Goal: Information Seeking & Learning: Learn about a topic

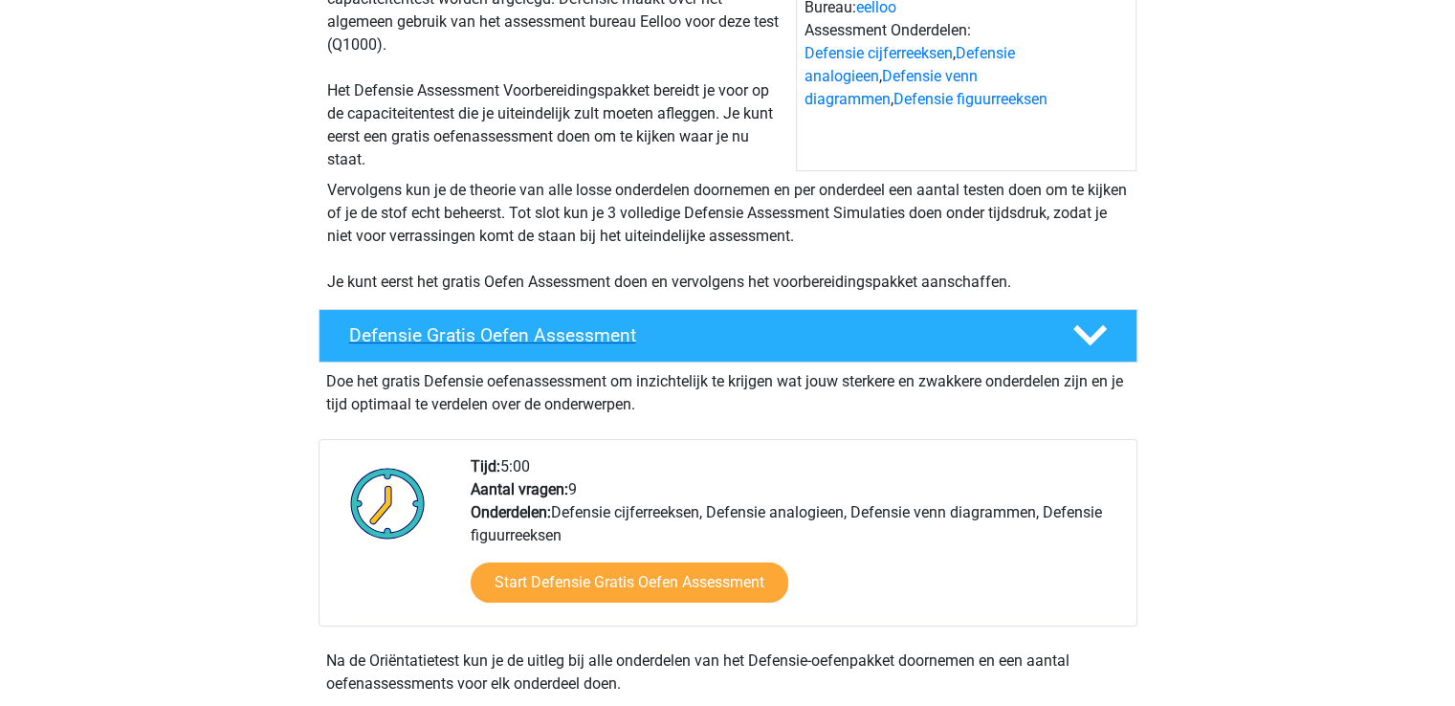
scroll to position [246, 0]
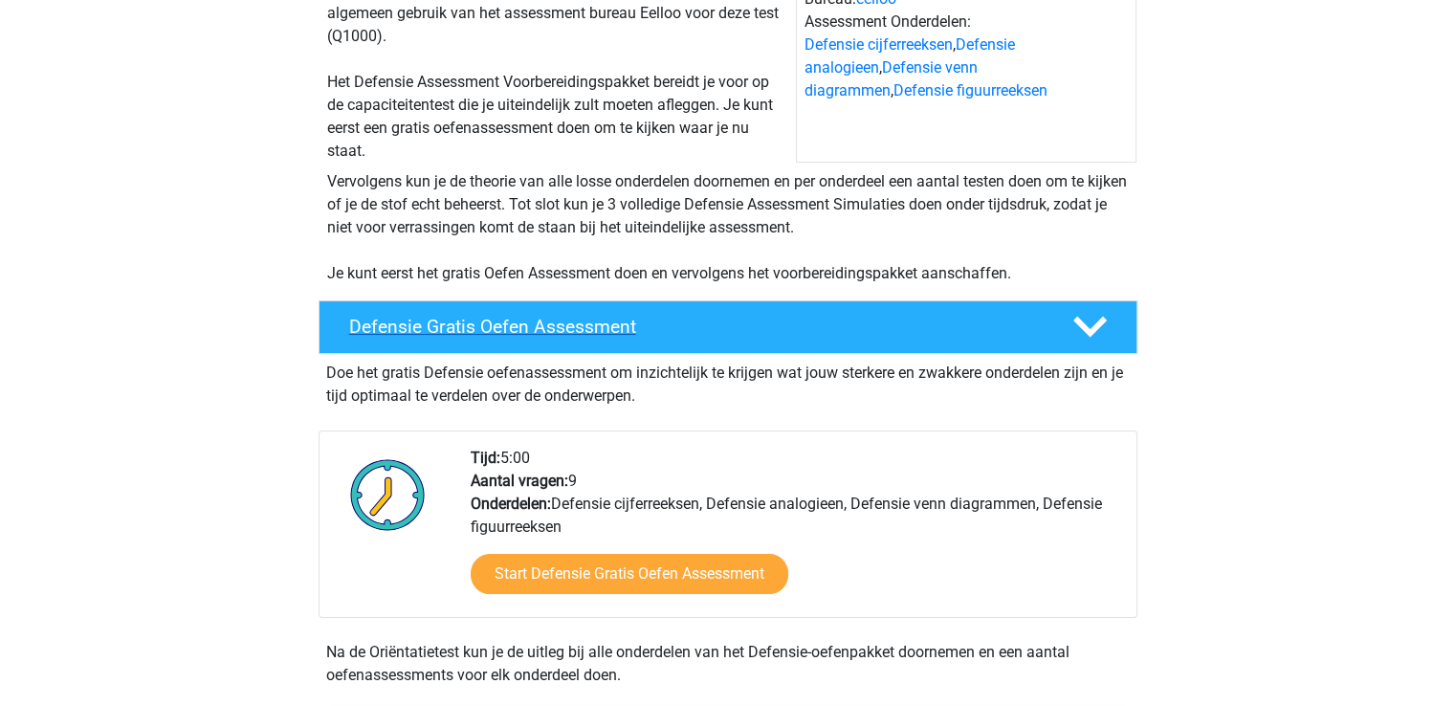
click at [768, 326] on h4 "Defensie Gratis Oefen Assessment" at bounding box center [695, 327] width 693 height 22
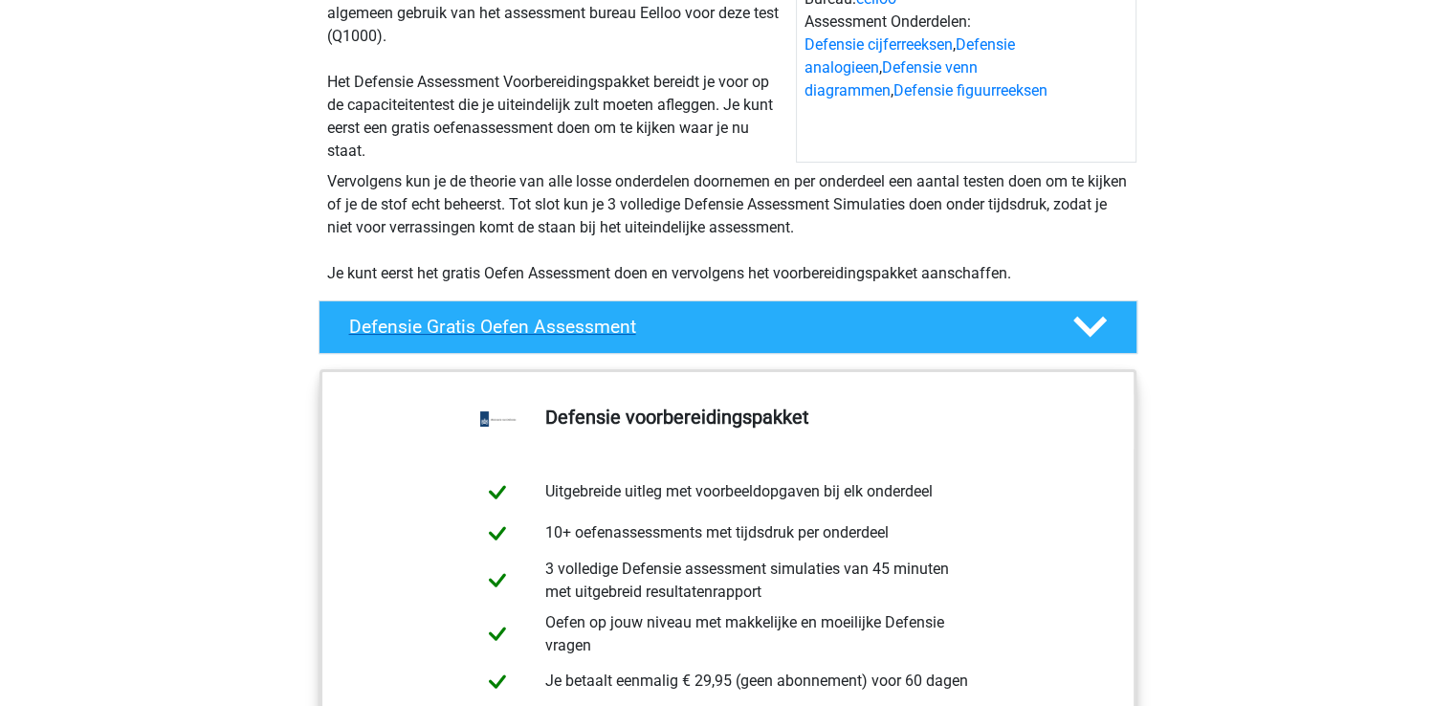
click at [768, 326] on h4 "Defensie Gratis Oefen Assessment" at bounding box center [695, 327] width 693 height 22
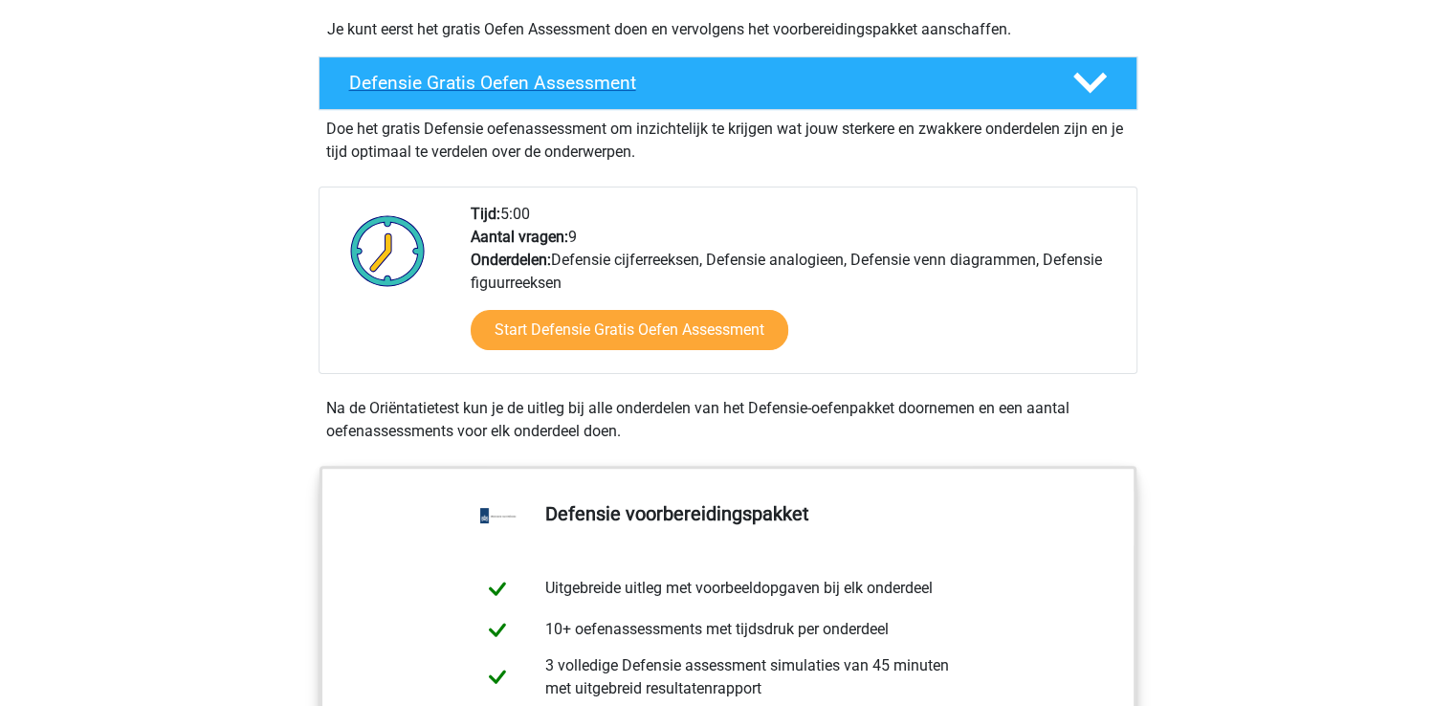
scroll to position [510, 0]
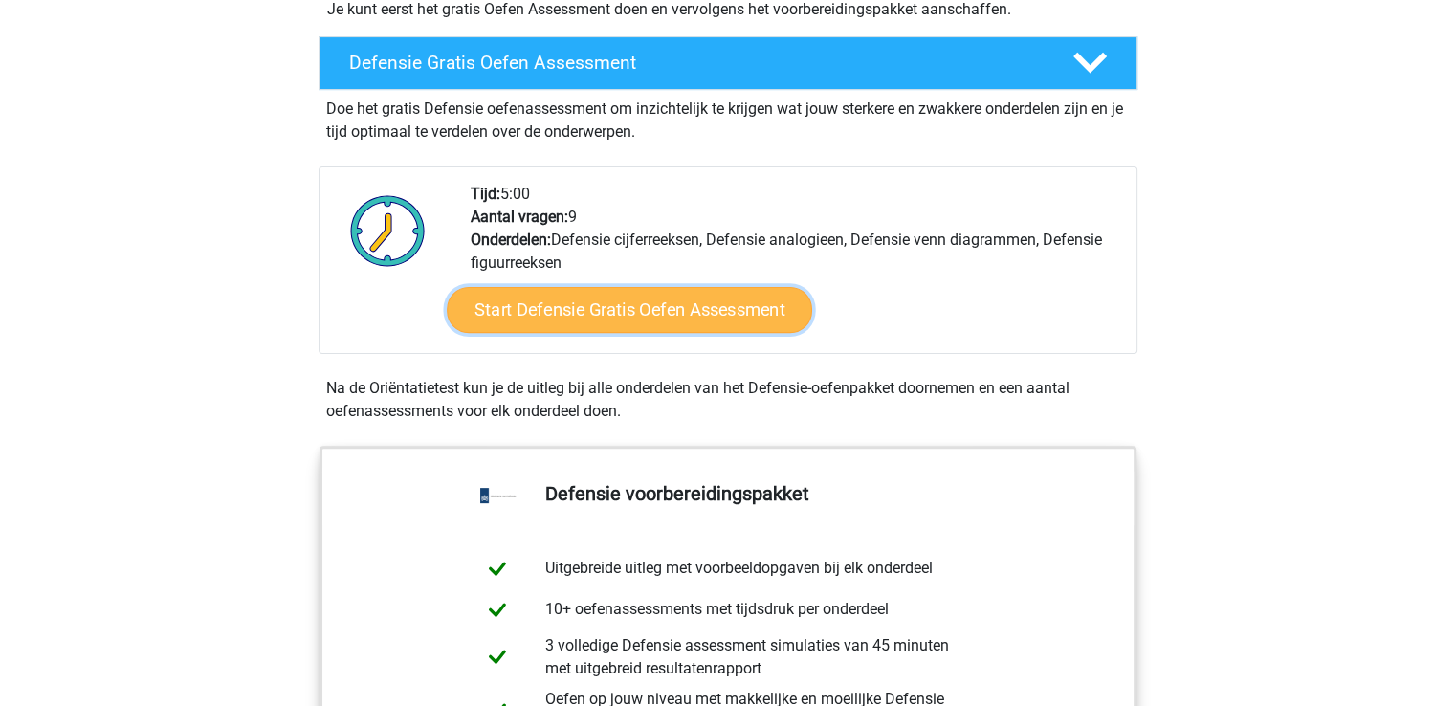
click at [752, 309] on link "Start Defensie Gratis Oefen Assessment" at bounding box center [630, 310] width 366 height 46
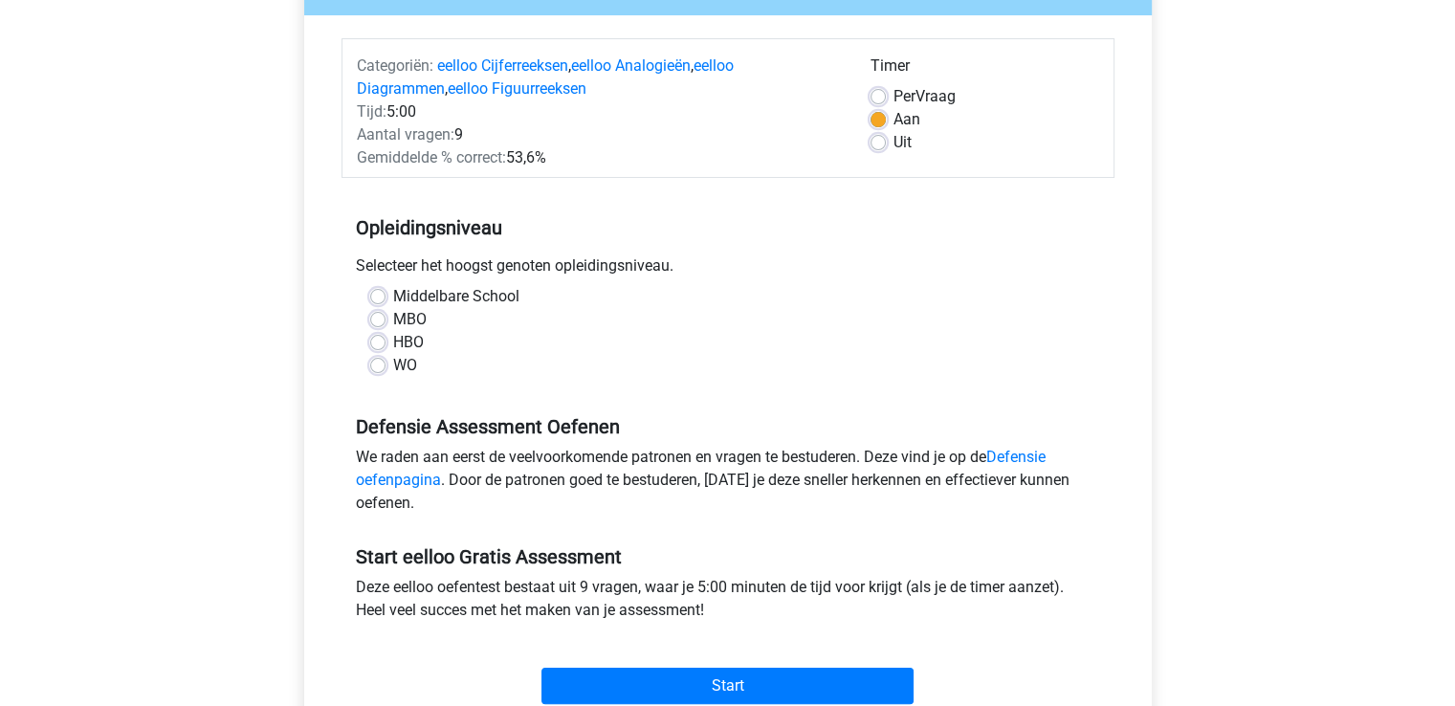
scroll to position [212, 0]
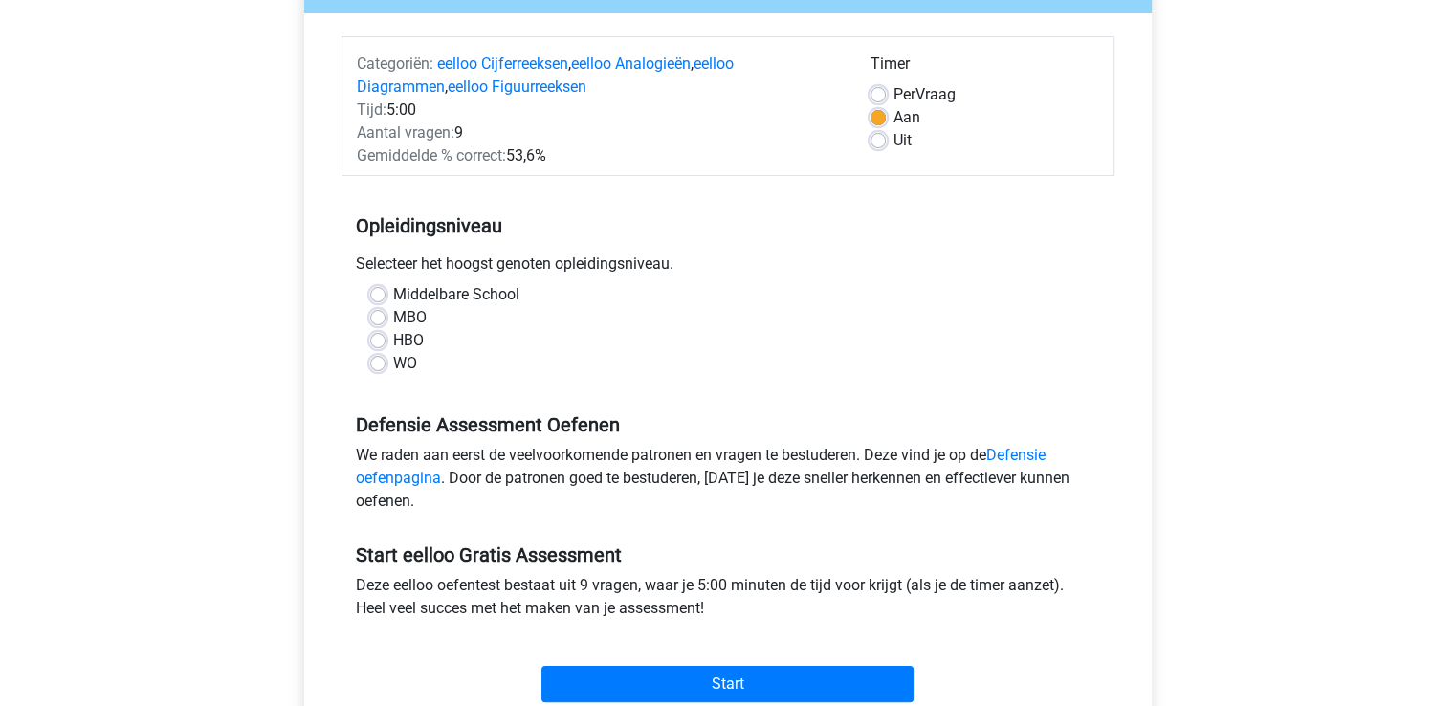
click at [393, 341] on label "HBO" at bounding box center [408, 340] width 31 height 23
click at [380, 341] on input "HBO" at bounding box center [377, 338] width 15 height 19
radio input "true"
click at [894, 136] on label "Uit" at bounding box center [903, 140] width 18 height 23
click at [882, 136] on input "Uit" at bounding box center [878, 138] width 15 height 19
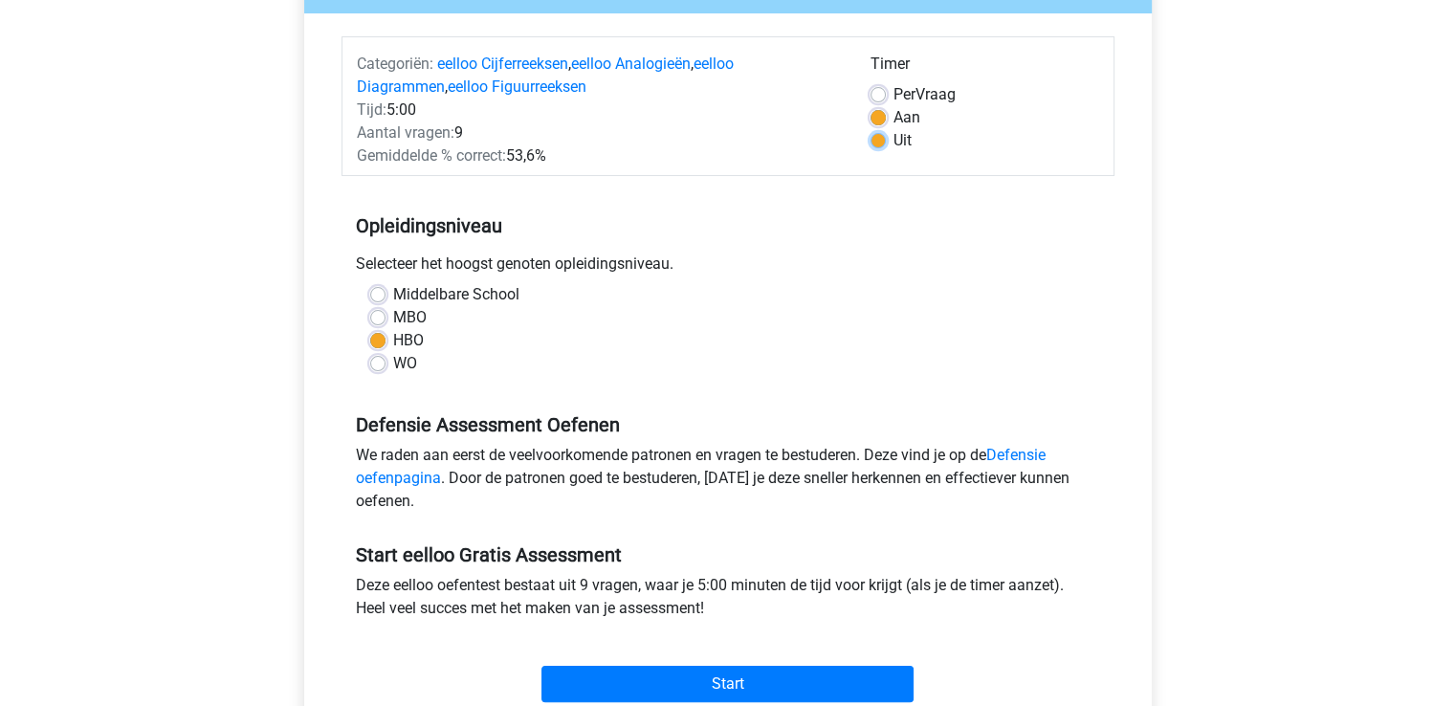
radio input "true"
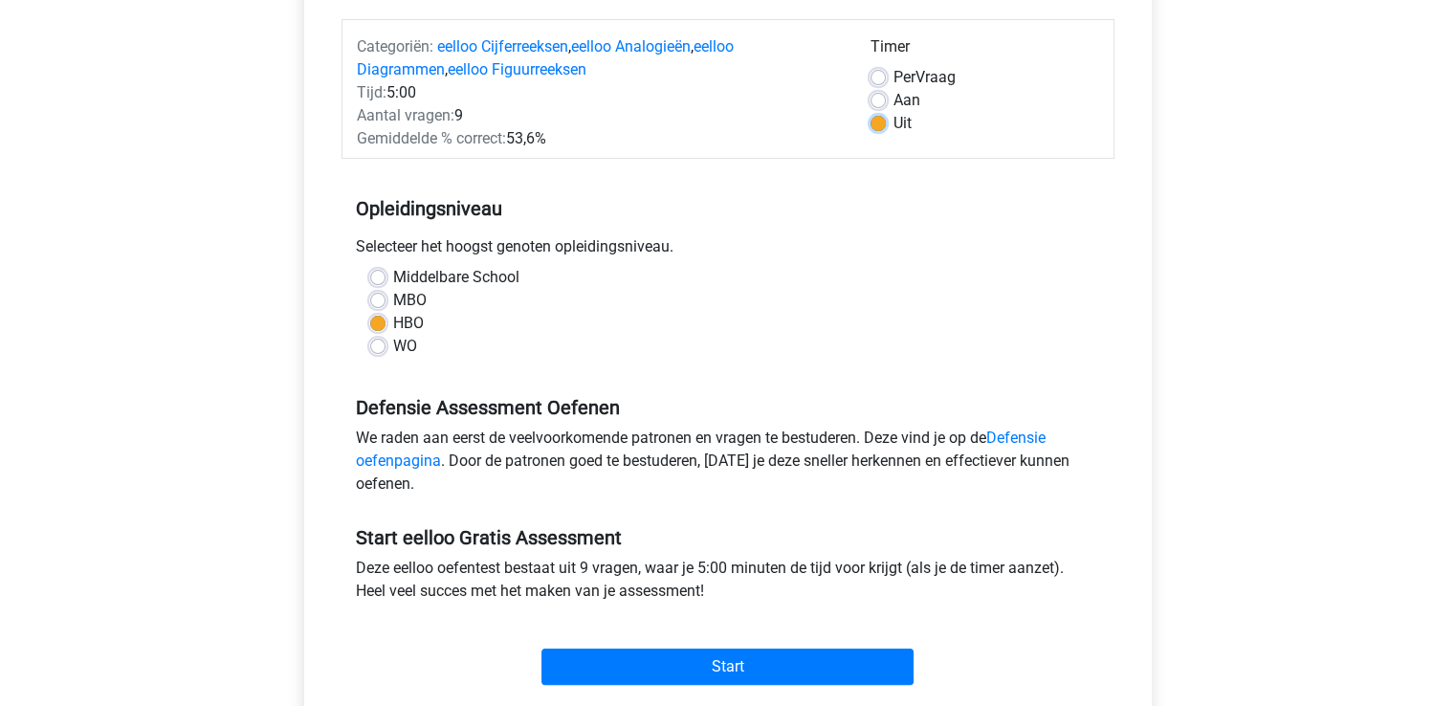
scroll to position [255, 0]
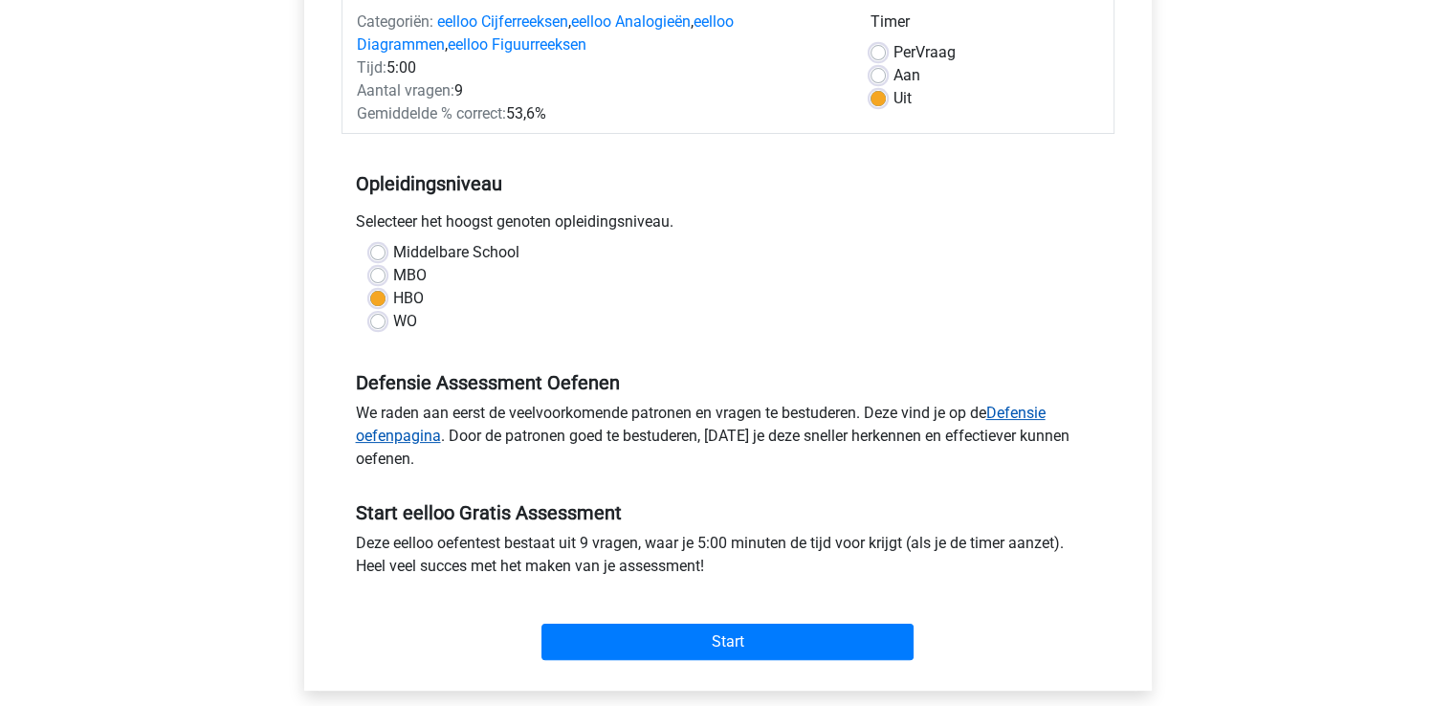
click at [1030, 406] on link "Defensie oefenpagina" at bounding box center [701, 424] width 690 height 41
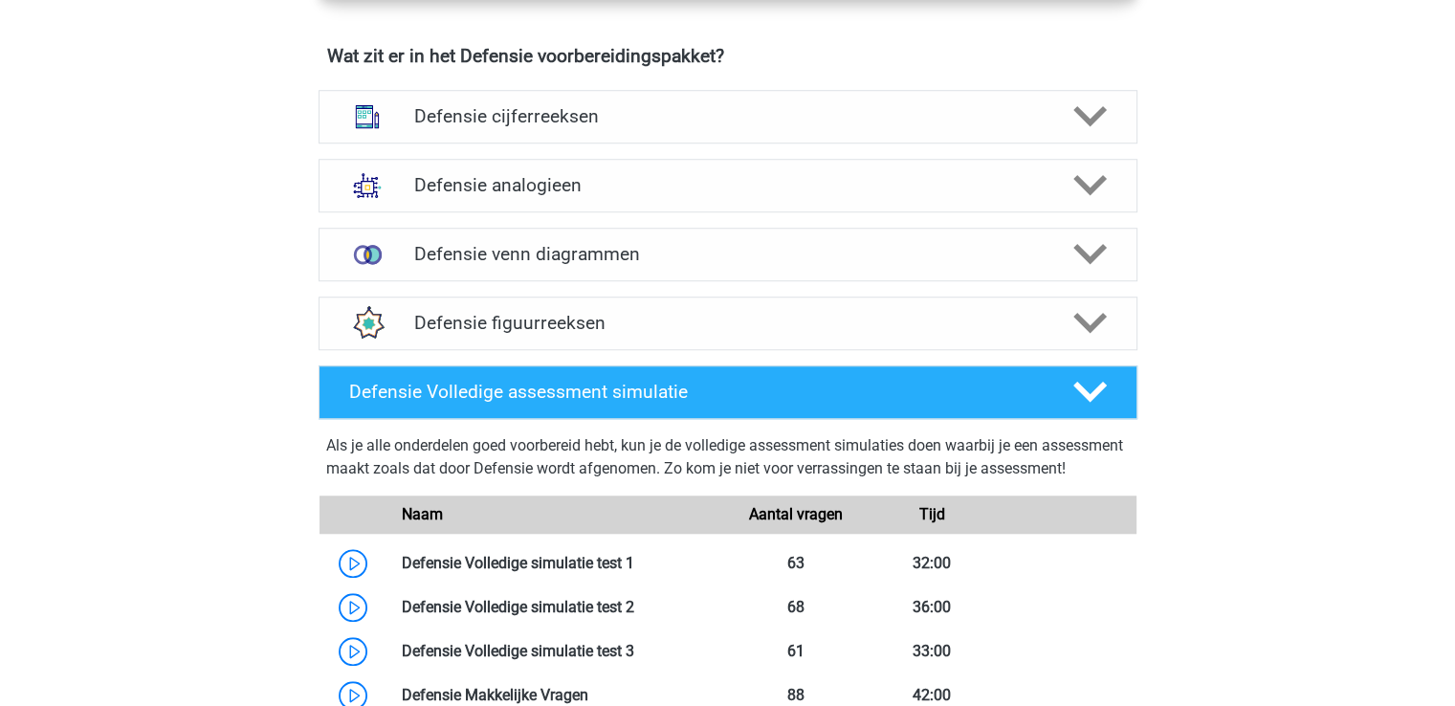
scroll to position [1396, 0]
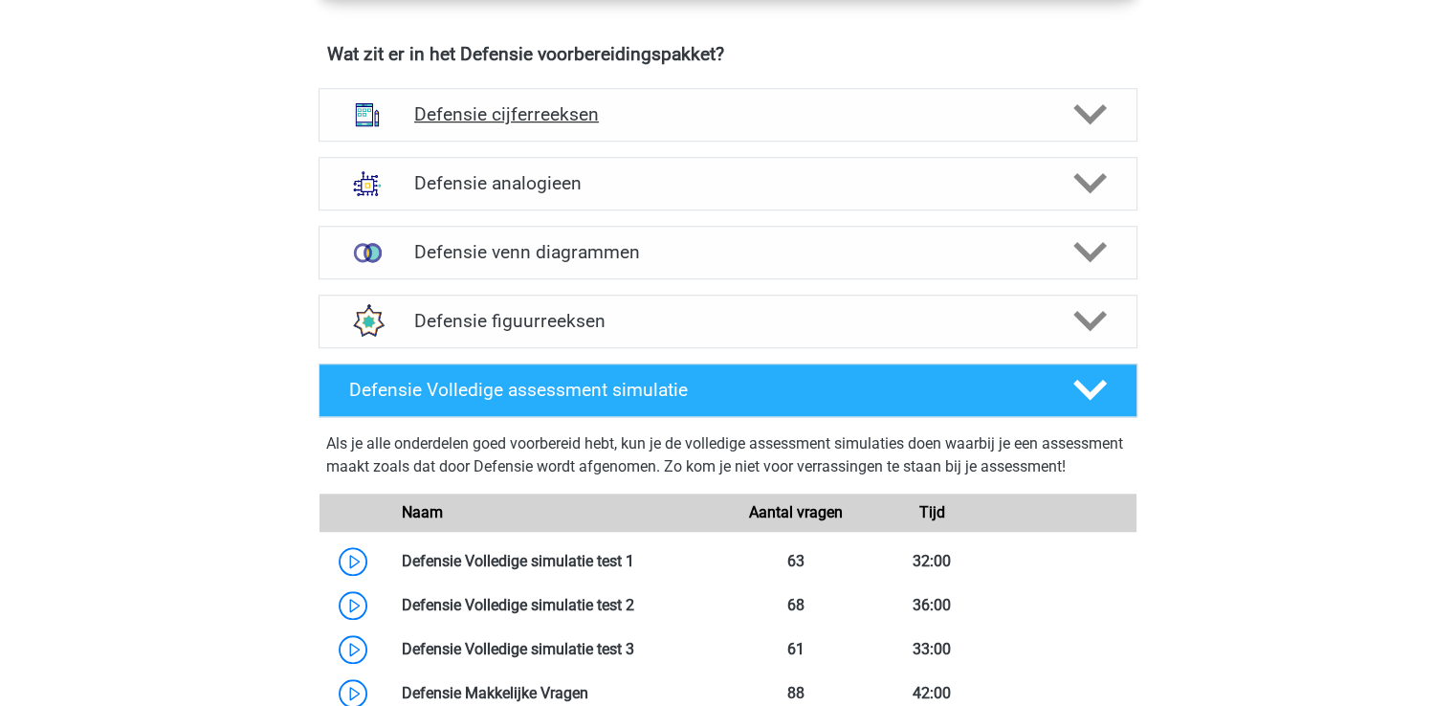
click at [915, 95] on div "Defensie cijferreeksen" at bounding box center [728, 115] width 819 height 54
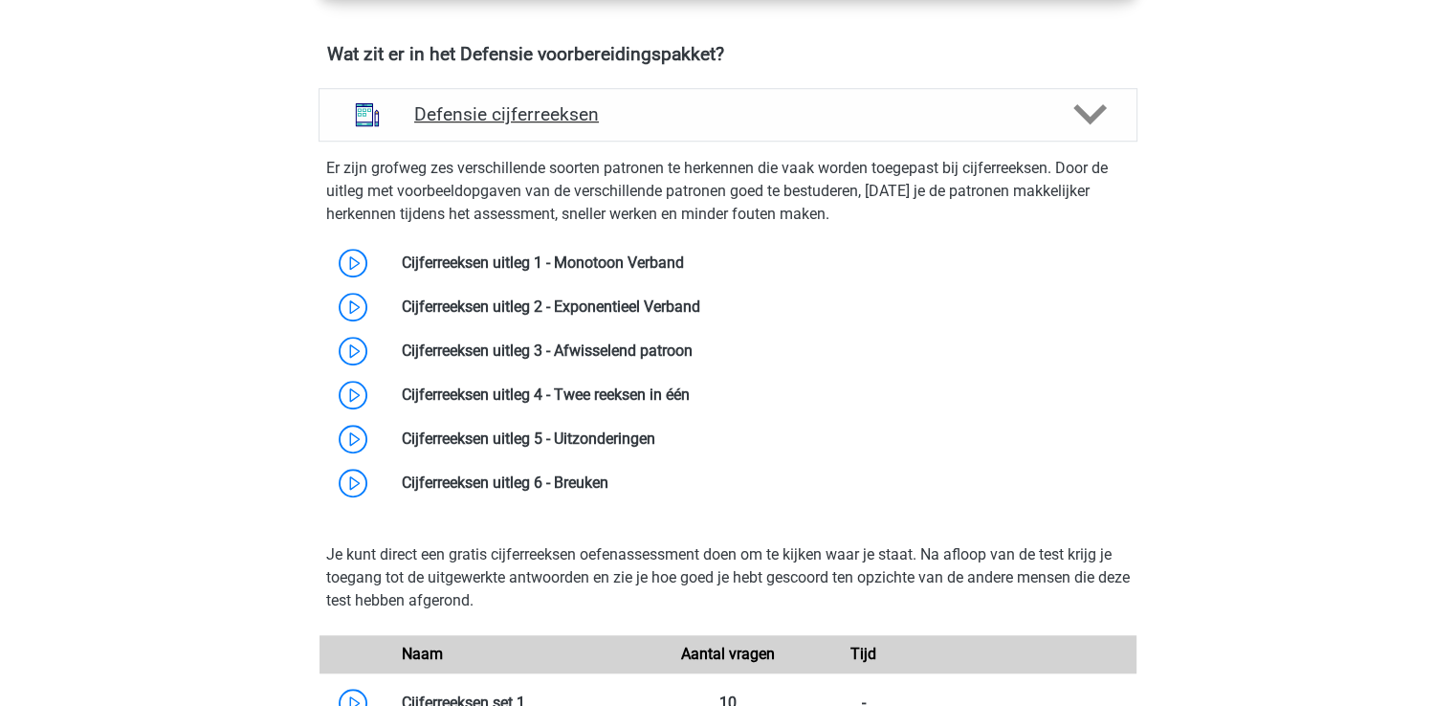
click at [915, 95] on div "Defensie cijferreeksen" at bounding box center [728, 115] width 819 height 54
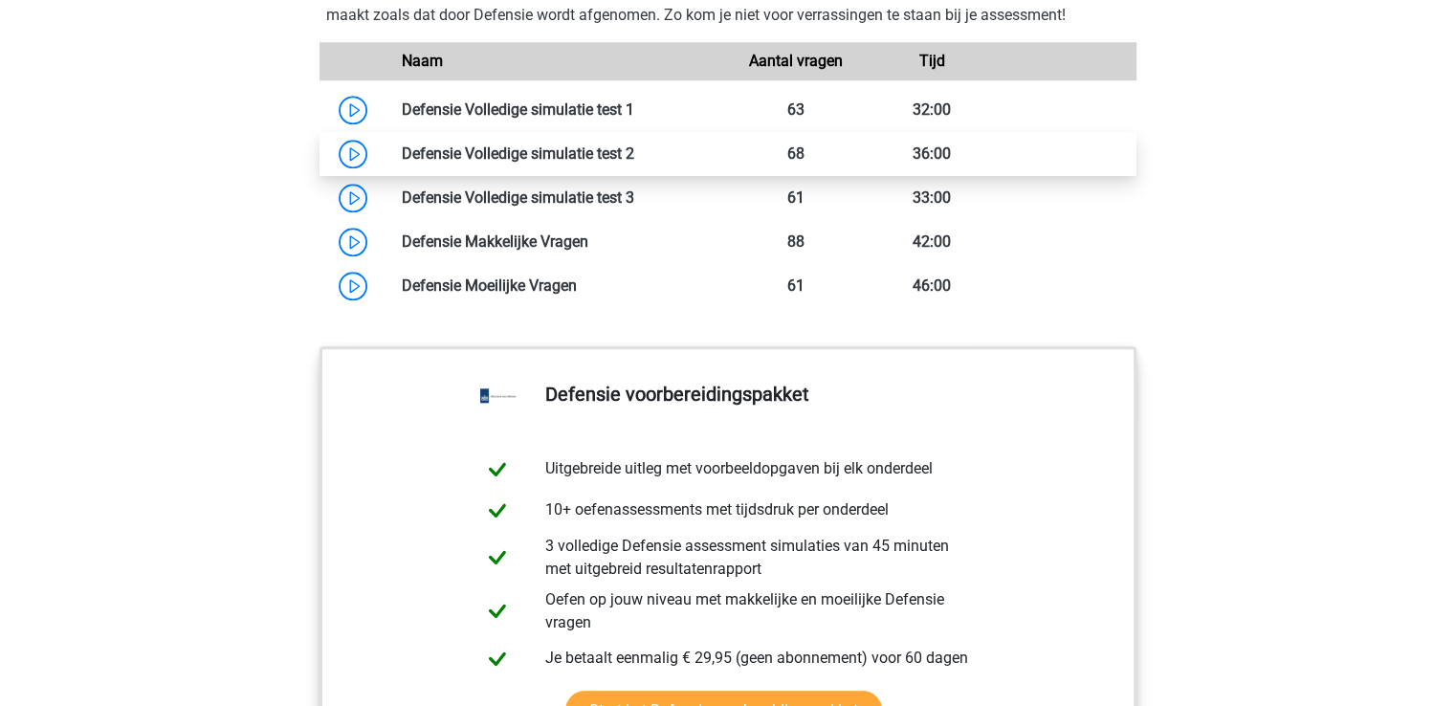
scroll to position [1837, 0]
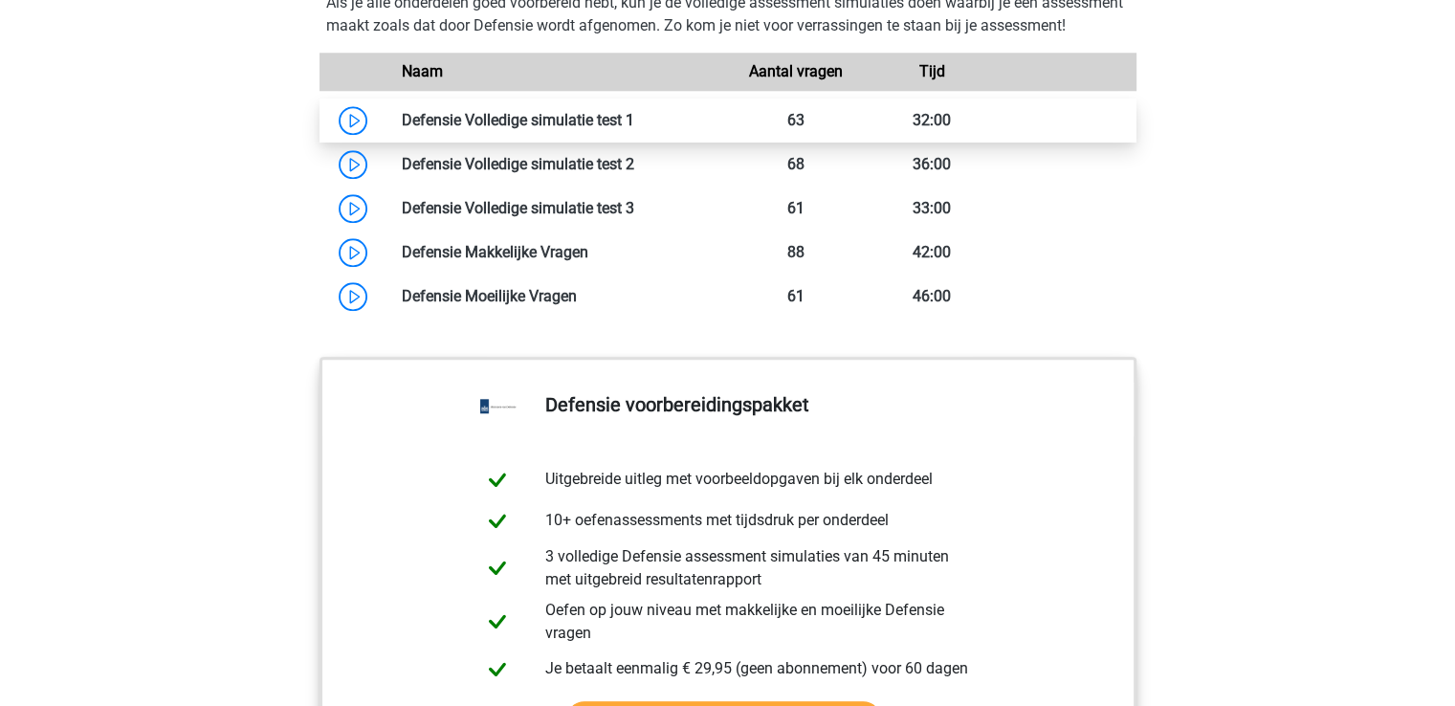
click at [634, 129] on link at bounding box center [634, 120] width 0 height 18
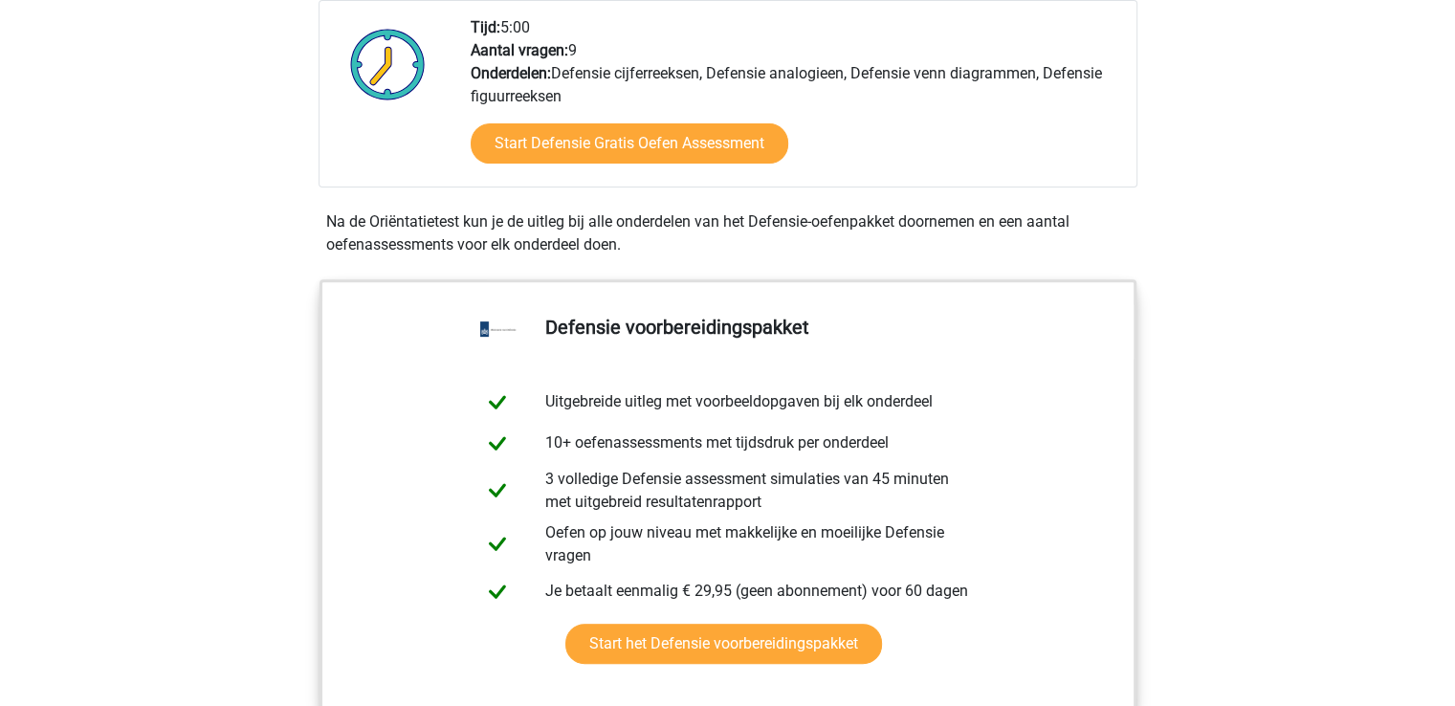
scroll to position [0, 0]
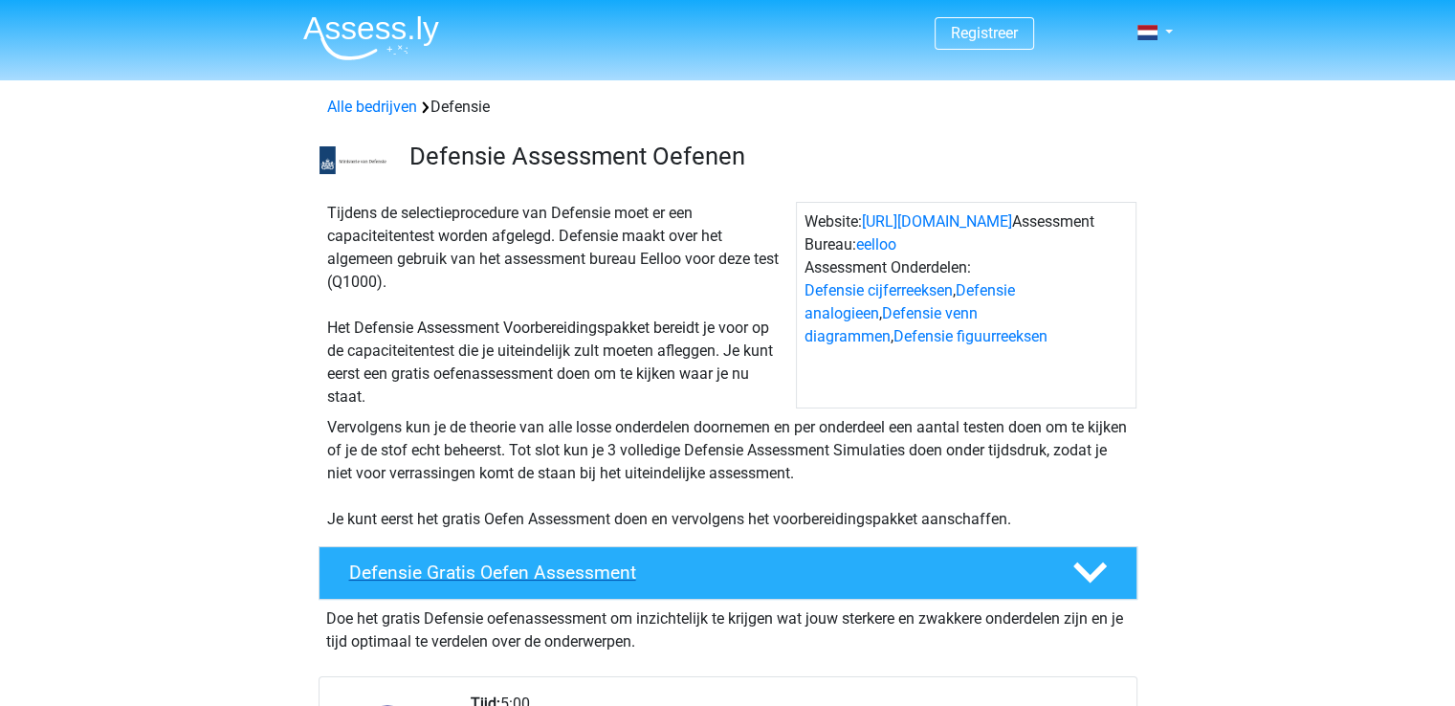
click at [637, 567] on h4 "Defensie Gratis Oefen Assessment" at bounding box center [695, 573] width 693 height 22
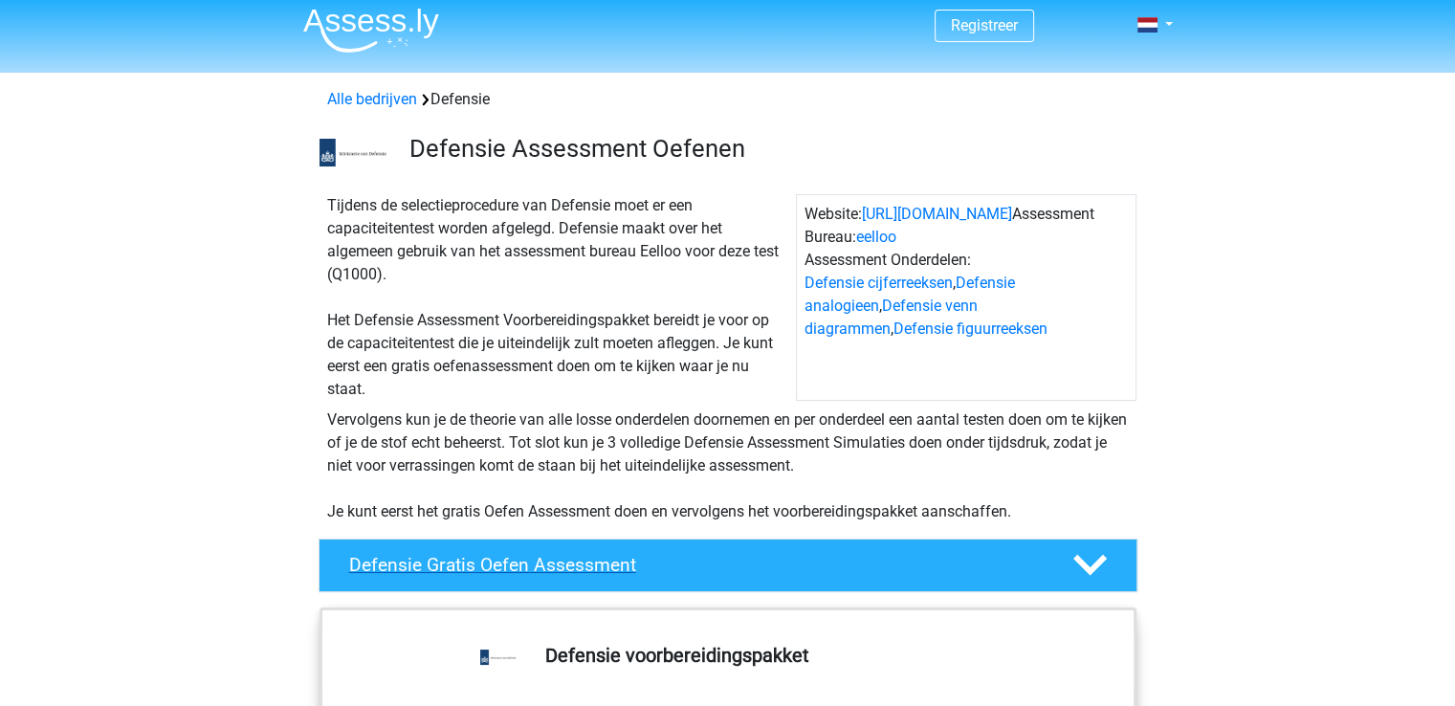
click at [637, 567] on h4 "Defensie Gratis Oefen Assessment" at bounding box center [695, 565] width 693 height 22
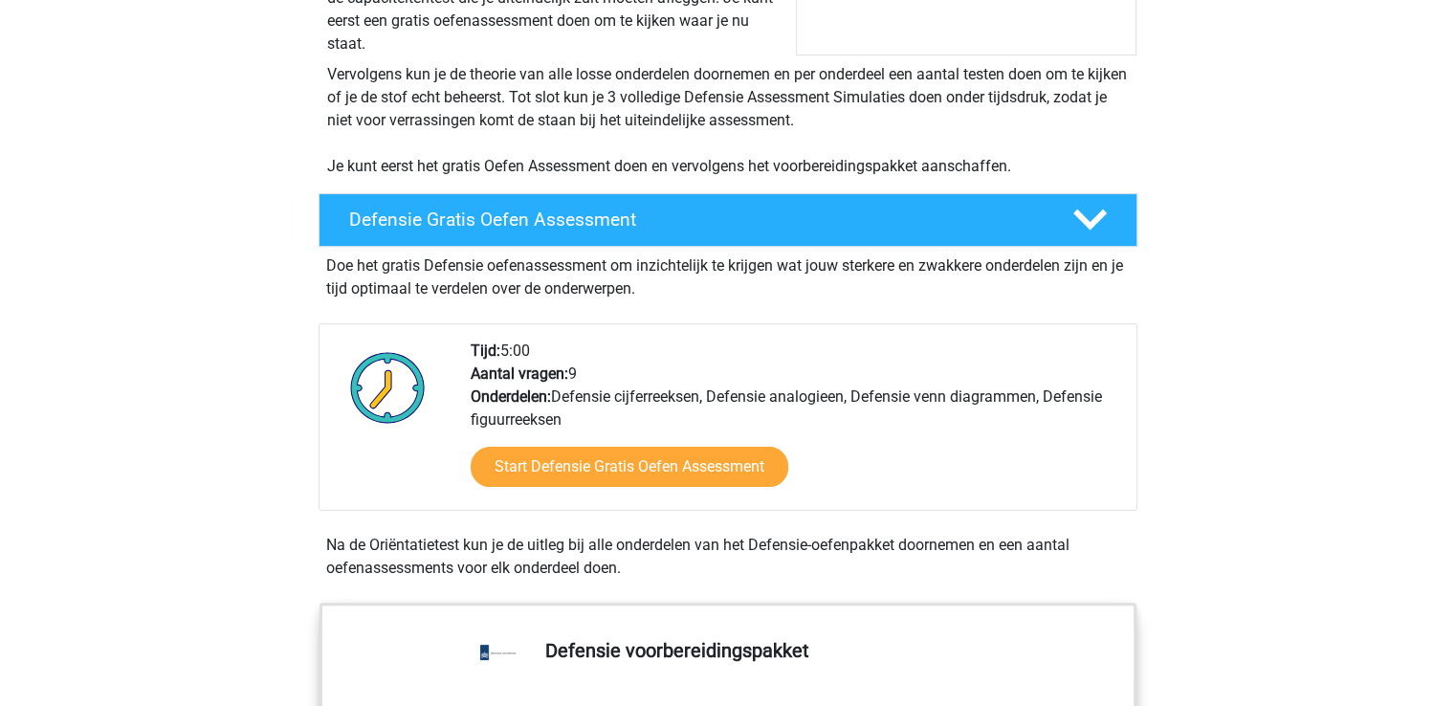
scroll to position [348, 0]
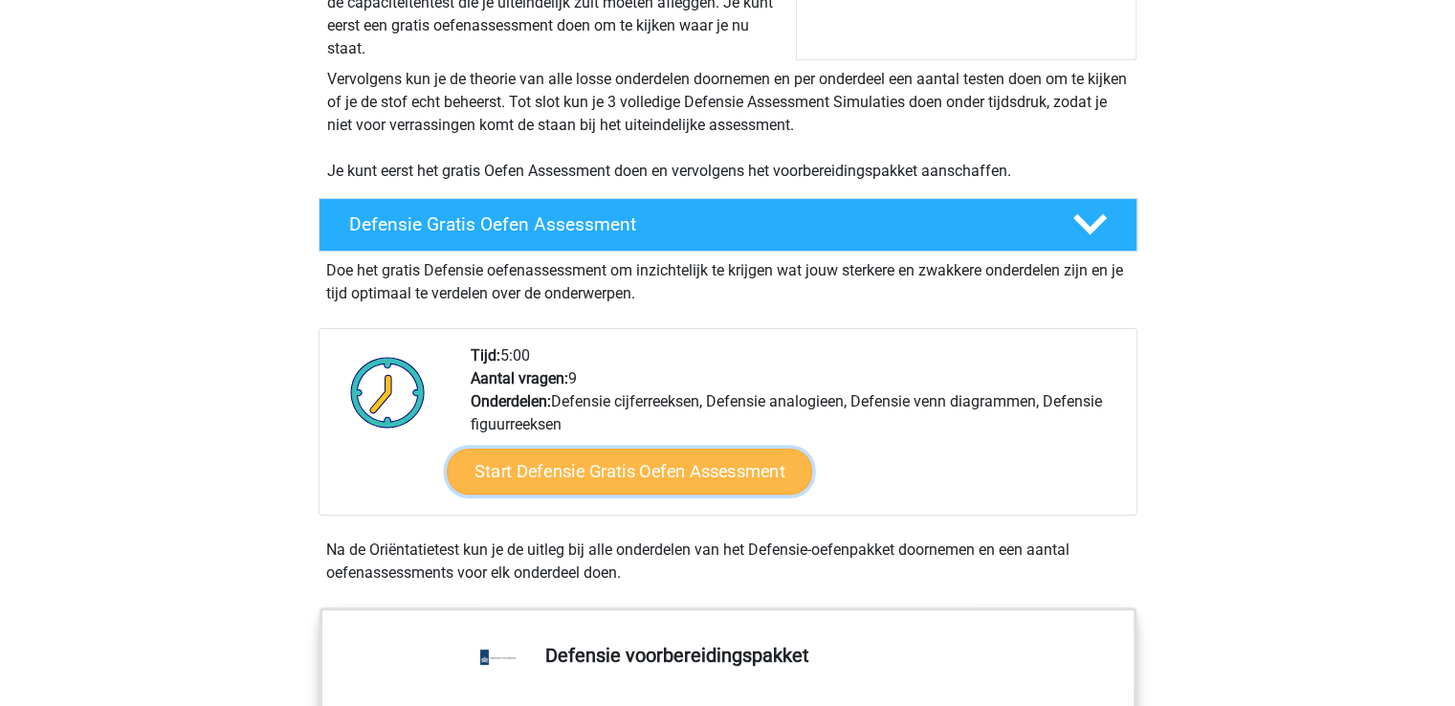
click at [688, 470] on link "Start Defensie Gratis Oefen Assessment" at bounding box center [630, 472] width 366 height 46
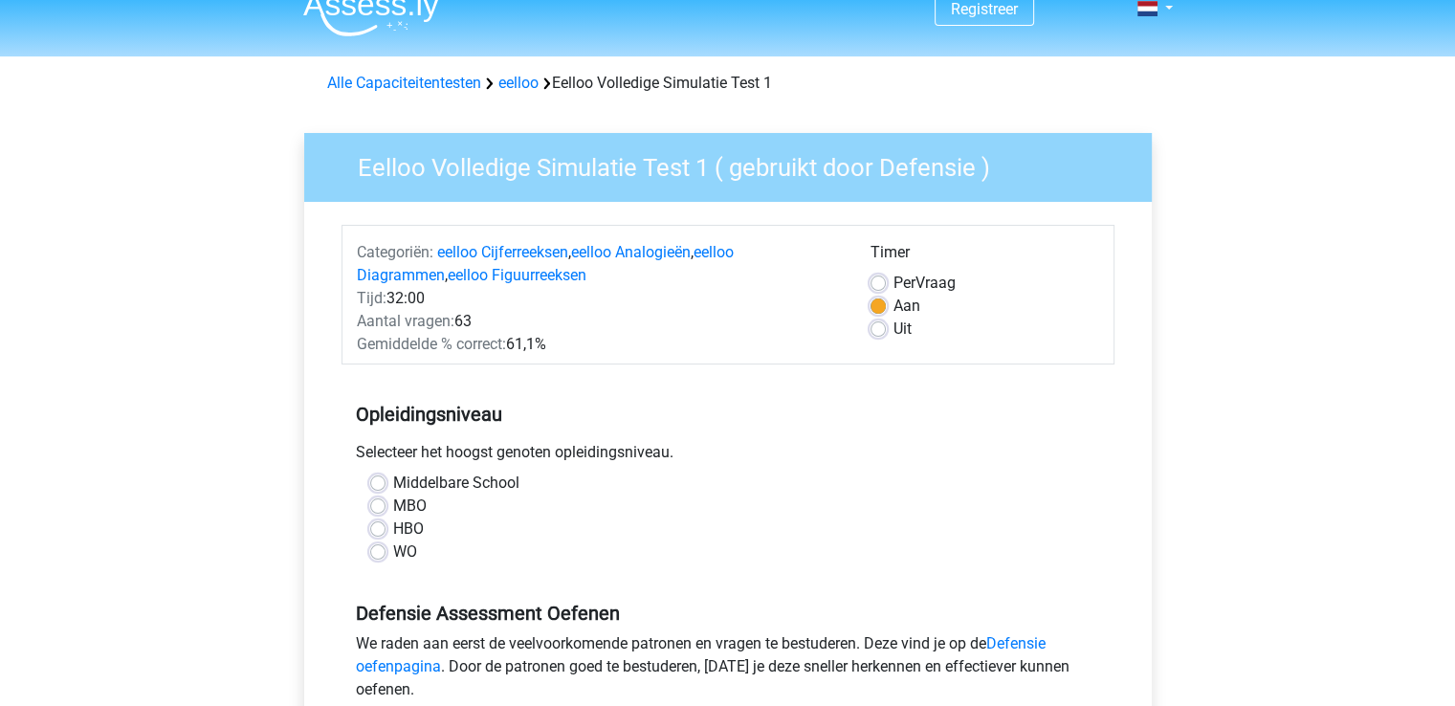
scroll to position [153, 0]
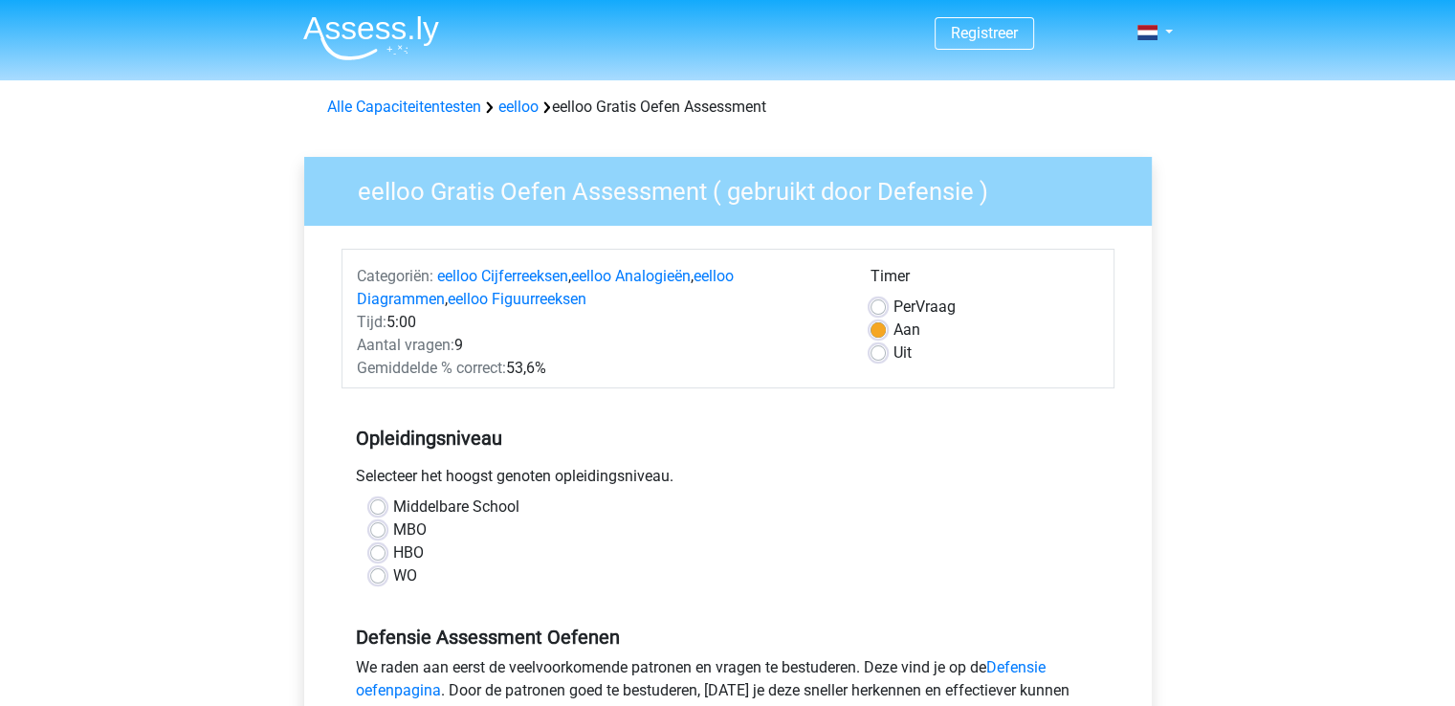
click at [894, 348] on label "Uit" at bounding box center [903, 353] width 18 height 23
click at [878, 348] on input "Uit" at bounding box center [878, 351] width 15 height 19
radio input "true"
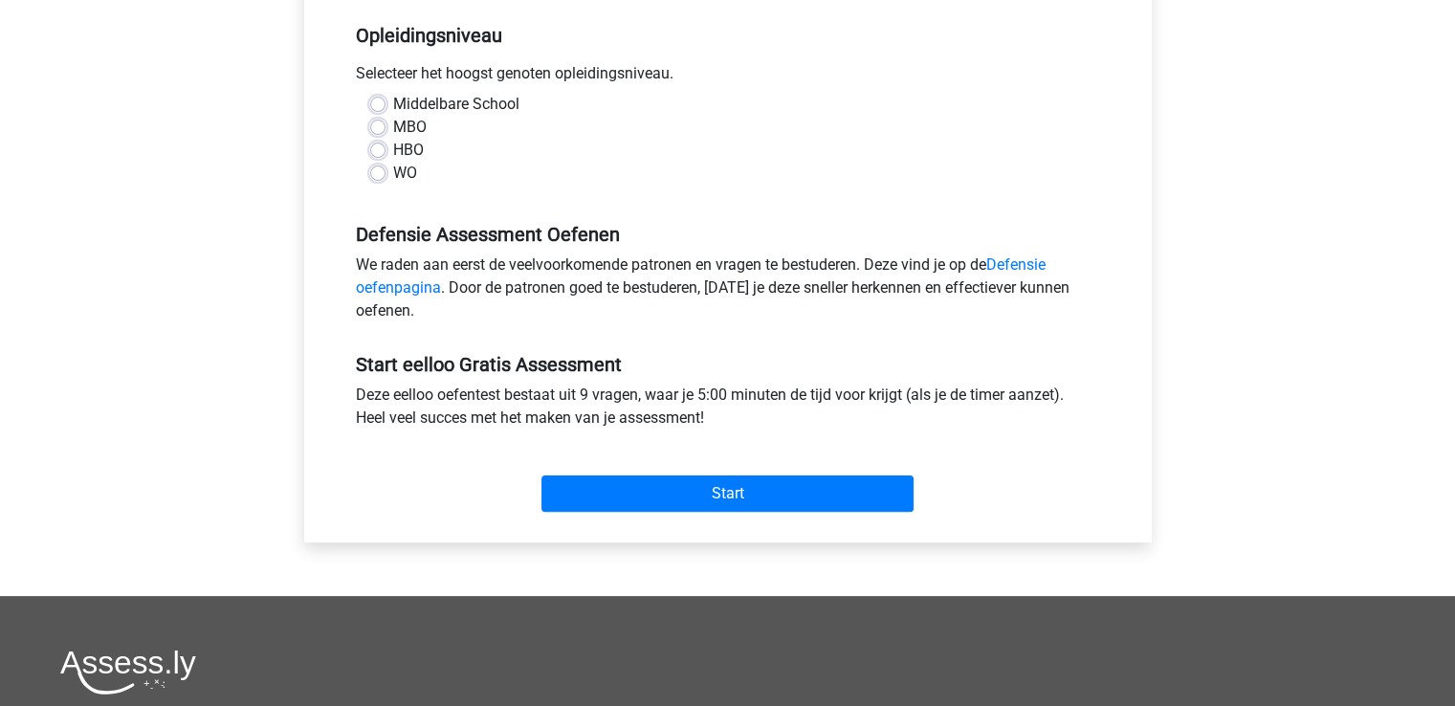
scroll to position [459, 0]
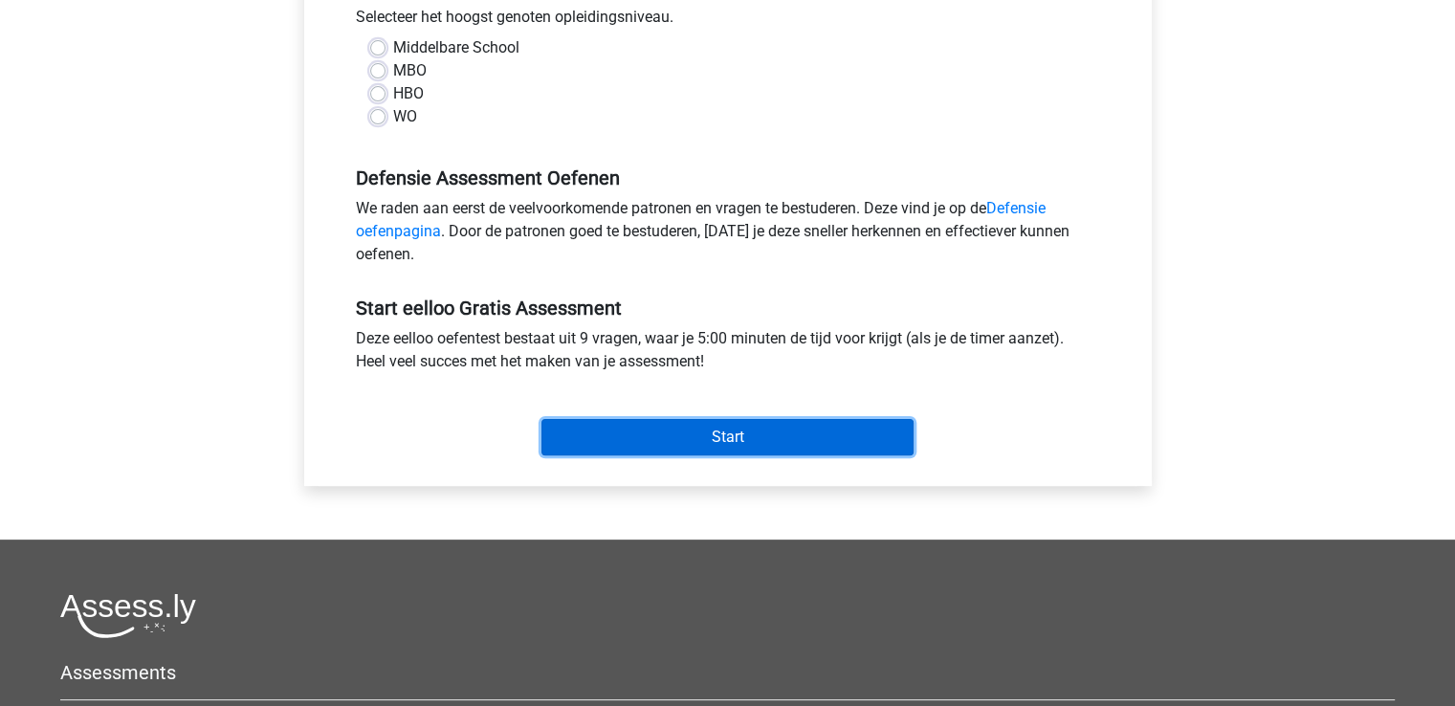
click at [797, 445] on input "Start" at bounding box center [728, 437] width 372 height 36
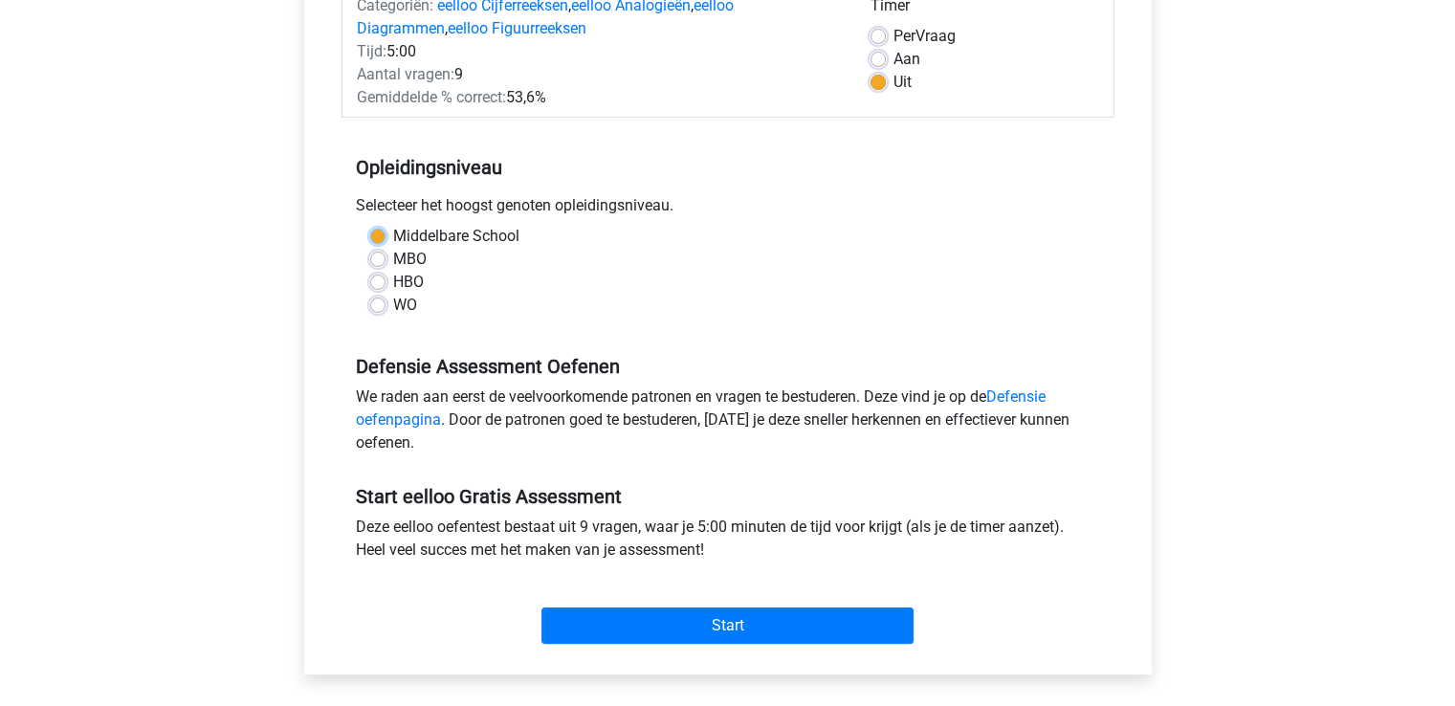
scroll to position [255, 0]
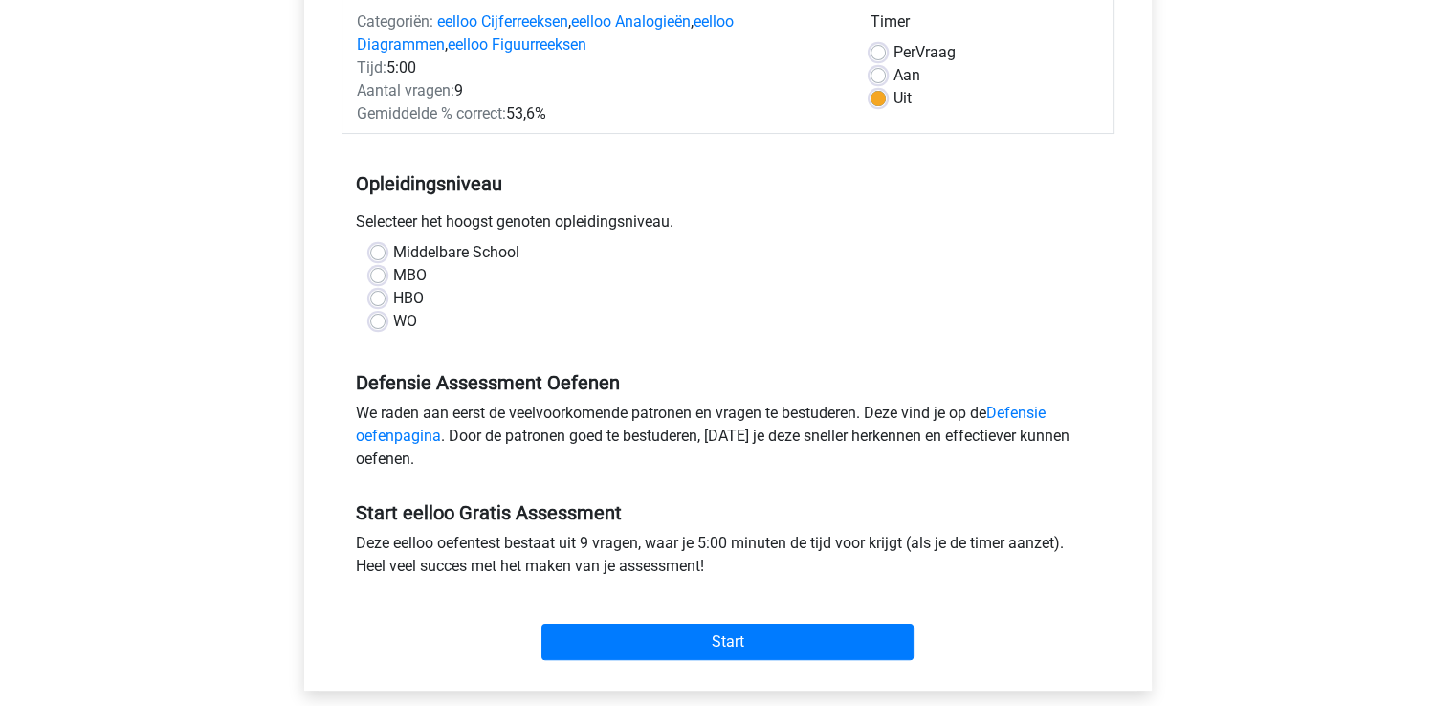
click at [368, 278] on div "Middelbare School MBO HBO WO" at bounding box center [728, 287] width 744 height 92
click at [393, 296] on label "HBO" at bounding box center [408, 298] width 31 height 23
click at [381, 296] on input "HBO" at bounding box center [377, 296] width 15 height 19
radio input "true"
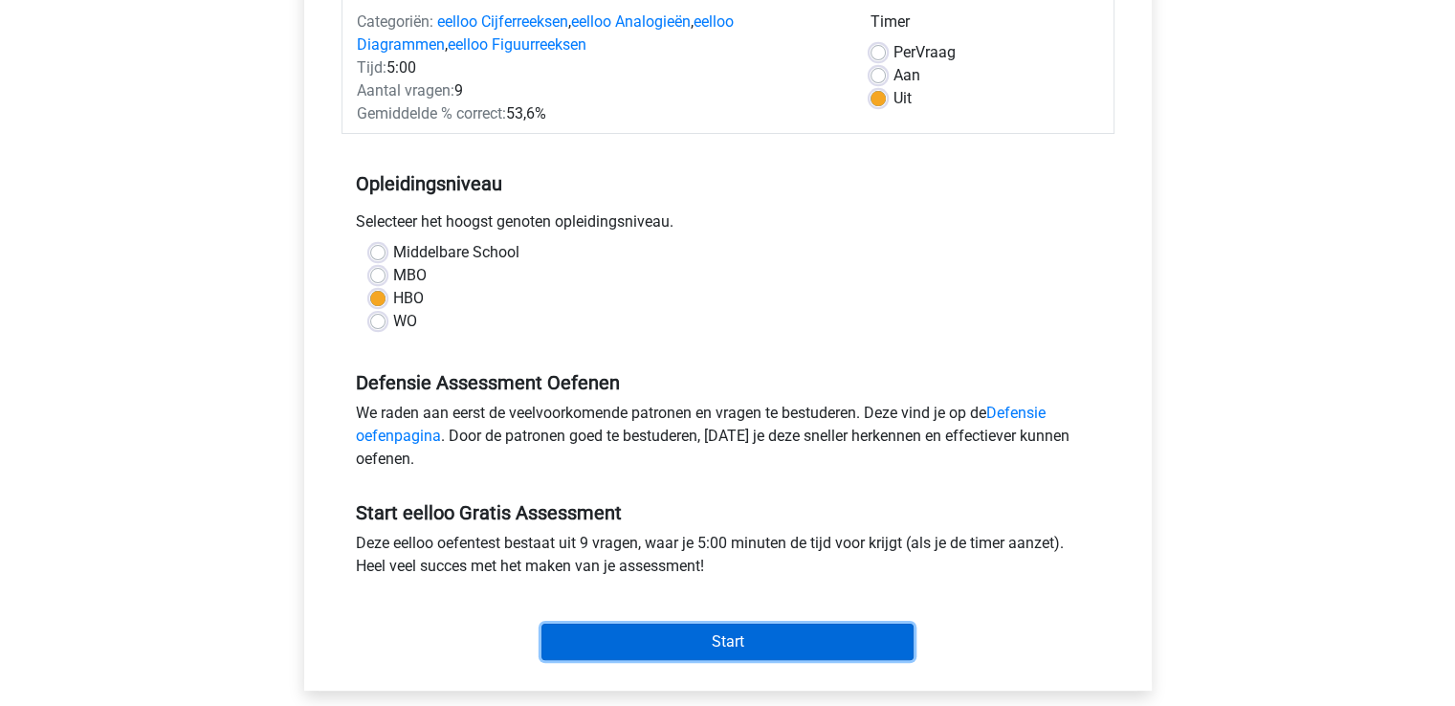
click at [609, 632] on input "Start" at bounding box center [728, 642] width 372 height 36
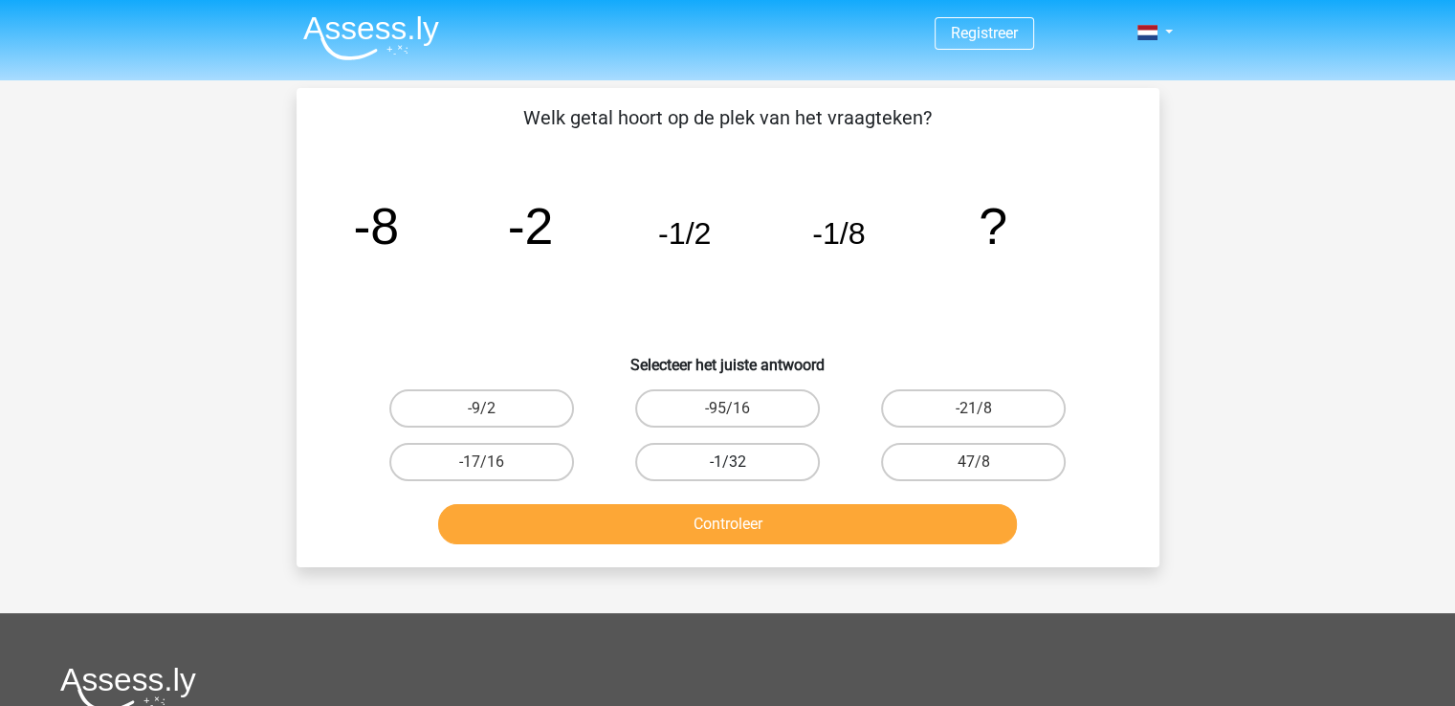
click at [778, 465] on label "-1/32" at bounding box center [727, 462] width 185 height 38
click at [740, 465] on input "-1/32" at bounding box center [733, 468] width 12 height 12
radio input "true"
click at [755, 534] on button "Controleer" at bounding box center [727, 524] width 579 height 40
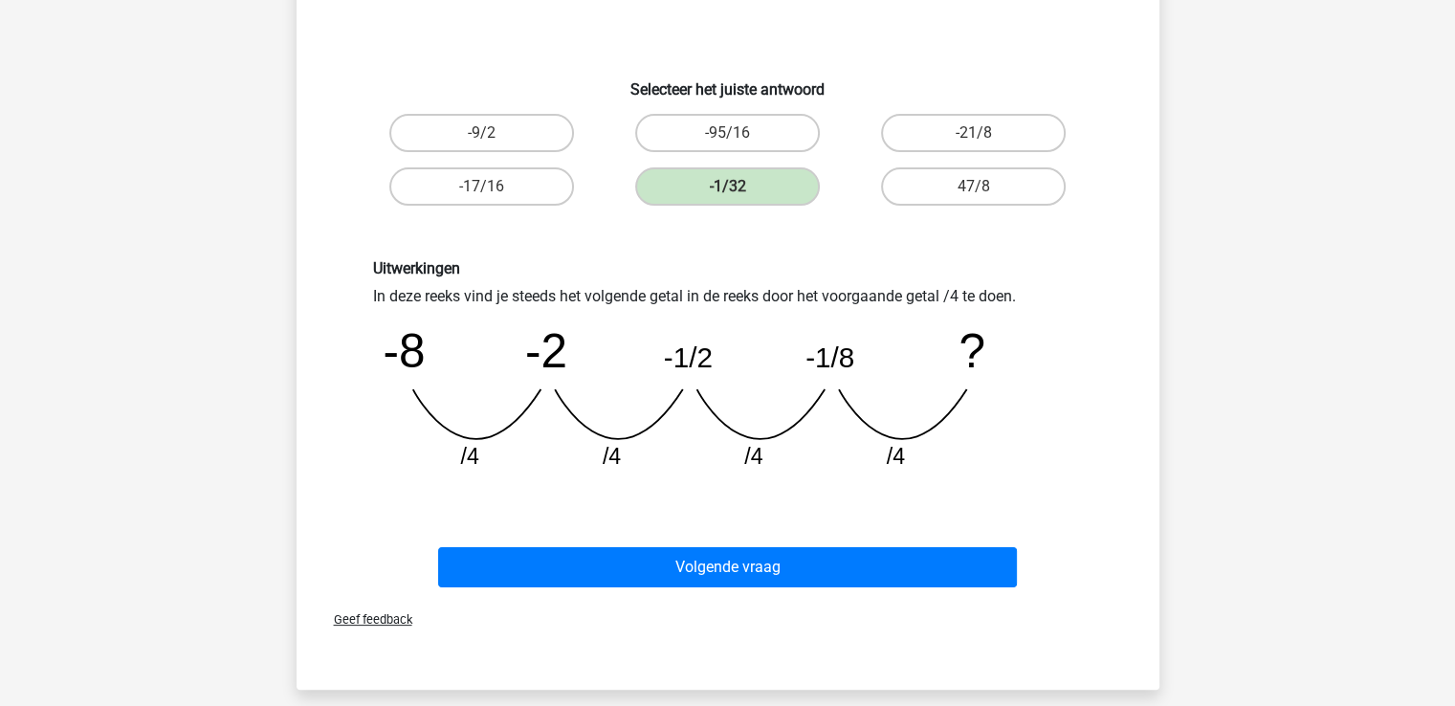
scroll to position [298, 0]
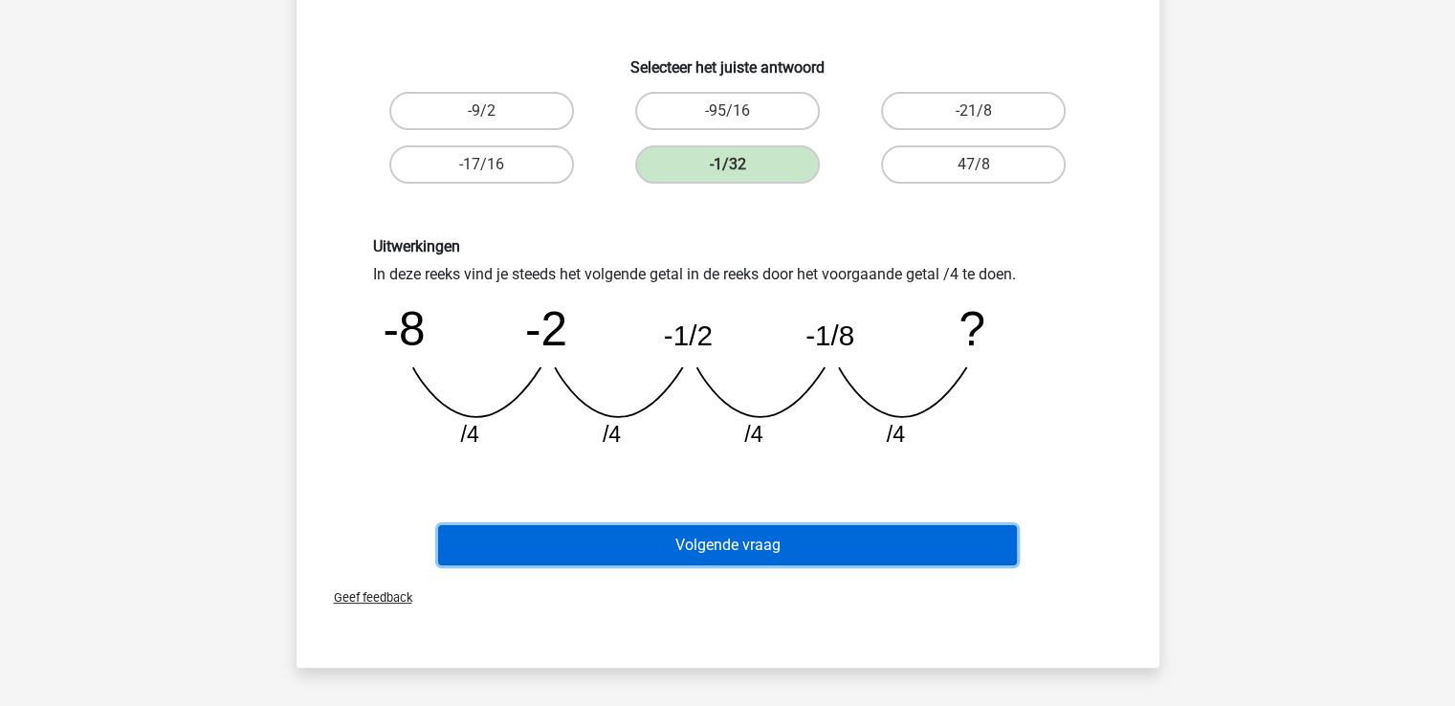
click at [791, 553] on button "Volgende vraag" at bounding box center [727, 545] width 579 height 40
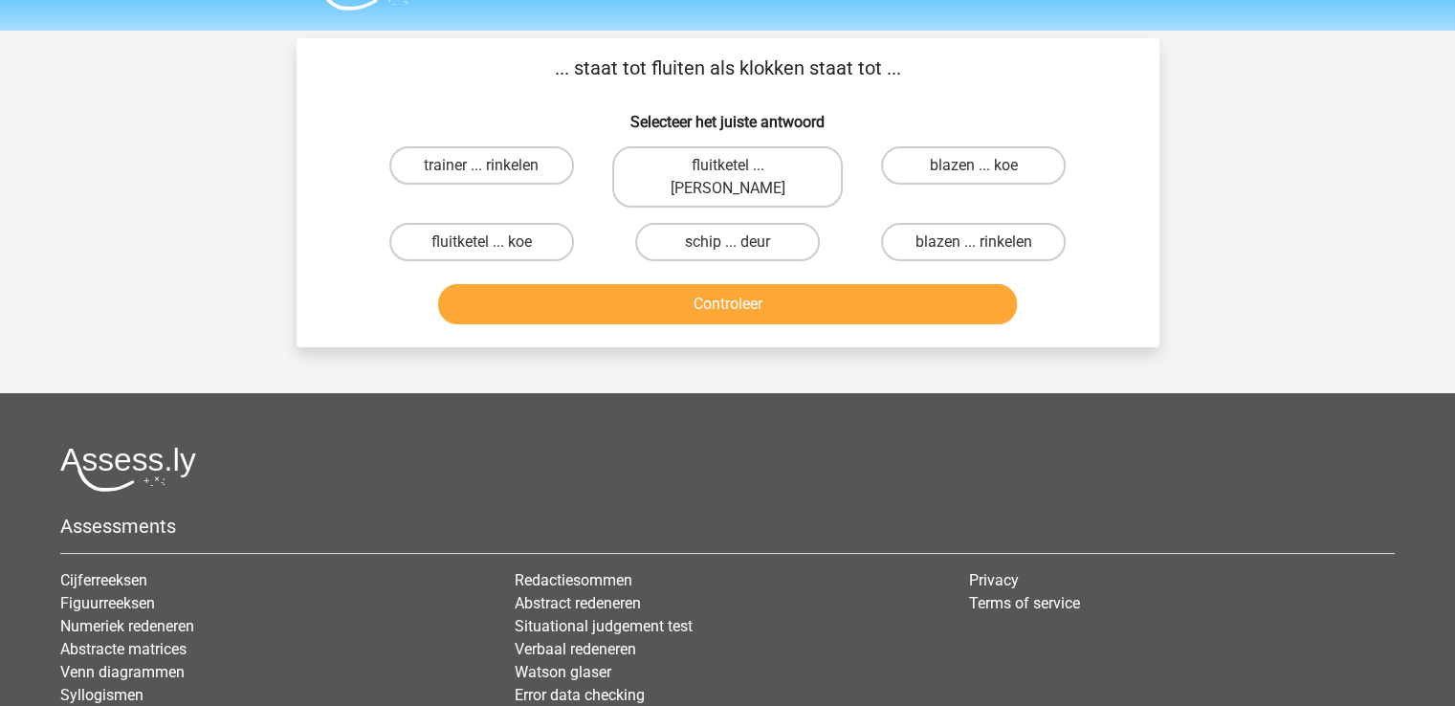
scroll to position [0, 0]
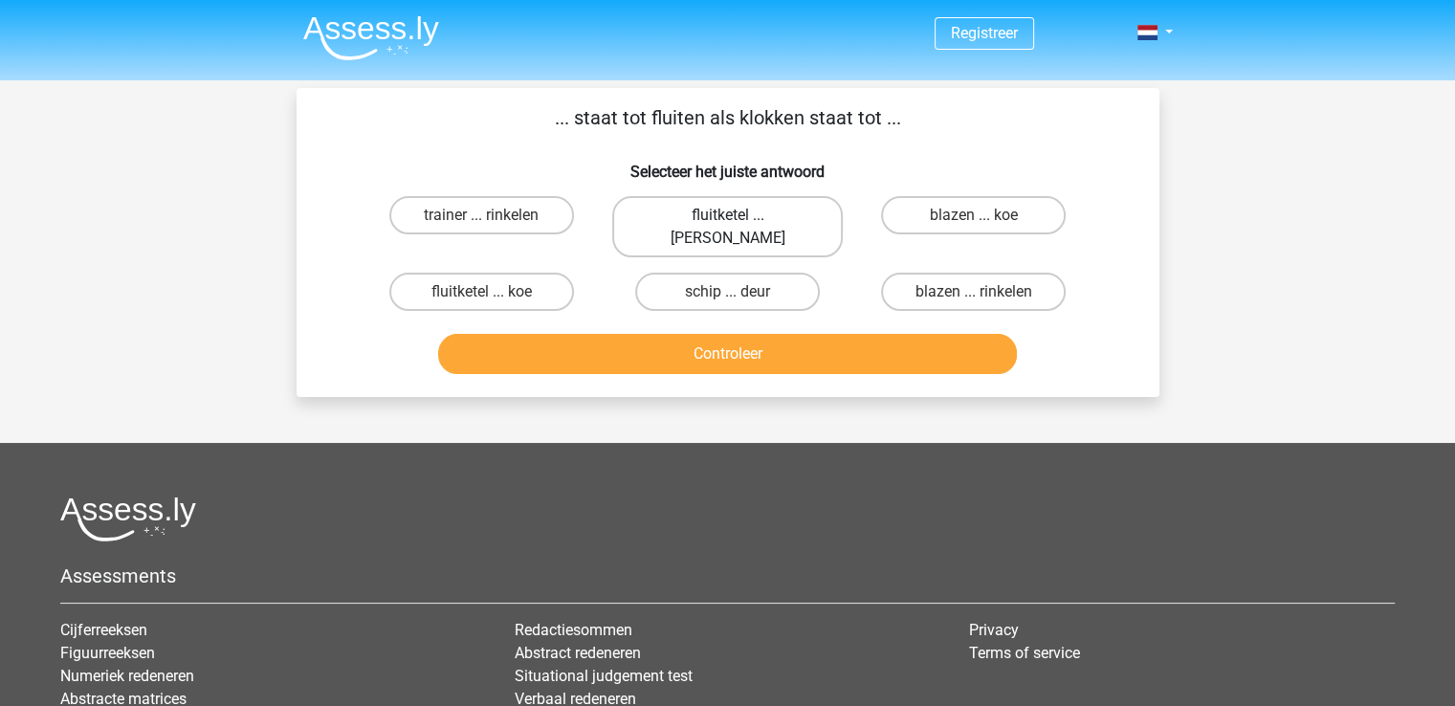
click at [768, 203] on label "fluitketel ... [PERSON_NAME]" at bounding box center [727, 226] width 231 height 61
click at [740, 215] on input "fluitketel ... [PERSON_NAME]" at bounding box center [733, 221] width 12 height 12
radio input "true"
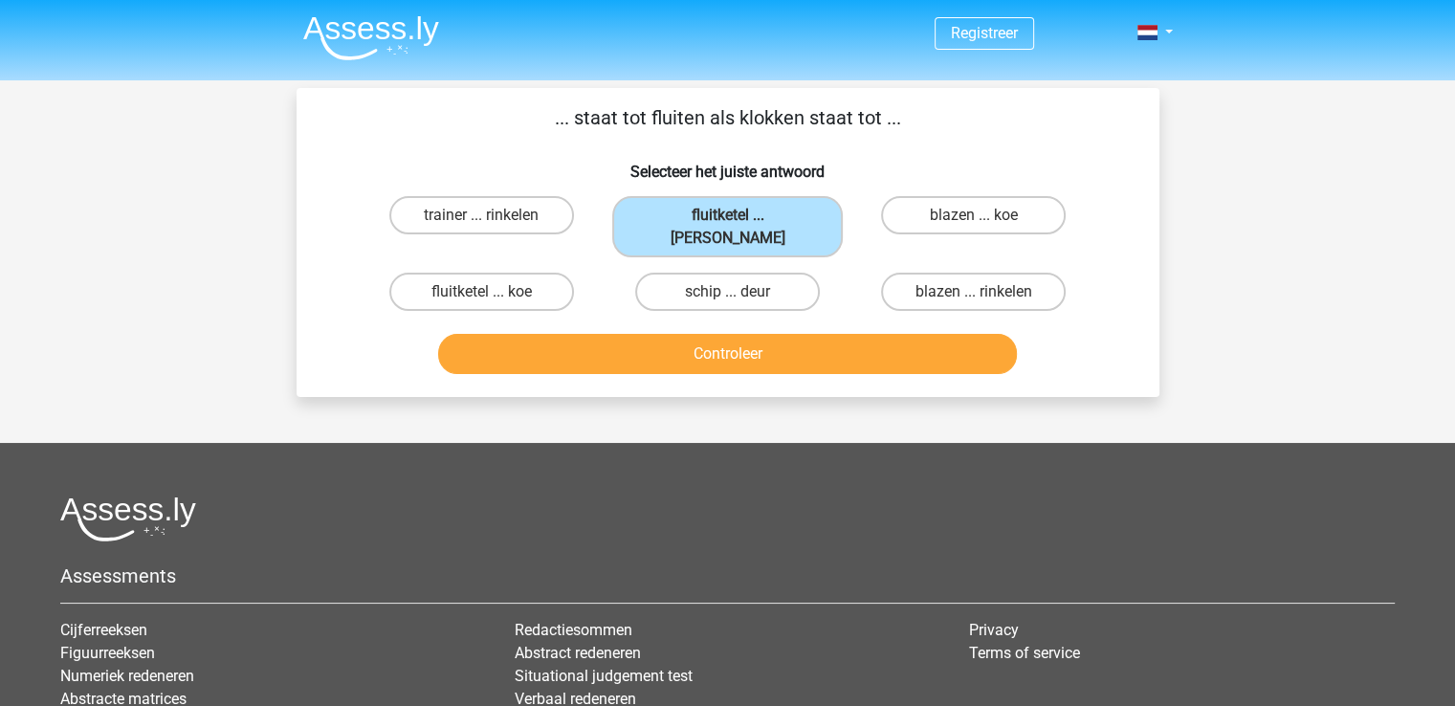
click at [722, 344] on button "Controleer" at bounding box center [727, 354] width 579 height 40
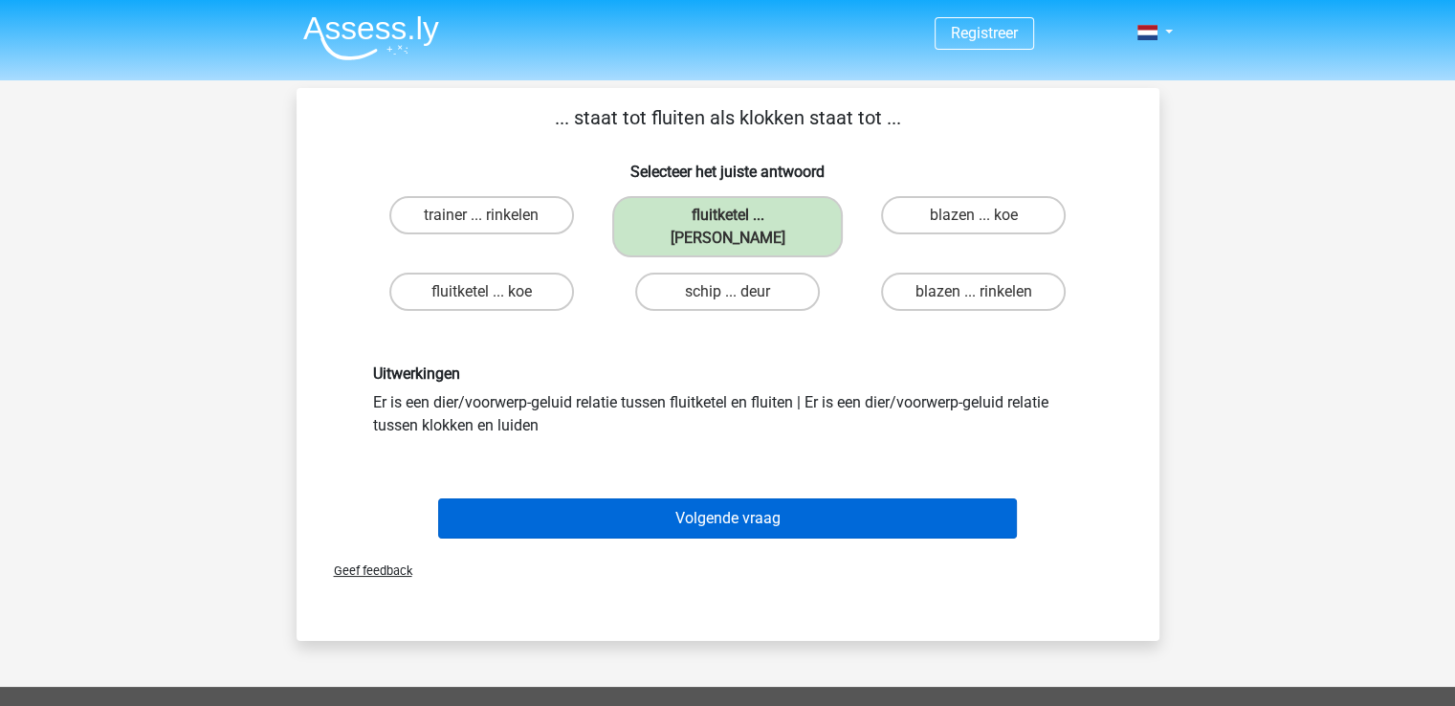
click at [720, 499] on button "Volgende vraag" at bounding box center [727, 519] width 579 height 40
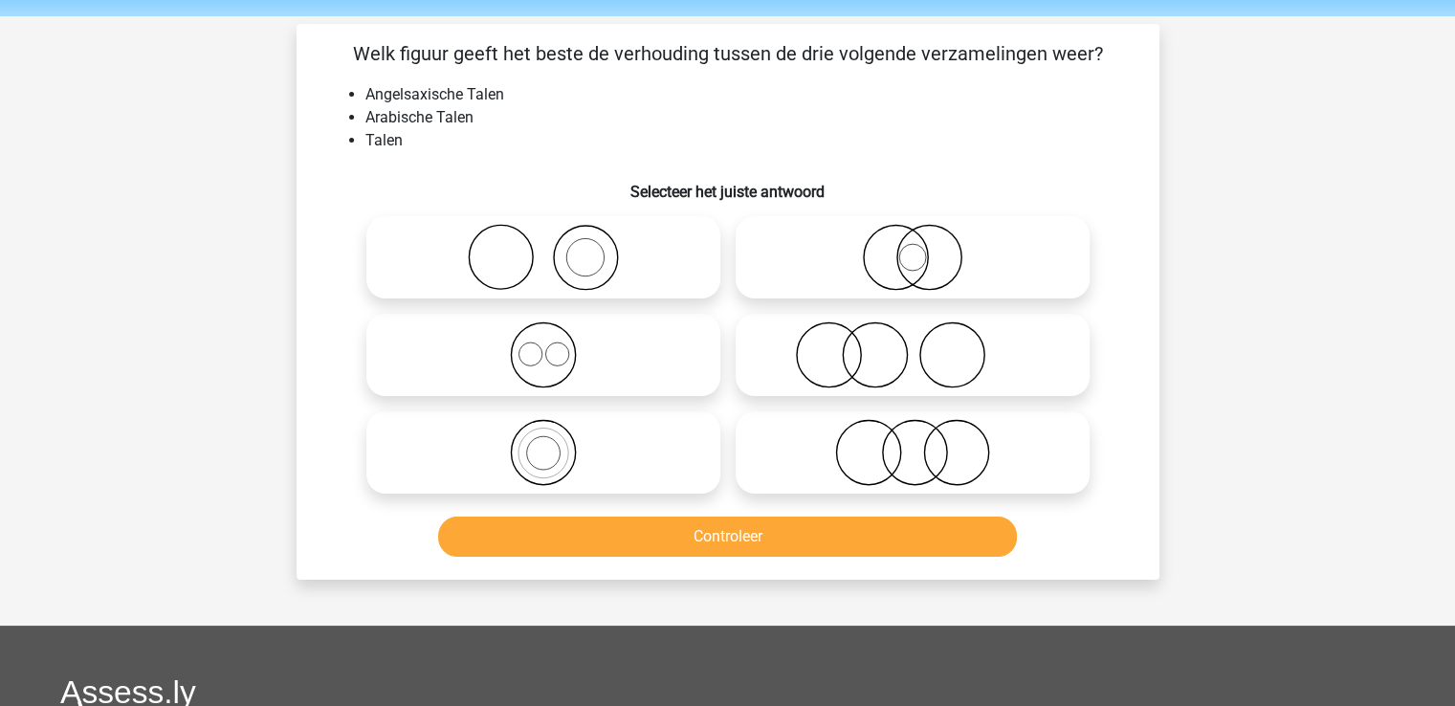
scroll to position [62, 0]
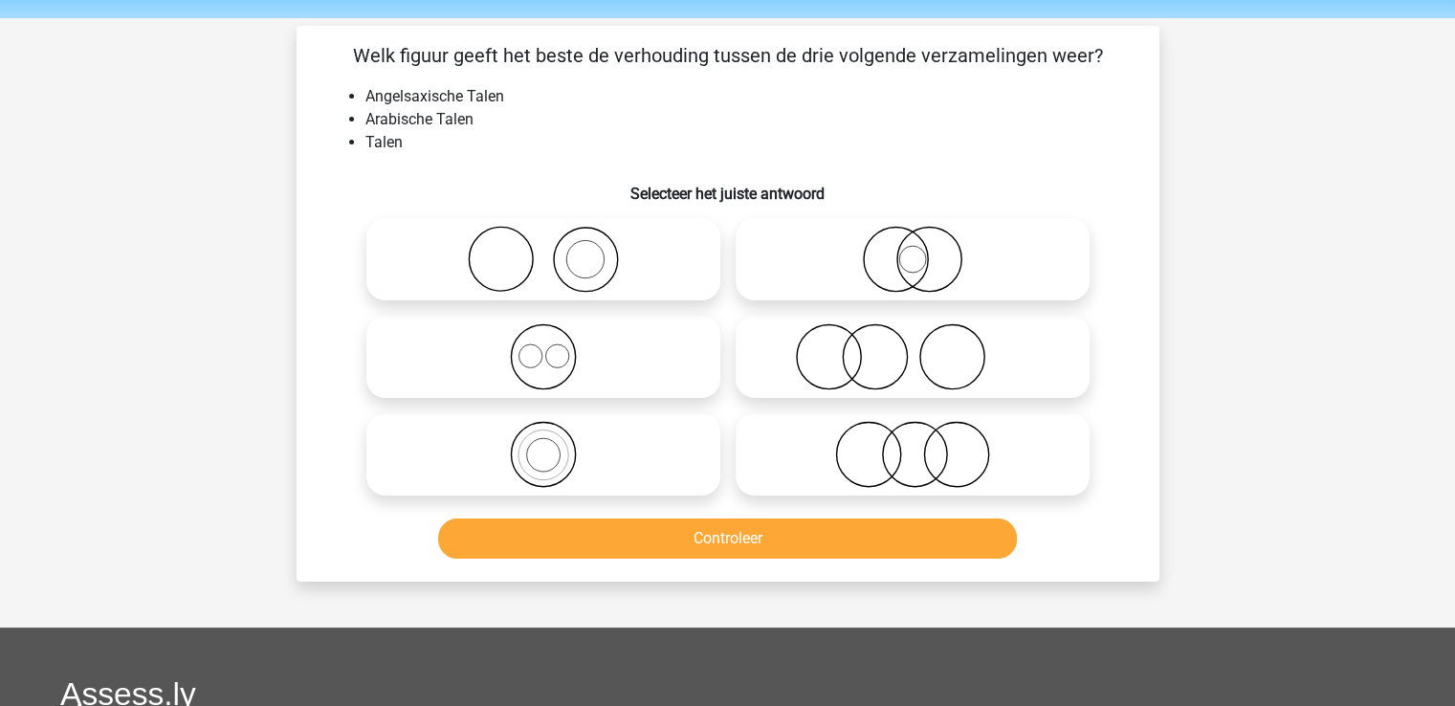
click at [577, 359] on icon at bounding box center [543, 356] width 339 height 67
click at [556, 347] on input "radio" at bounding box center [549, 341] width 12 height 12
radio input "true"
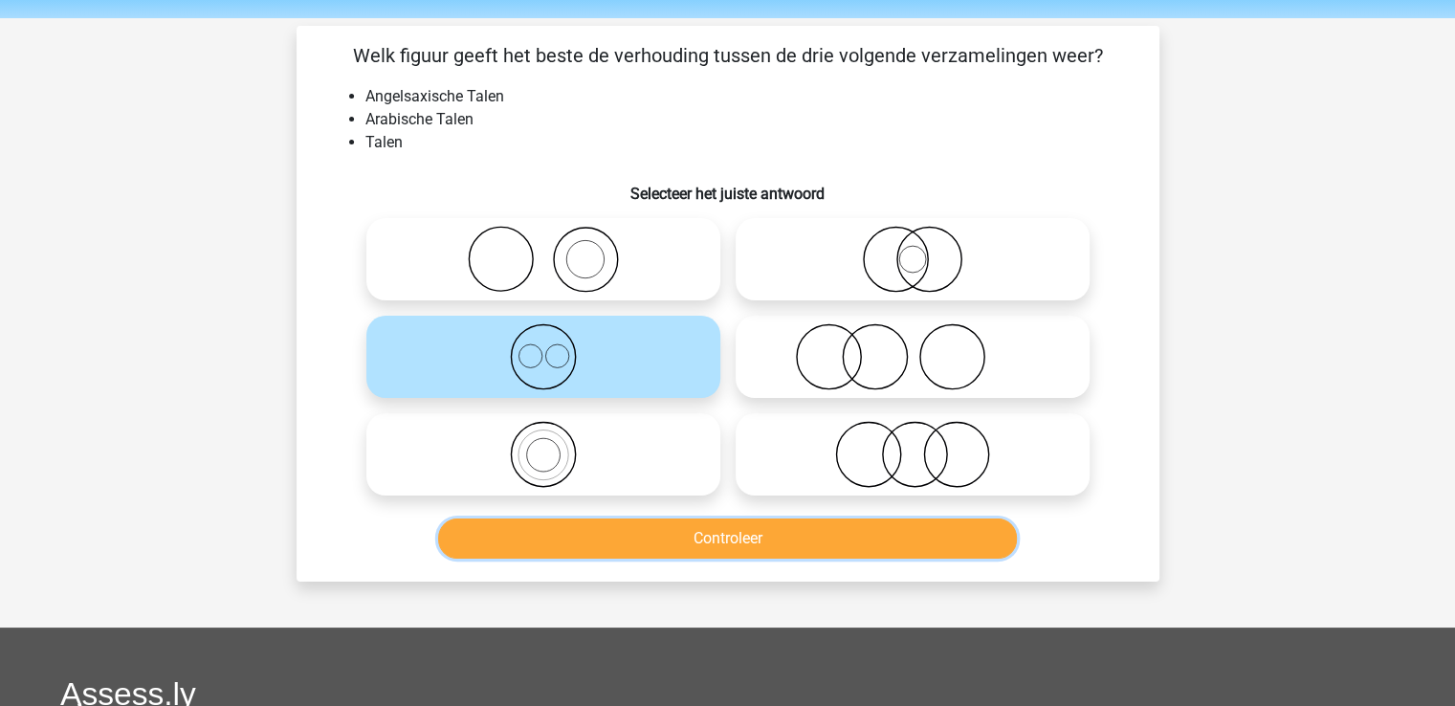
click at [658, 545] on button "Controleer" at bounding box center [727, 539] width 579 height 40
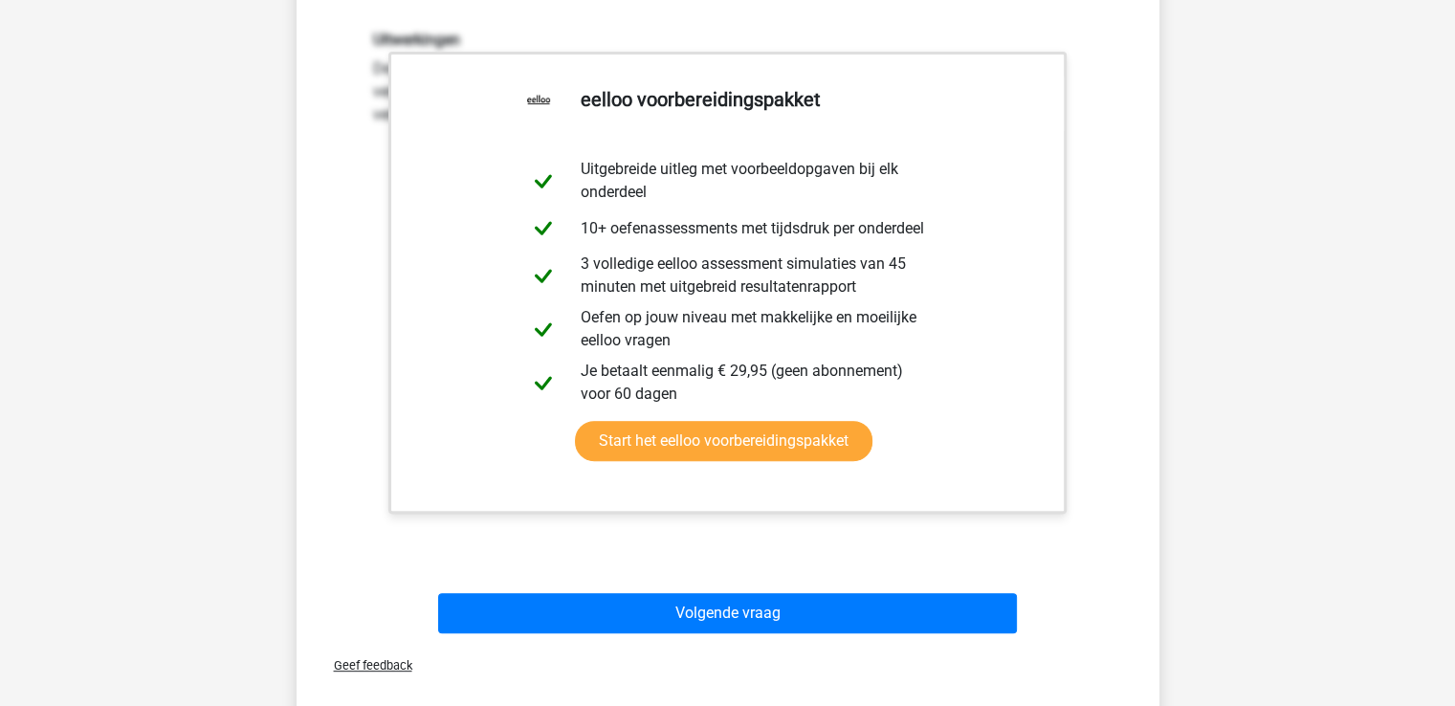
scroll to position [598, 0]
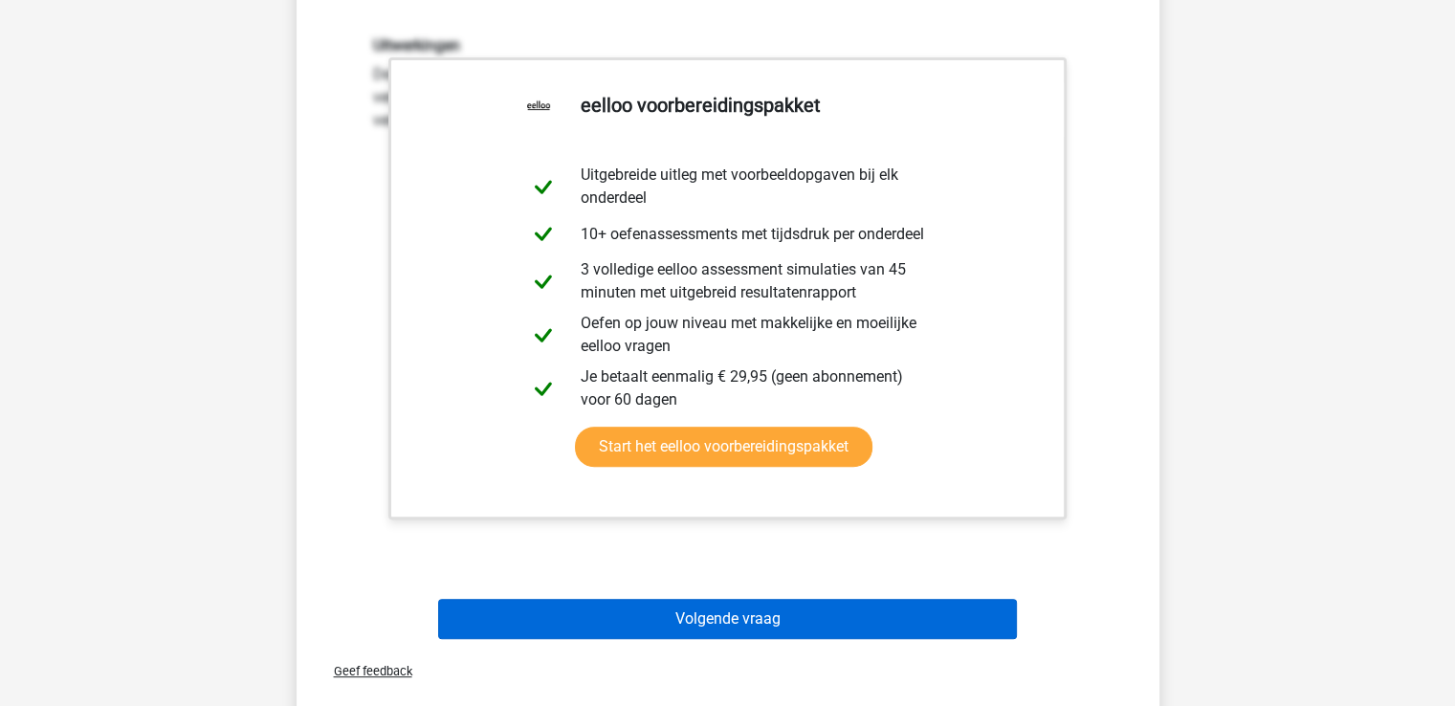
click at [666, 614] on button "Volgende vraag" at bounding box center [727, 619] width 579 height 40
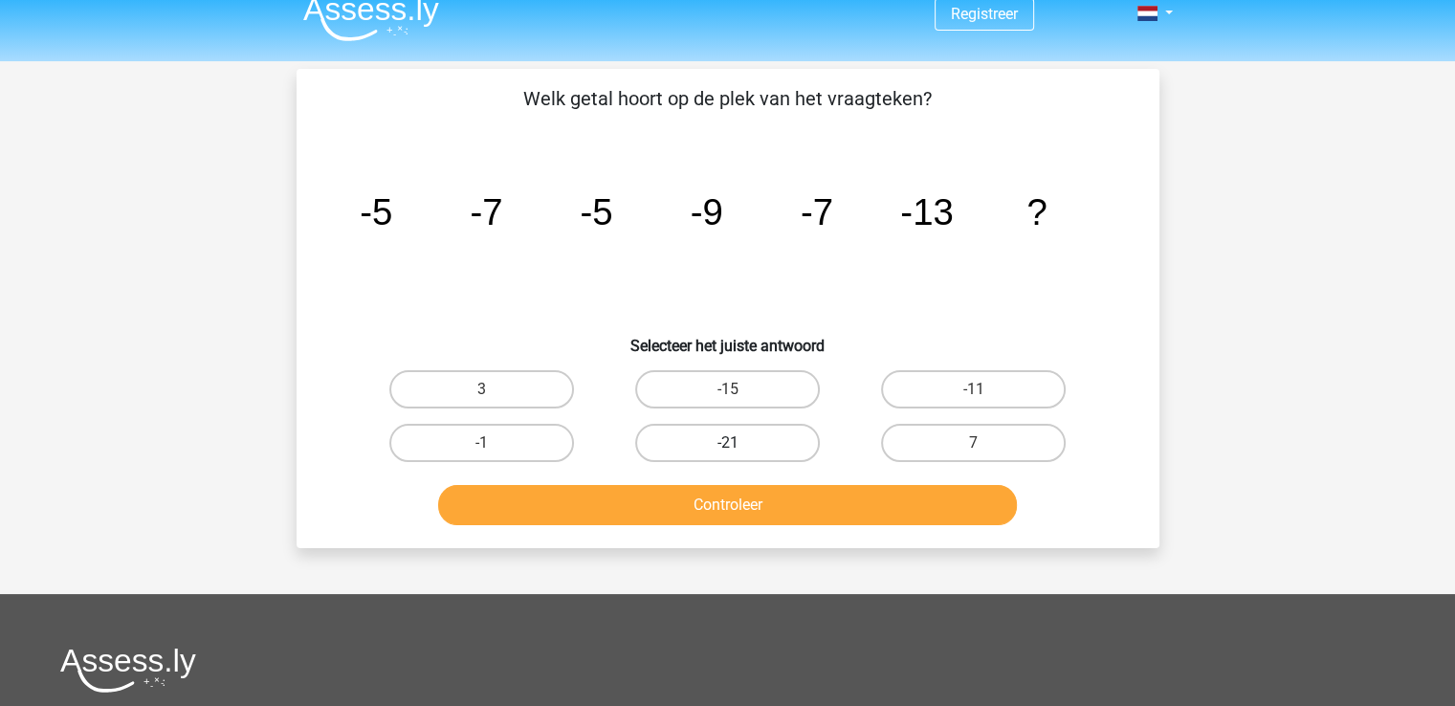
scroll to position [0, 0]
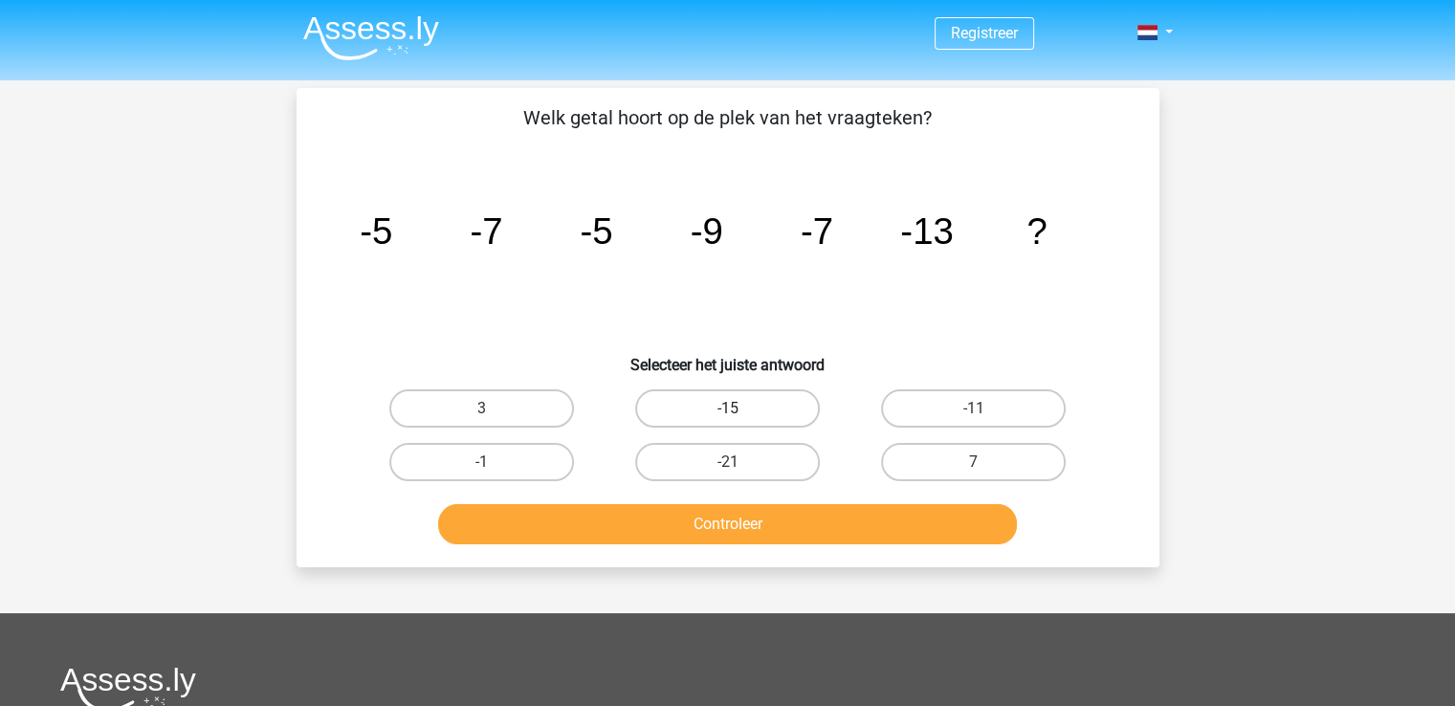
click at [774, 410] on label "-15" at bounding box center [727, 408] width 185 height 38
click at [740, 410] on input "-15" at bounding box center [733, 415] width 12 height 12
radio input "true"
click at [770, 518] on button "Controleer" at bounding box center [727, 524] width 579 height 40
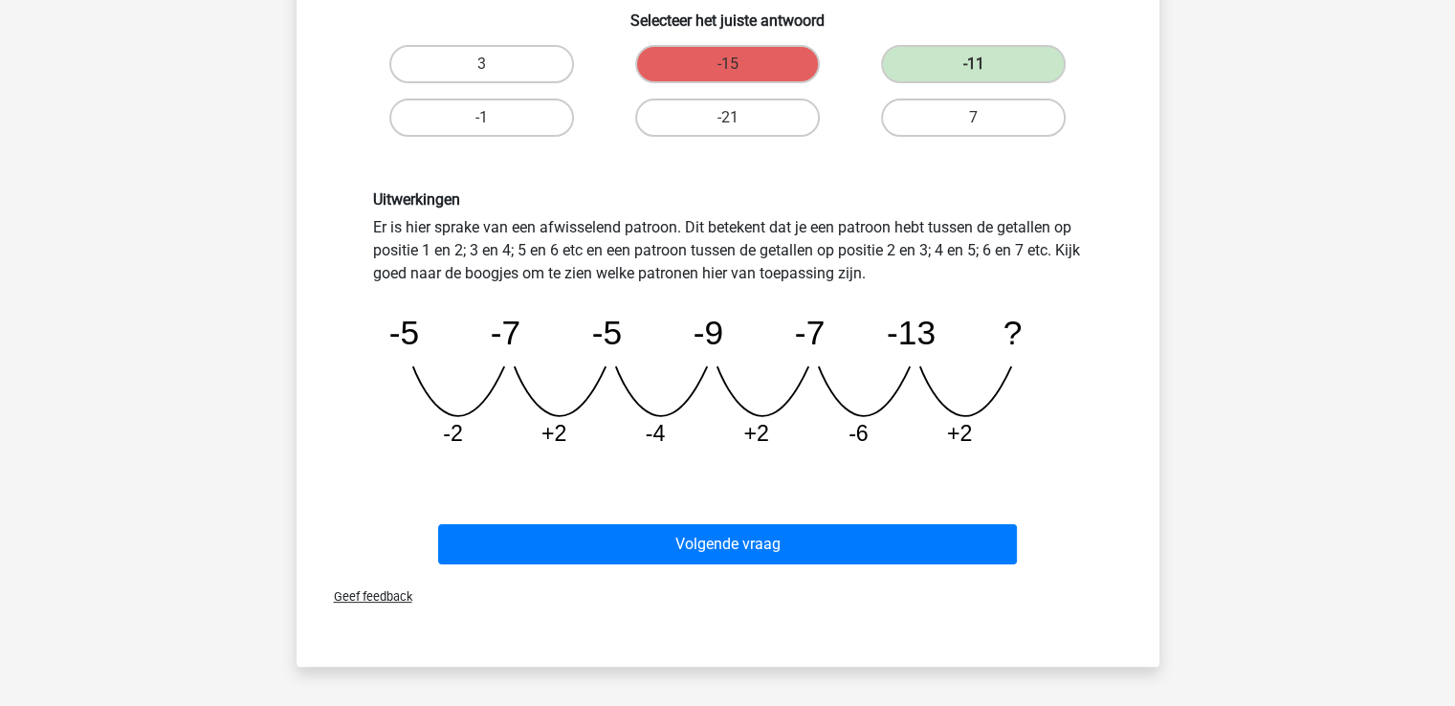
scroll to position [357, 0]
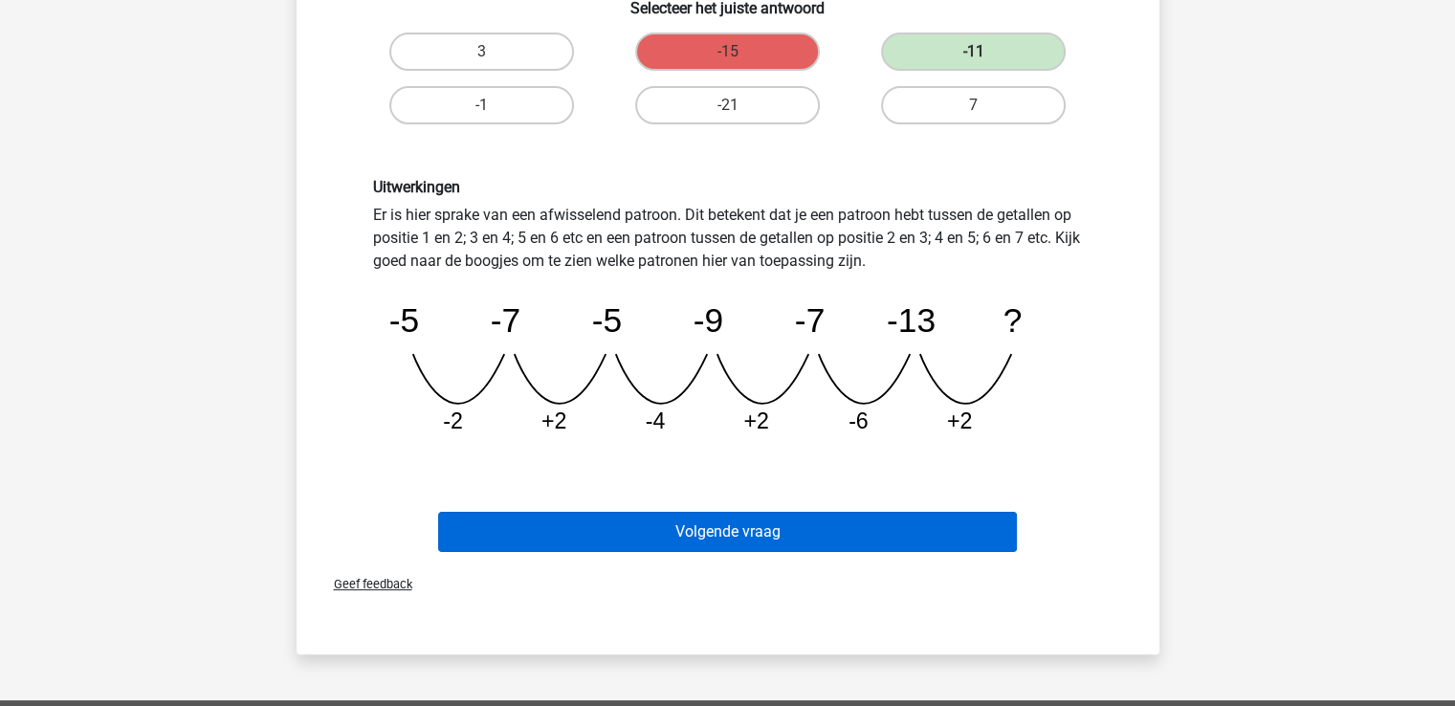
click at [921, 525] on button "Volgende vraag" at bounding box center [727, 532] width 579 height 40
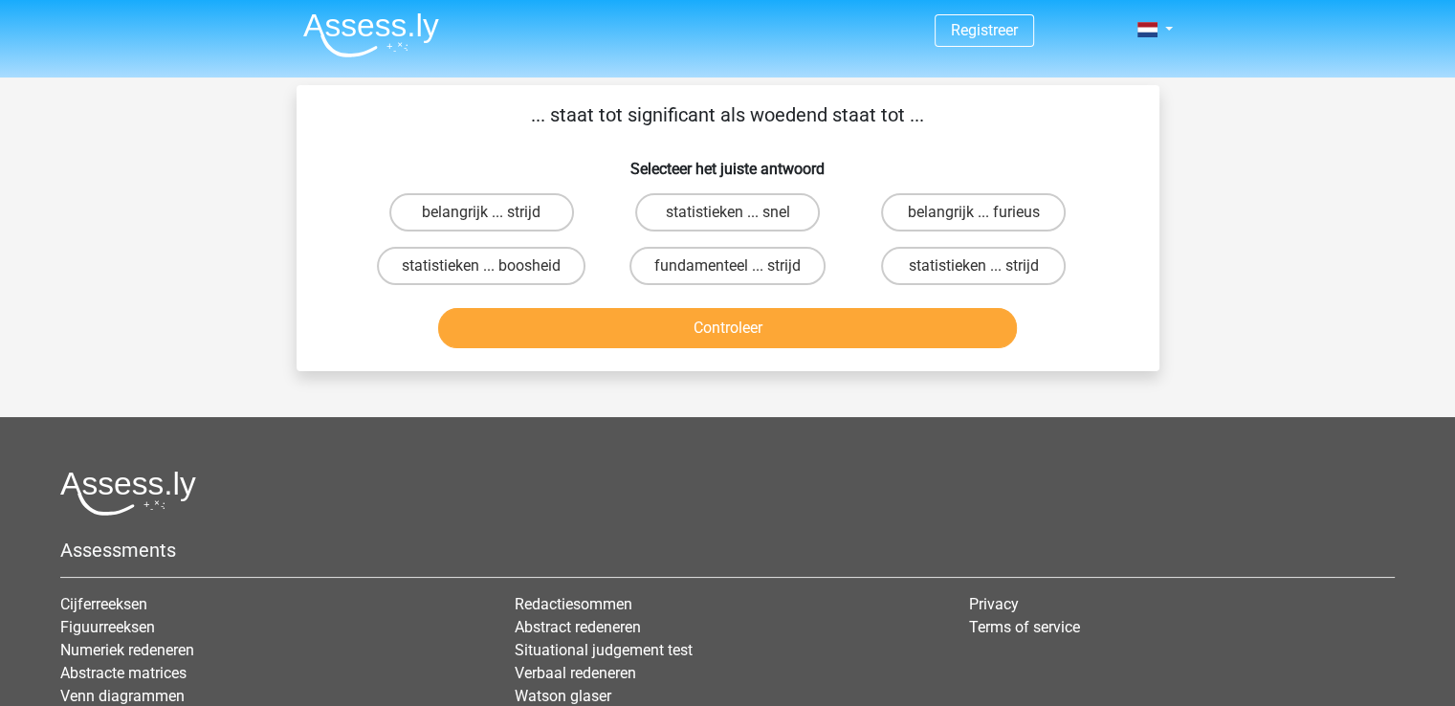
scroll to position [0, 0]
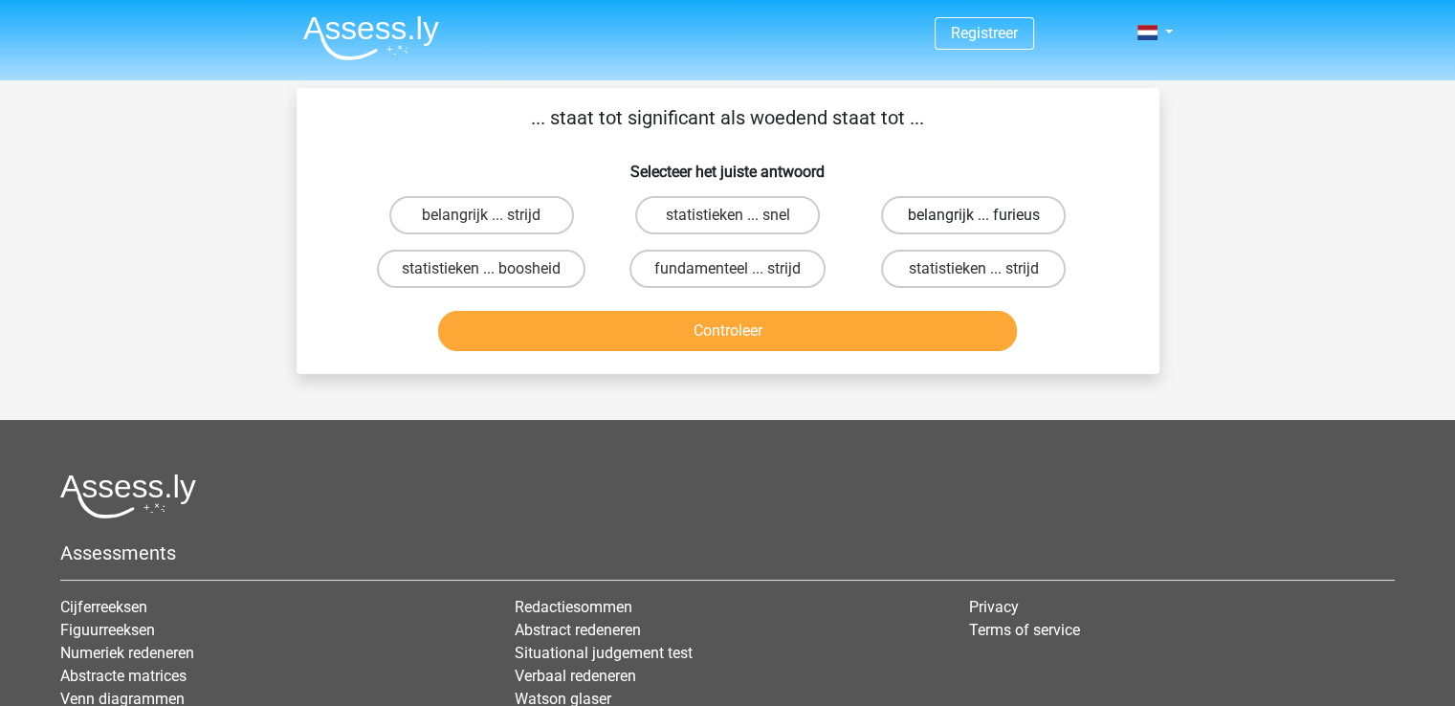
click at [947, 225] on label "belangrijk ... furieus" at bounding box center [973, 215] width 185 height 38
click at [974, 225] on input "belangrijk ... furieus" at bounding box center [980, 221] width 12 height 12
radio input "true"
click at [836, 331] on button "Controleer" at bounding box center [727, 331] width 579 height 40
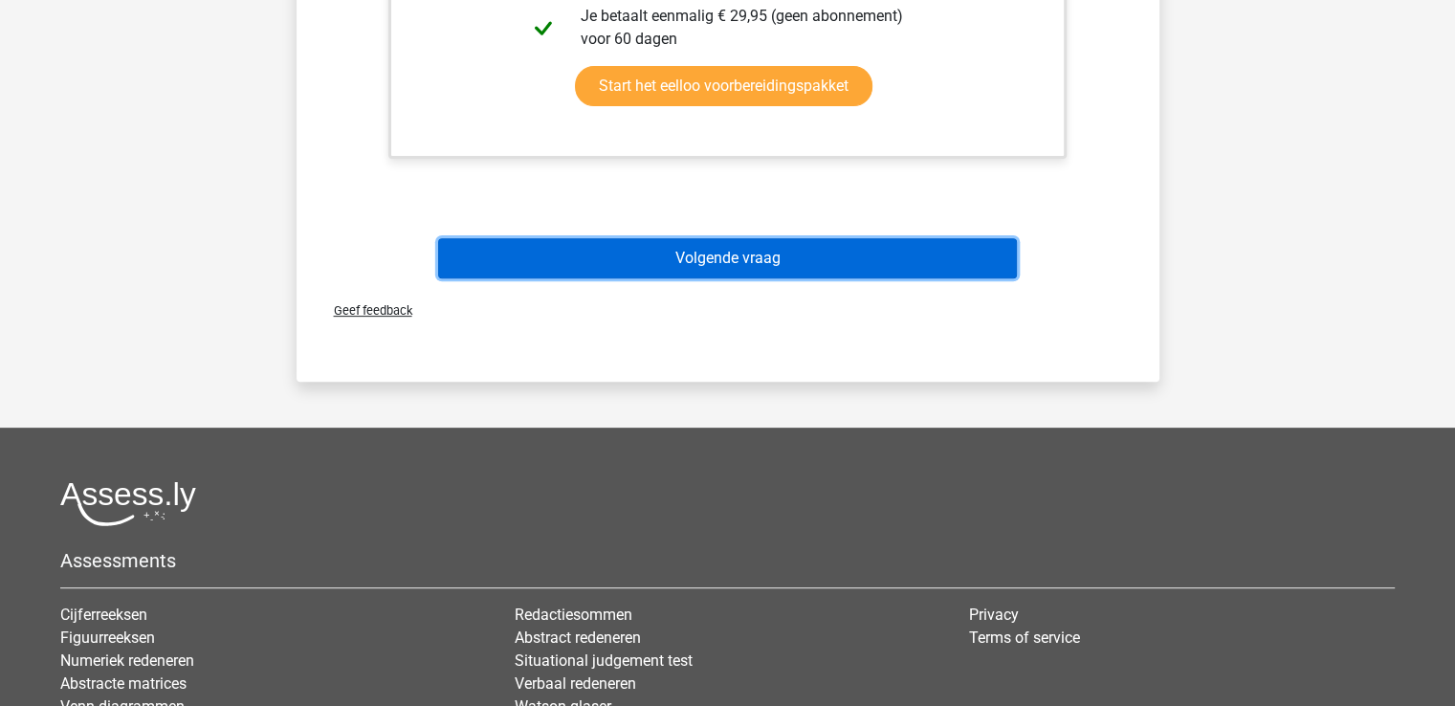
click at [837, 255] on button "Volgende vraag" at bounding box center [727, 258] width 579 height 40
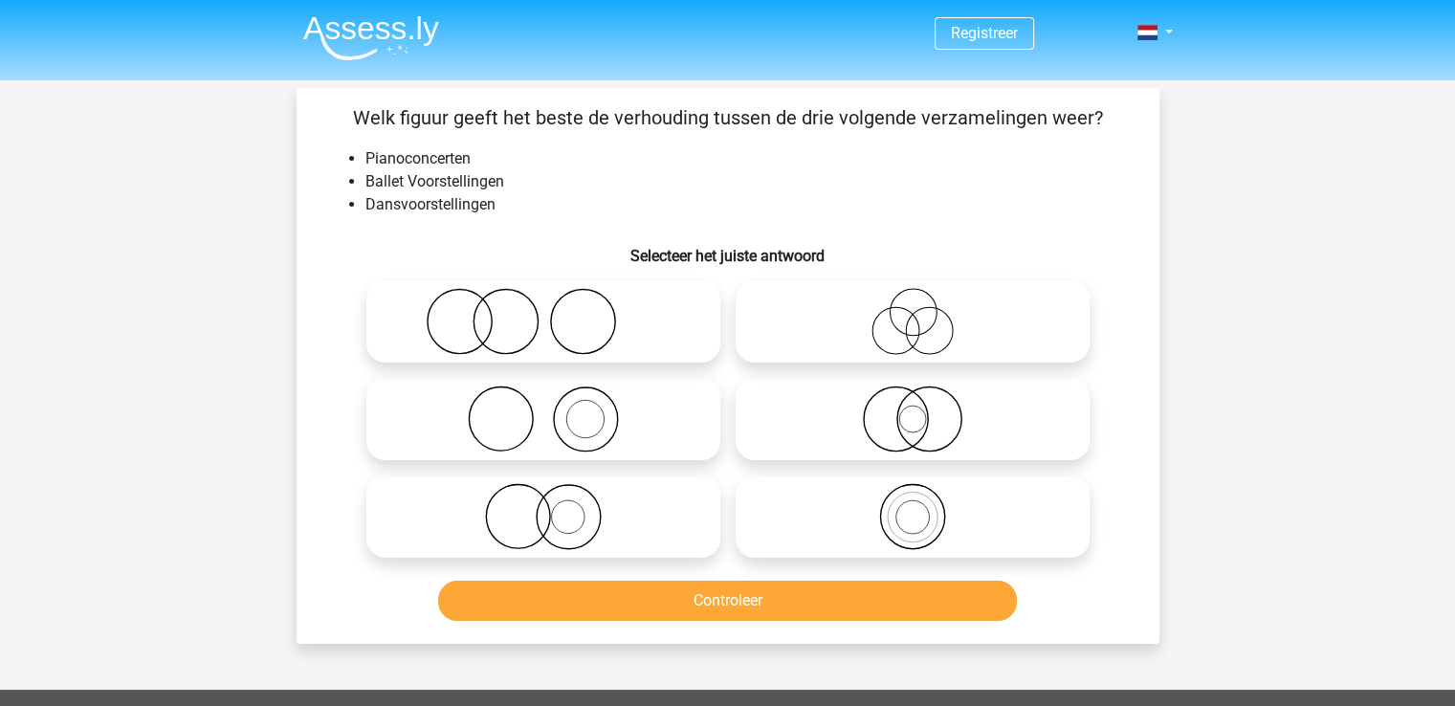
click at [930, 330] on icon at bounding box center [912, 321] width 339 height 67
click at [925, 312] on input "radio" at bounding box center [919, 305] width 12 height 12
radio input "true"
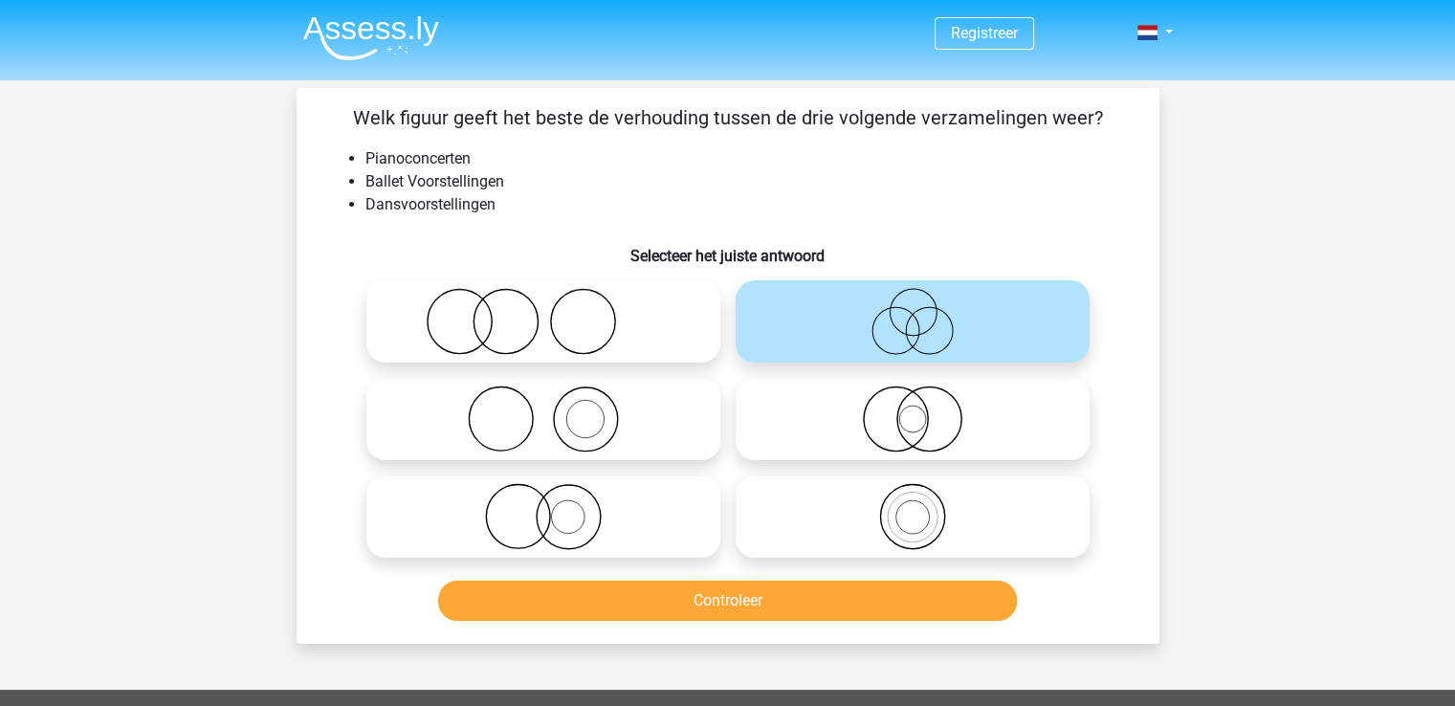
click at [817, 621] on div "Controleer" at bounding box center [728, 605] width 739 height 48
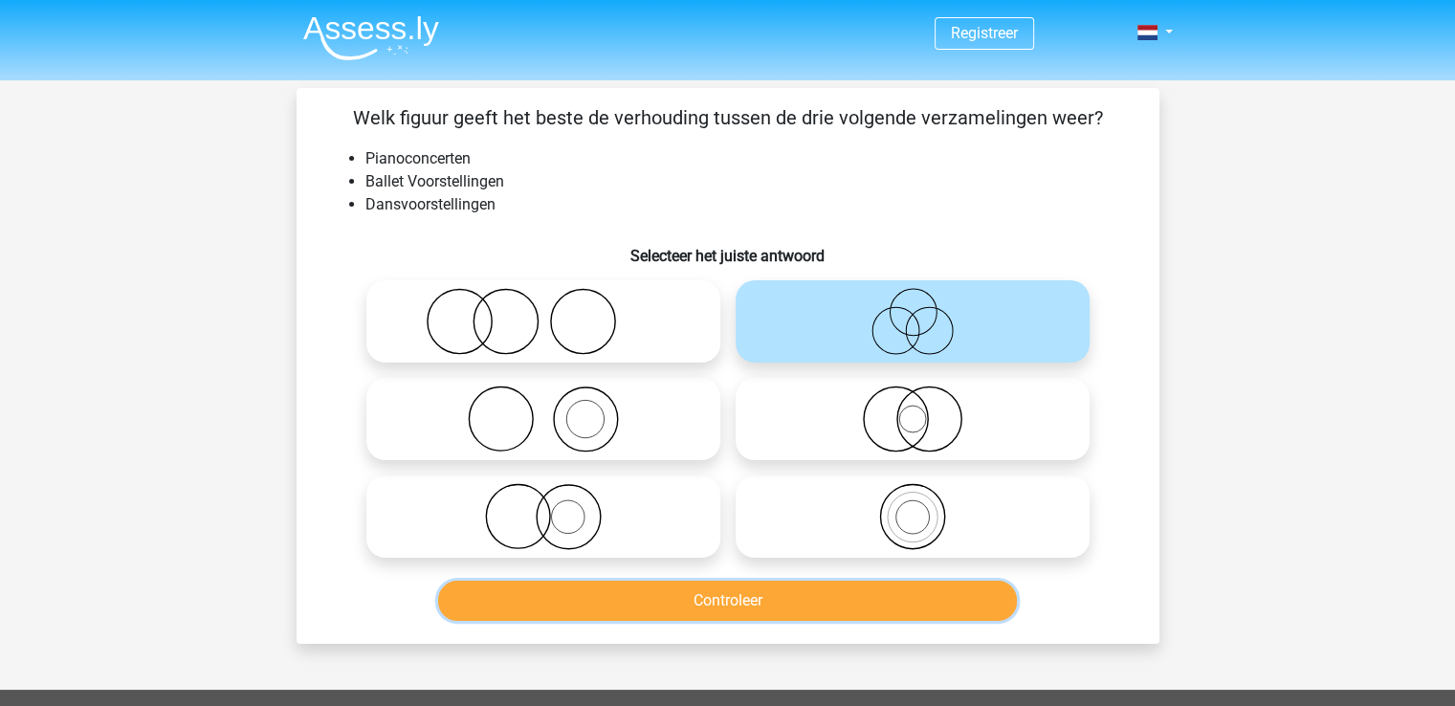
click at [826, 610] on button "Controleer" at bounding box center [727, 601] width 579 height 40
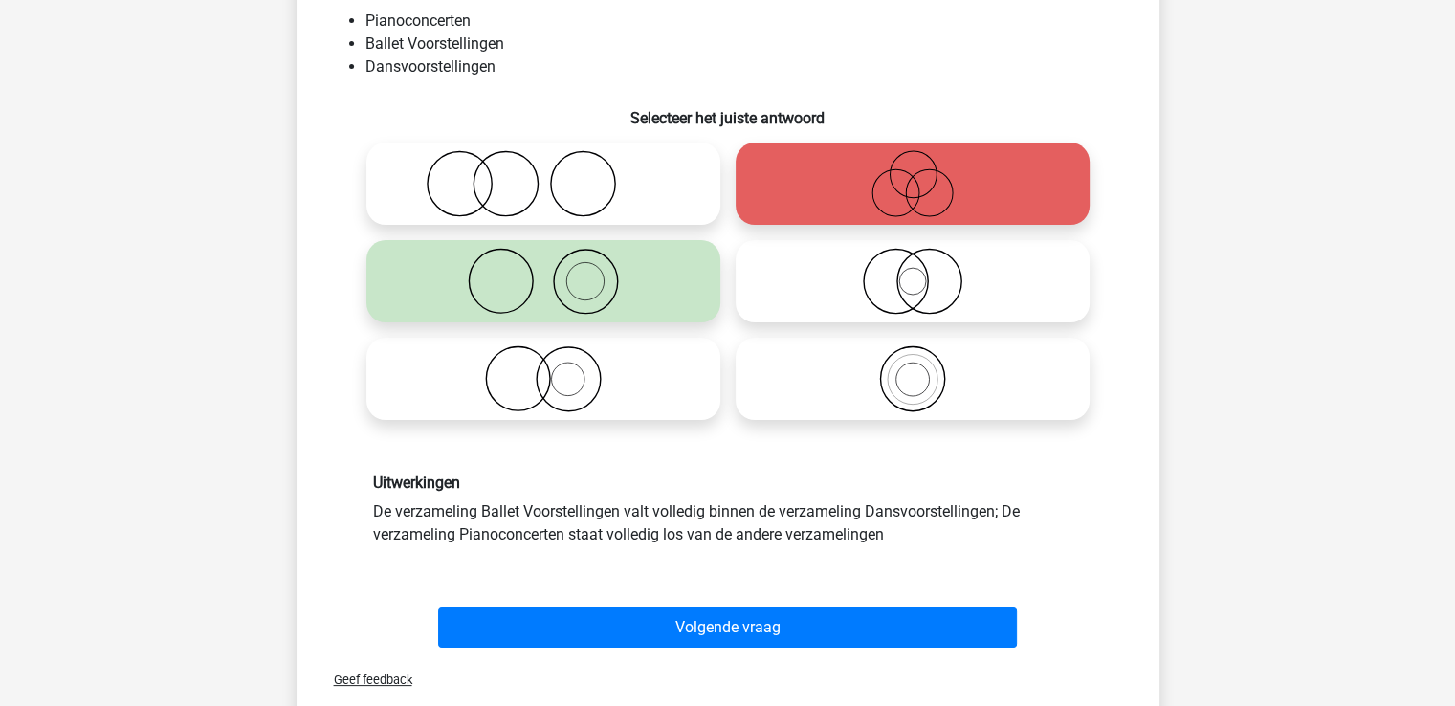
scroll to position [144, 0]
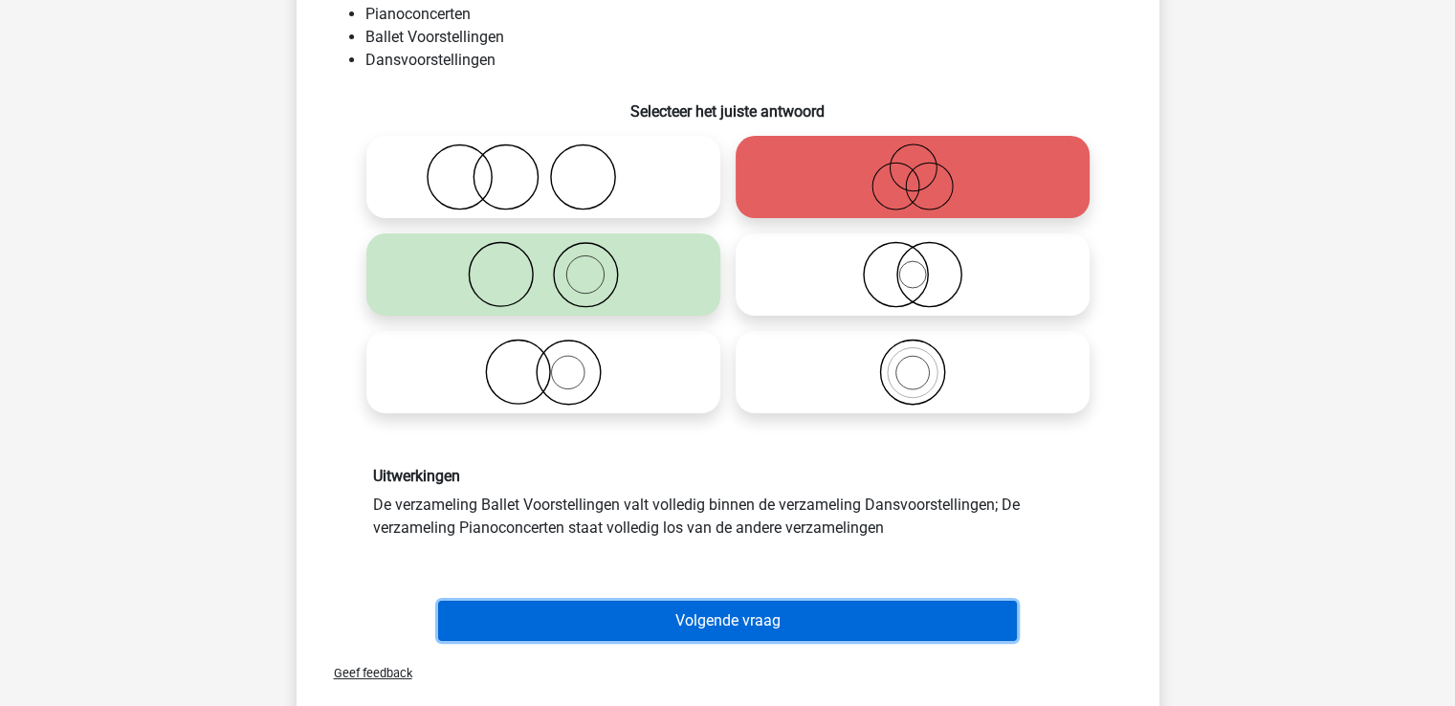
click at [762, 619] on button "Volgende vraag" at bounding box center [727, 621] width 579 height 40
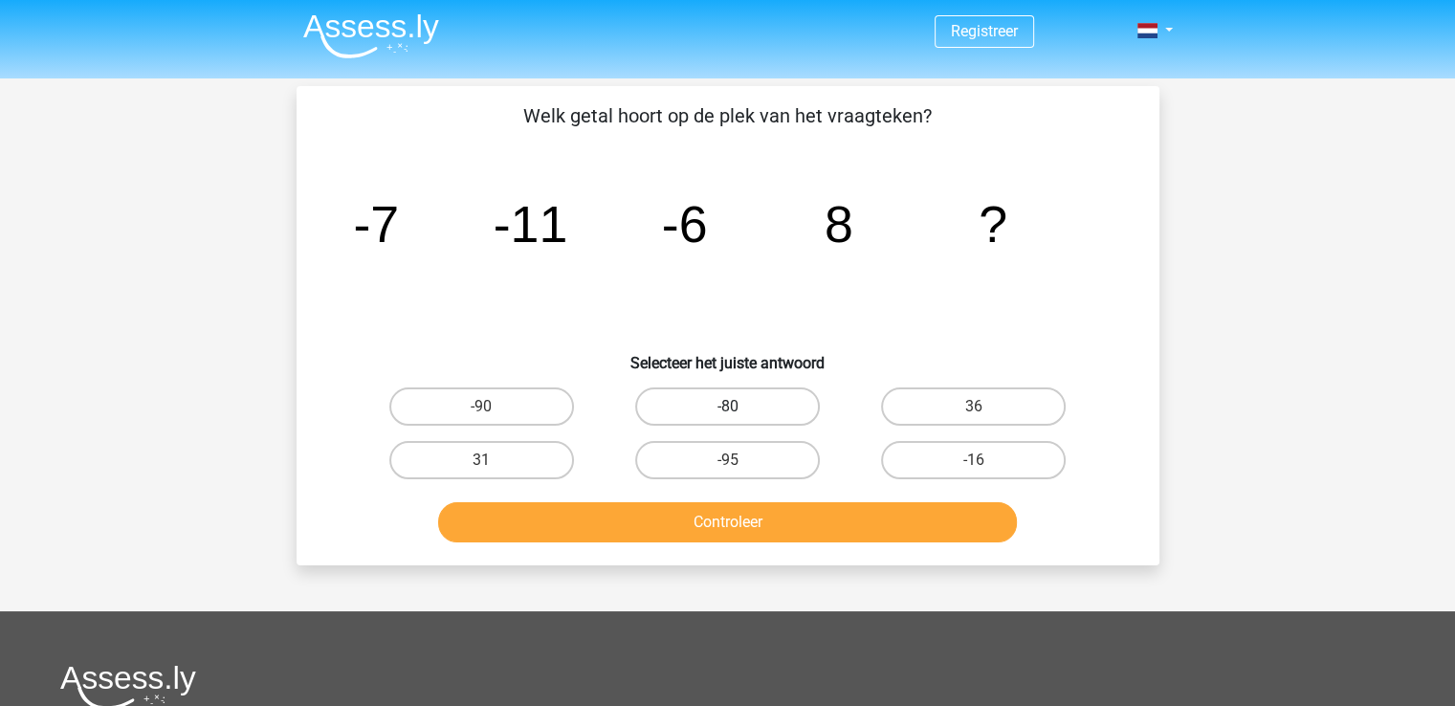
scroll to position [0, 0]
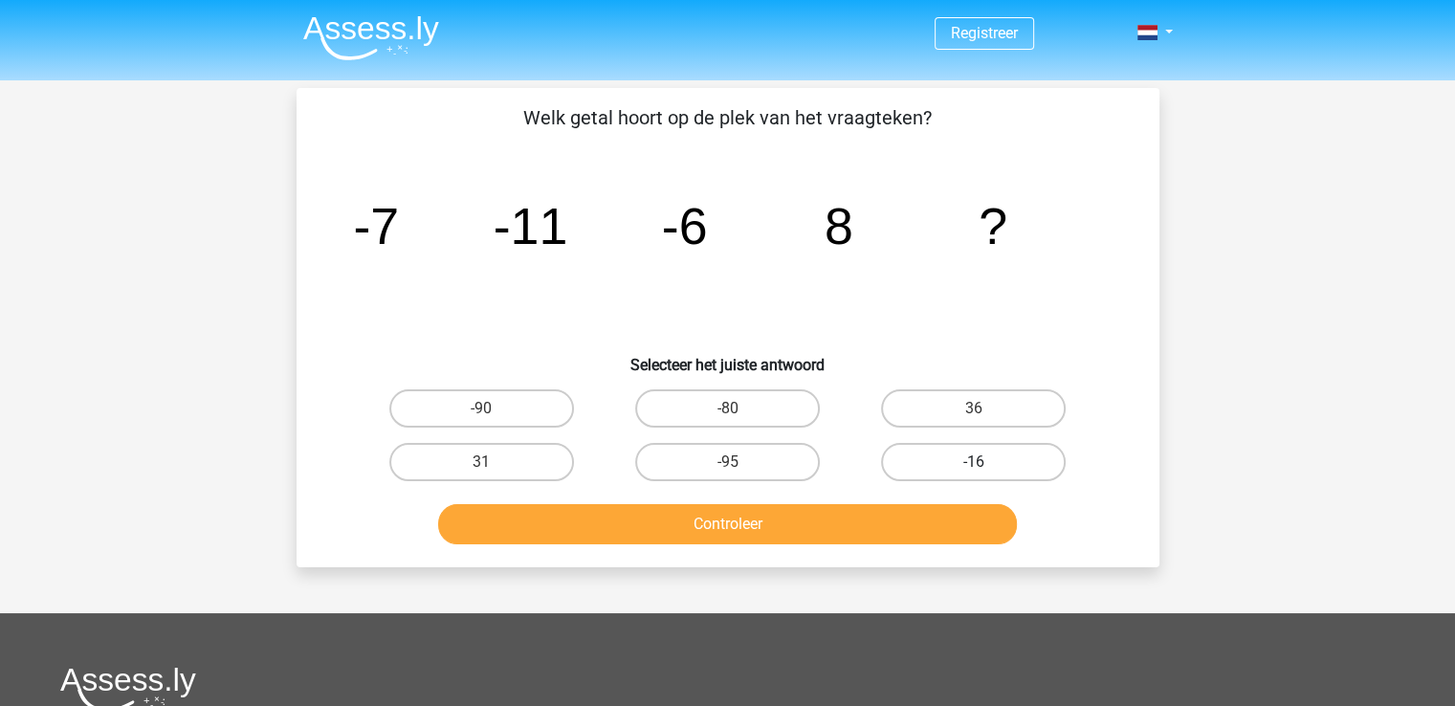
click at [1030, 460] on label "-16" at bounding box center [973, 462] width 185 height 38
click at [987, 462] on input "-16" at bounding box center [980, 468] width 12 height 12
radio input "true"
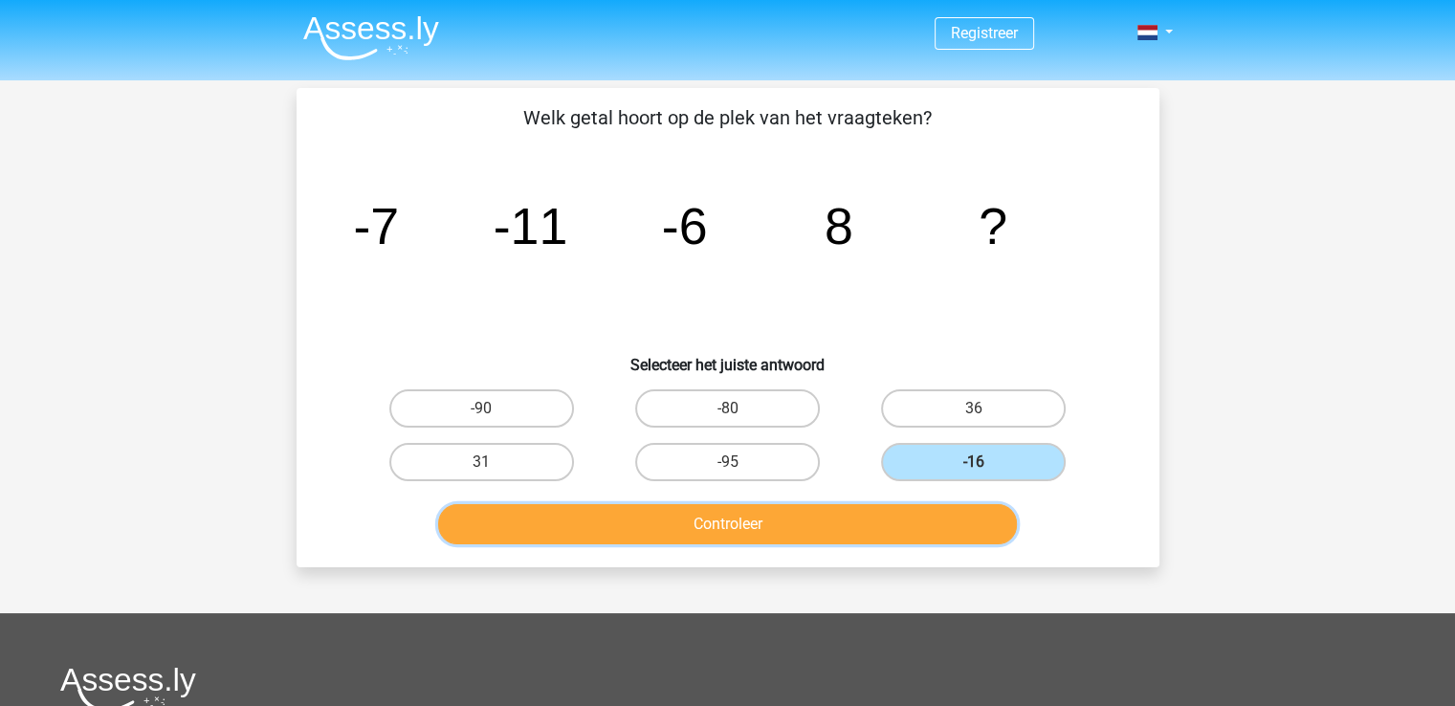
click at [936, 511] on button "Controleer" at bounding box center [727, 524] width 579 height 40
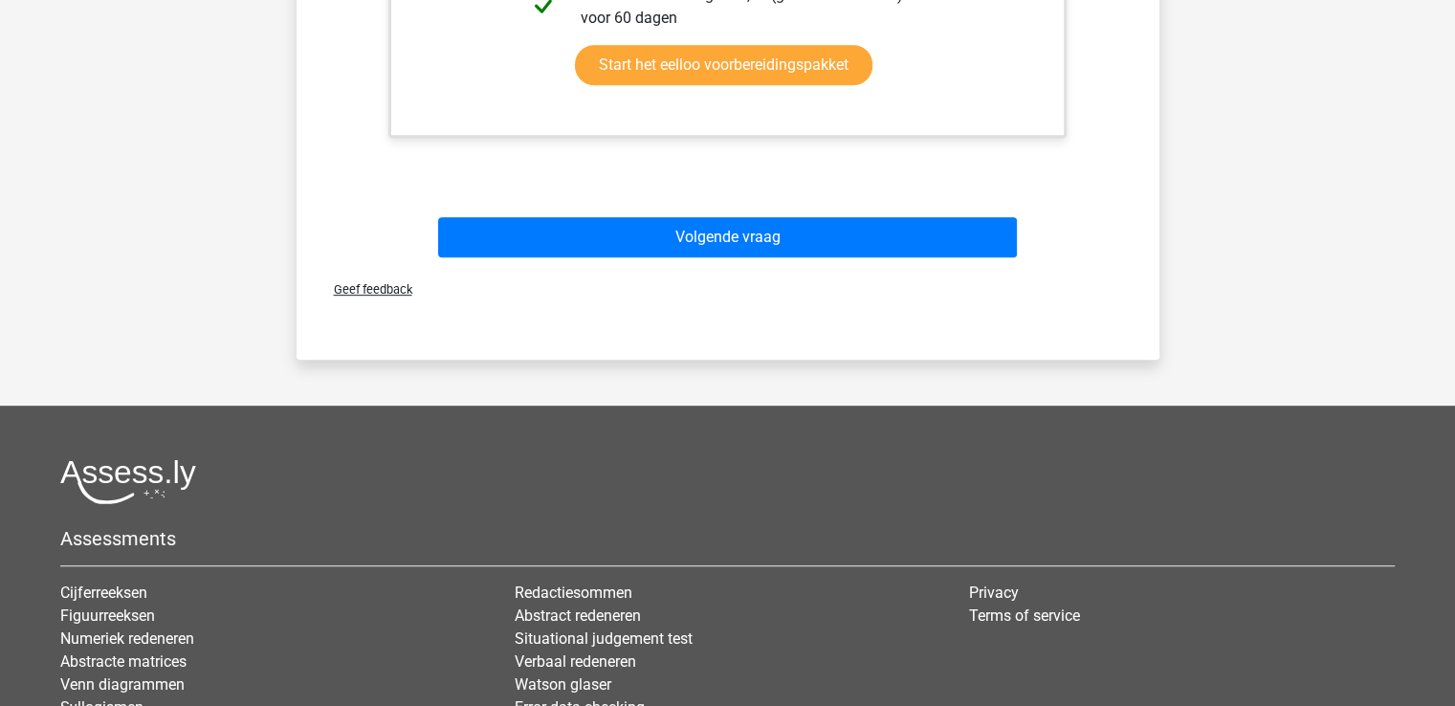
scroll to position [919, 0]
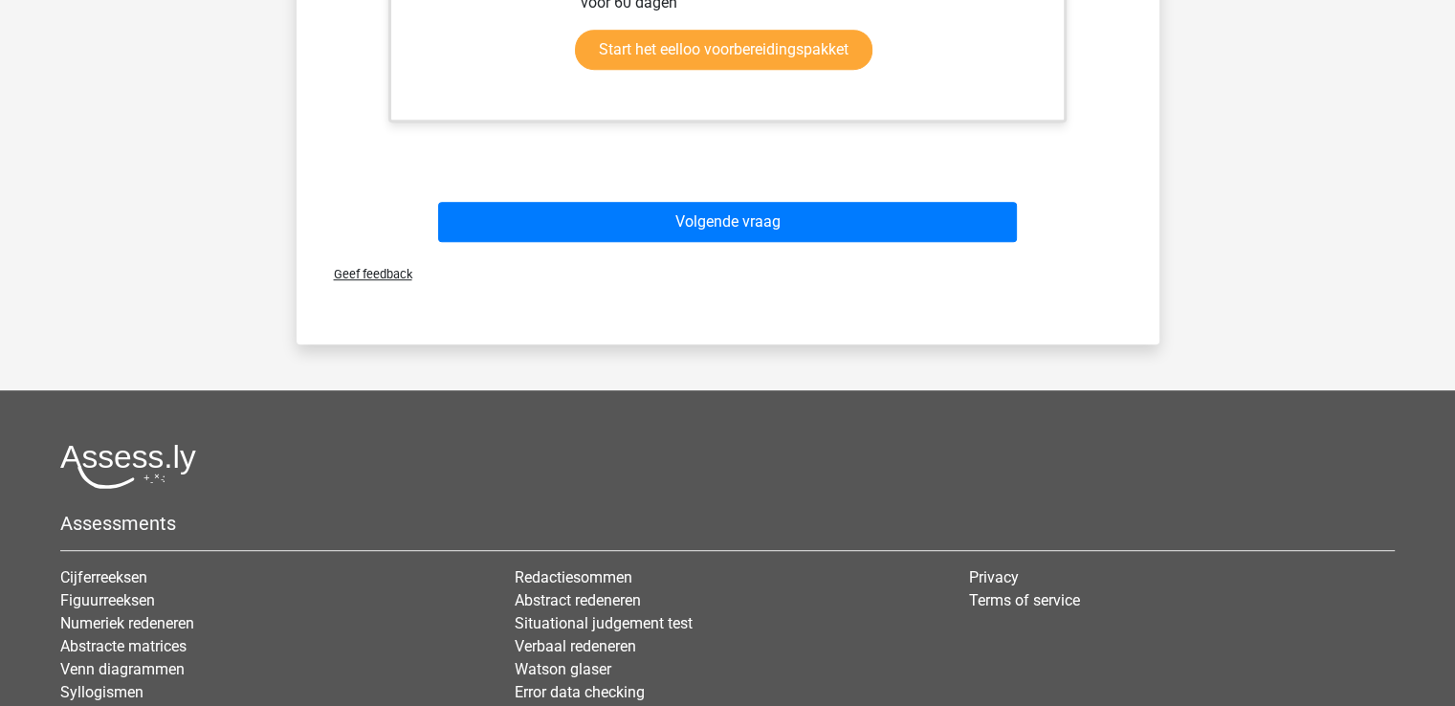
click at [898, 241] on div "Volgende vraag" at bounding box center [728, 226] width 739 height 48
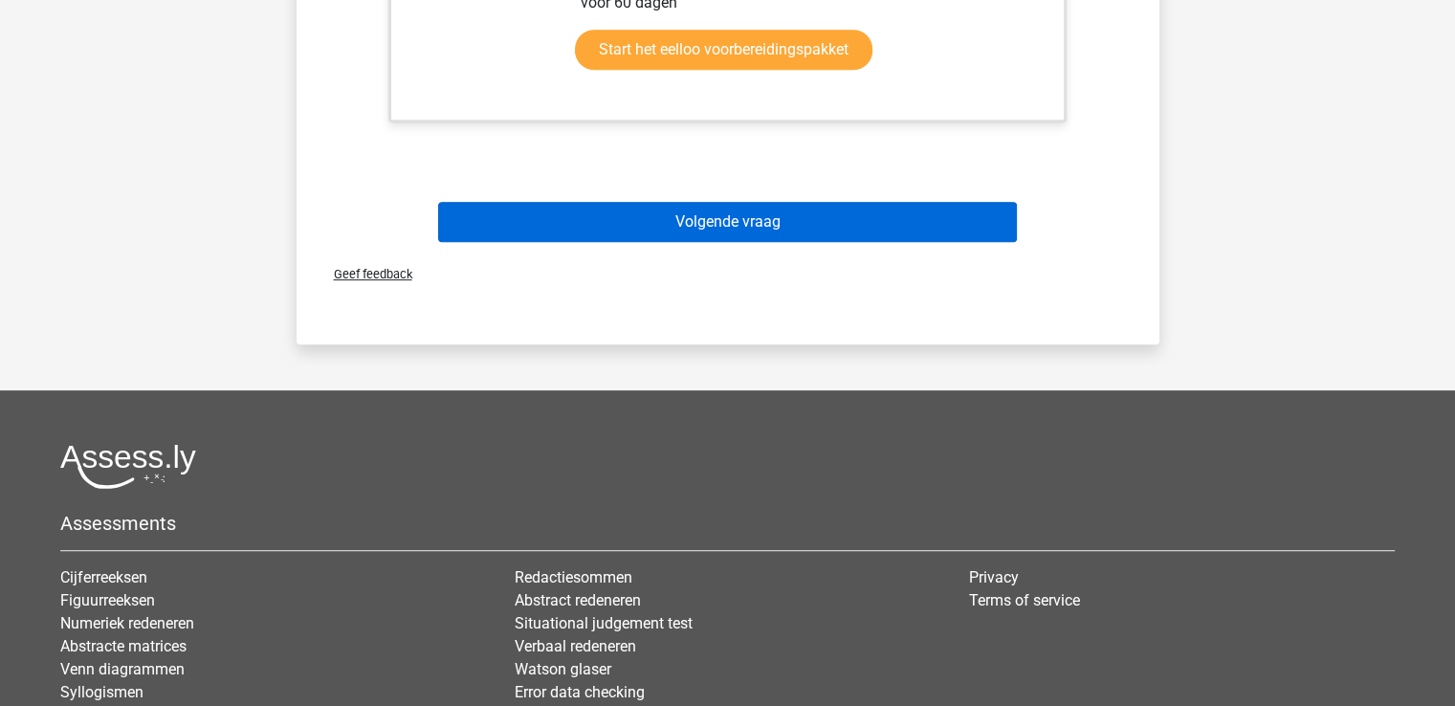
drag, startPoint x: 930, startPoint y: 199, endPoint x: 919, endPoint y: 208, distance: 14.4
click at [919, 208] on div "Volgende vraag" at bounding box center [728, 218] width 802 height 63
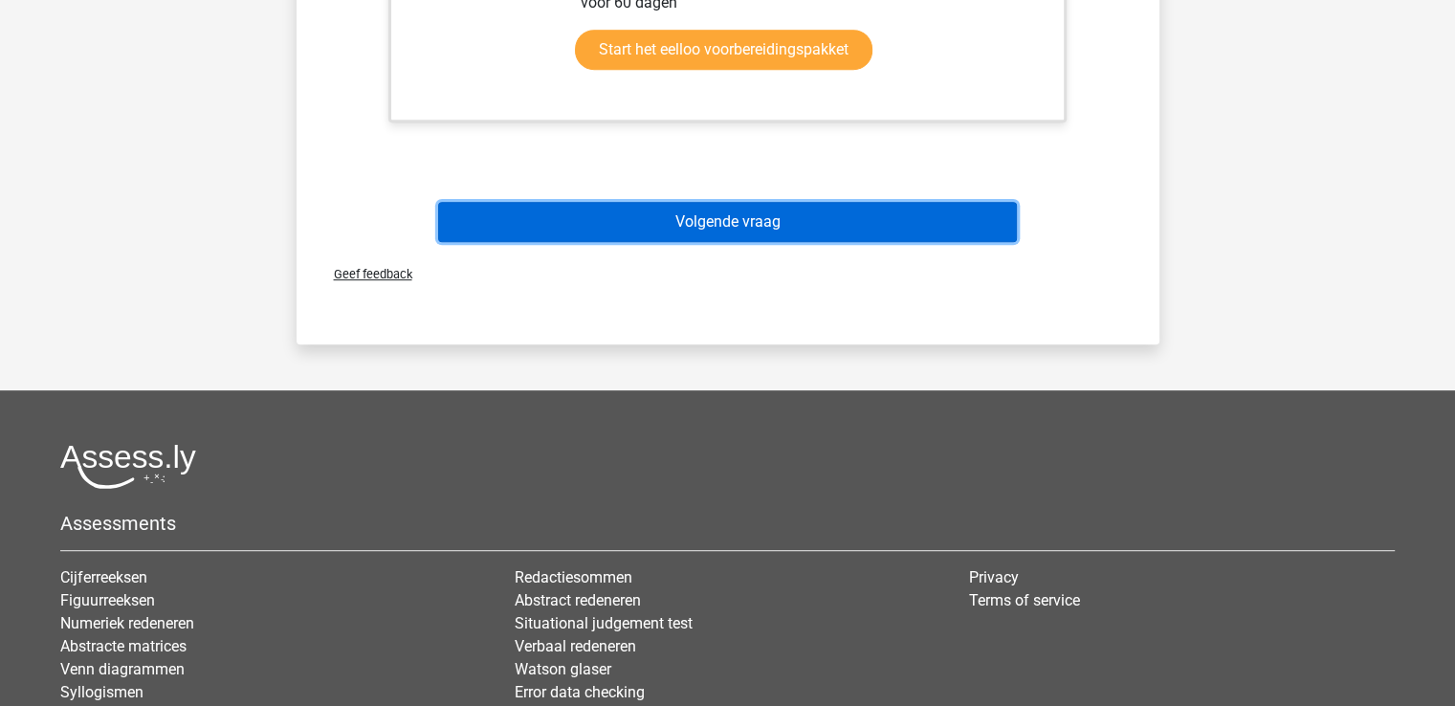
click at [919, 208] on button "Volgende vraag" at bounding box center [727, 222] width 579 height 40
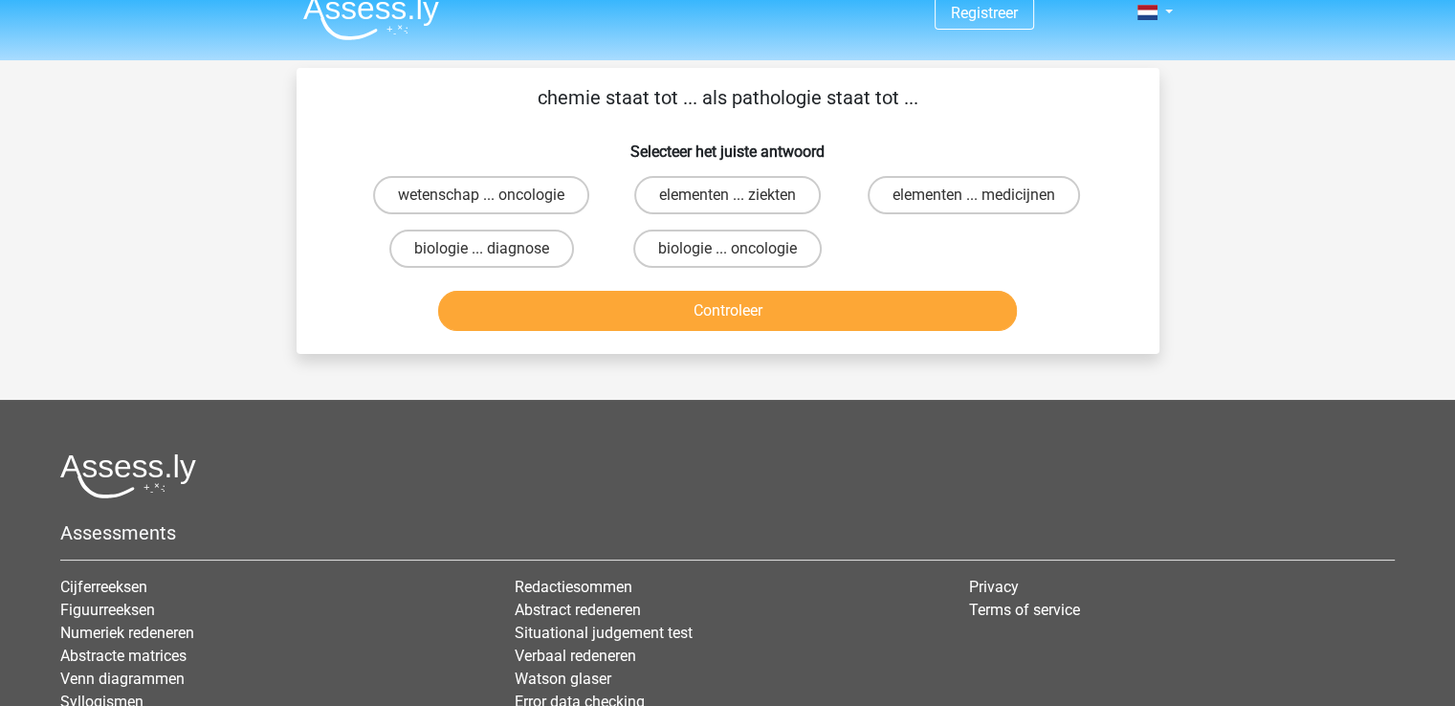
scroll to position [0, 0]
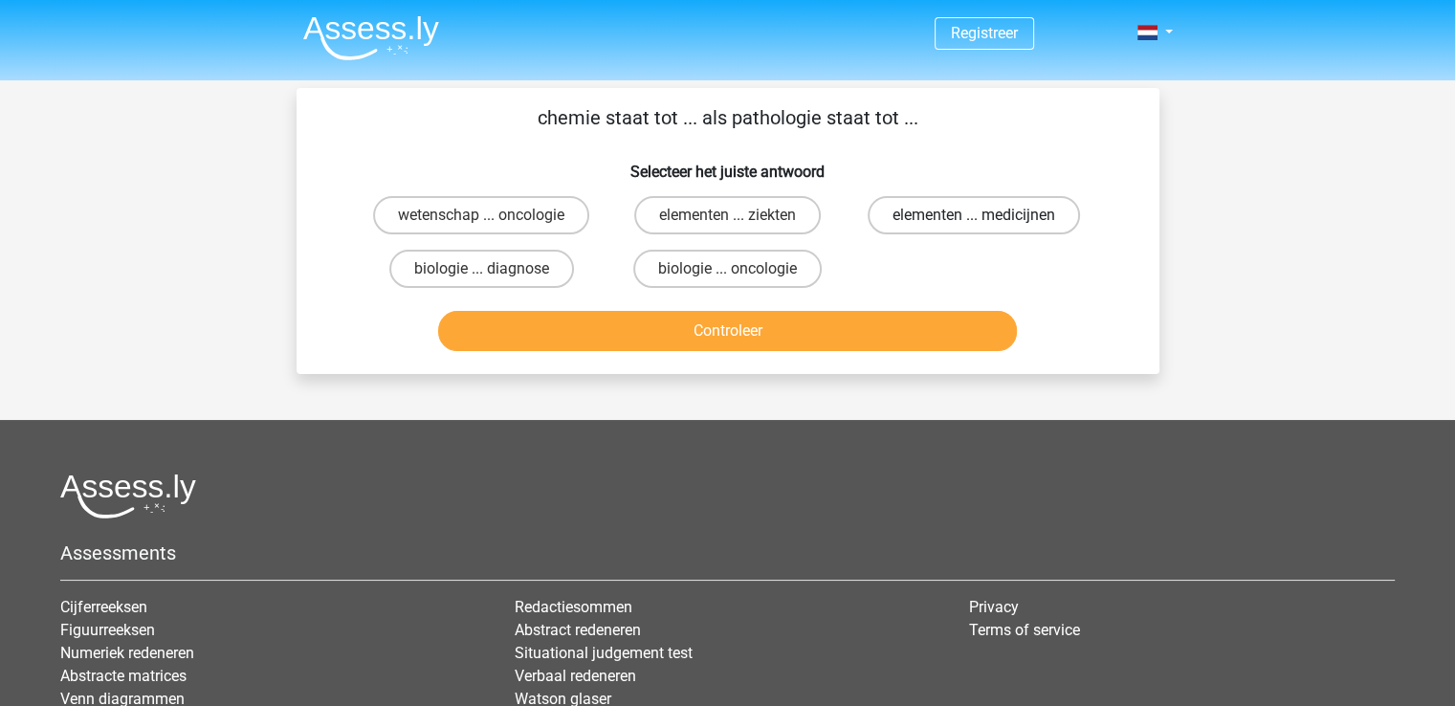
click at [934, 221] on label "elementen ... medicijnen" at bounding box center [974, 215] width 212 height 38
click at [974, 221] on input "elementen ... medicijnen" at bounding box center [980, 221] width 12 height 12
radio input "true"
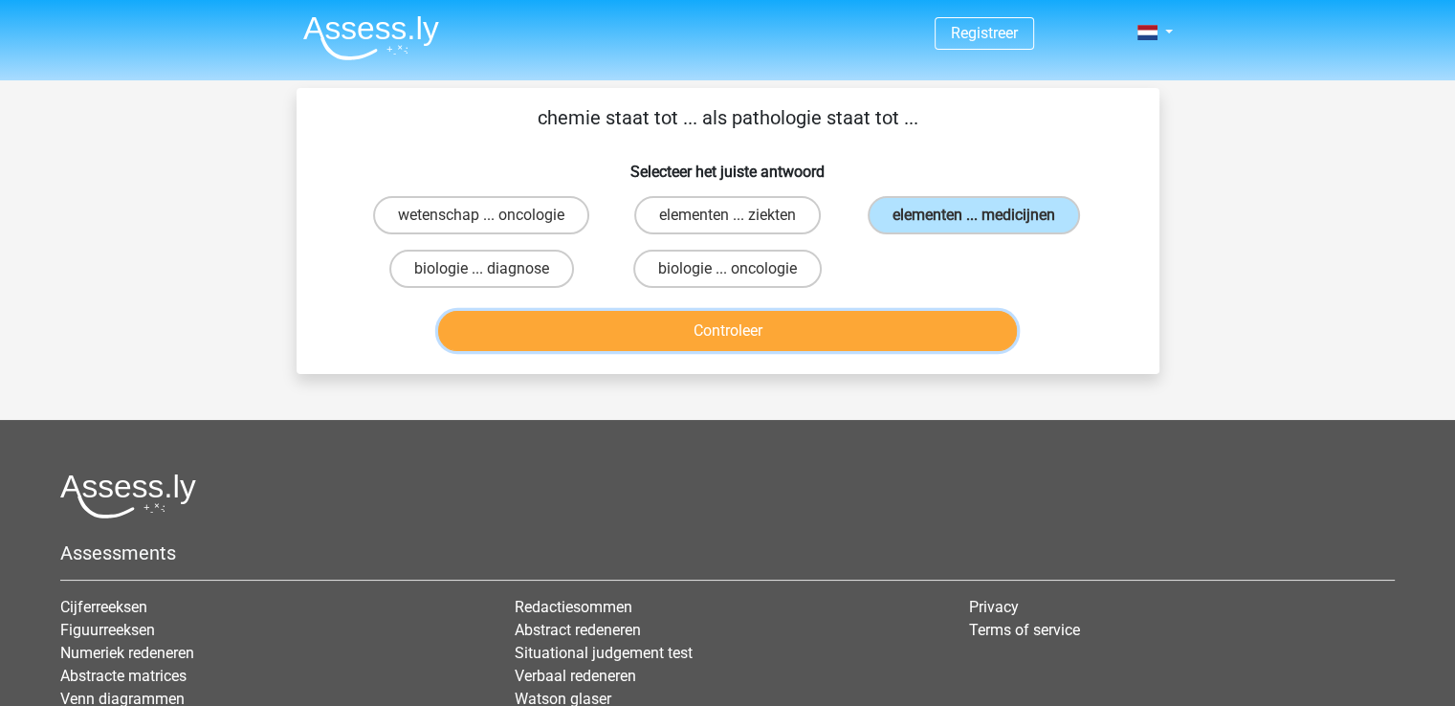
click at [887, 326] on button "Controleer" at bounding box center [727, 331] width 579 height 40
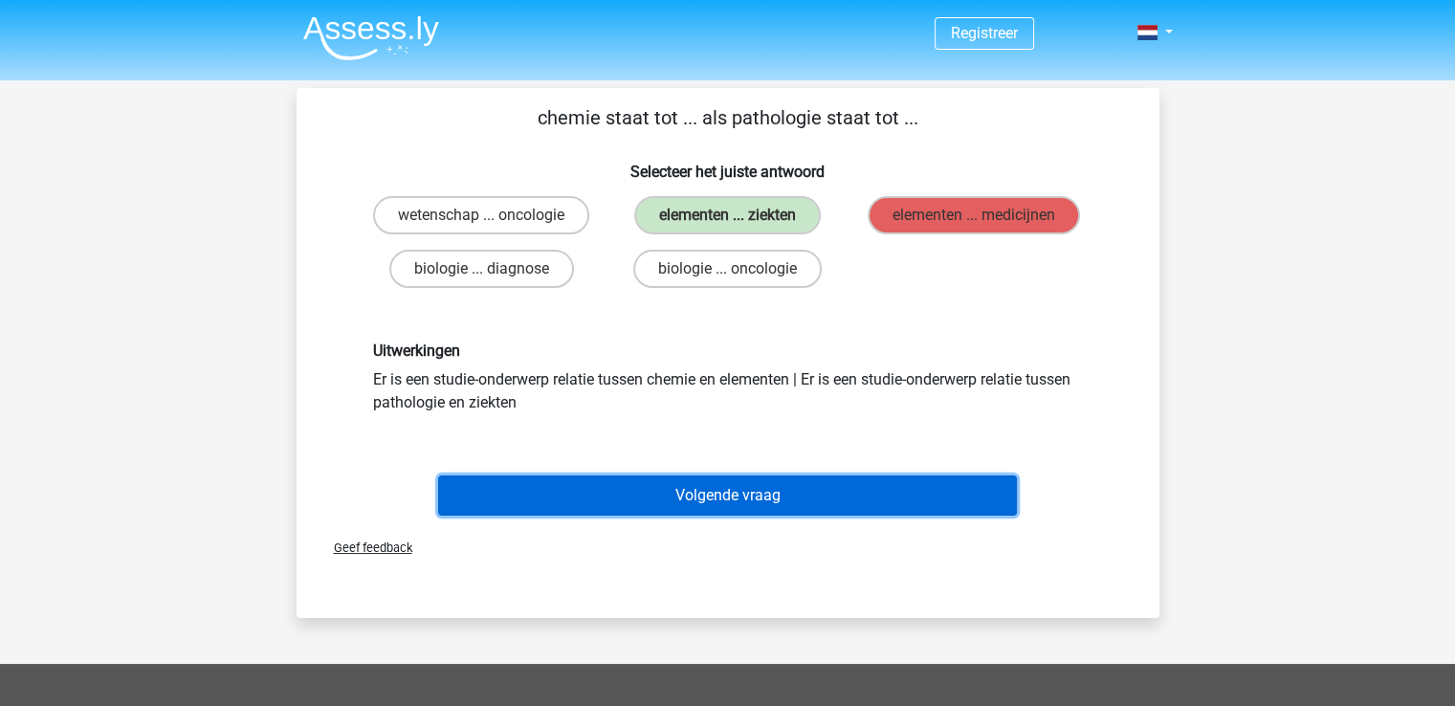
click at [917, 484] on button "Volgende vraag" at bounding box center [727, 496] width 579 height 40
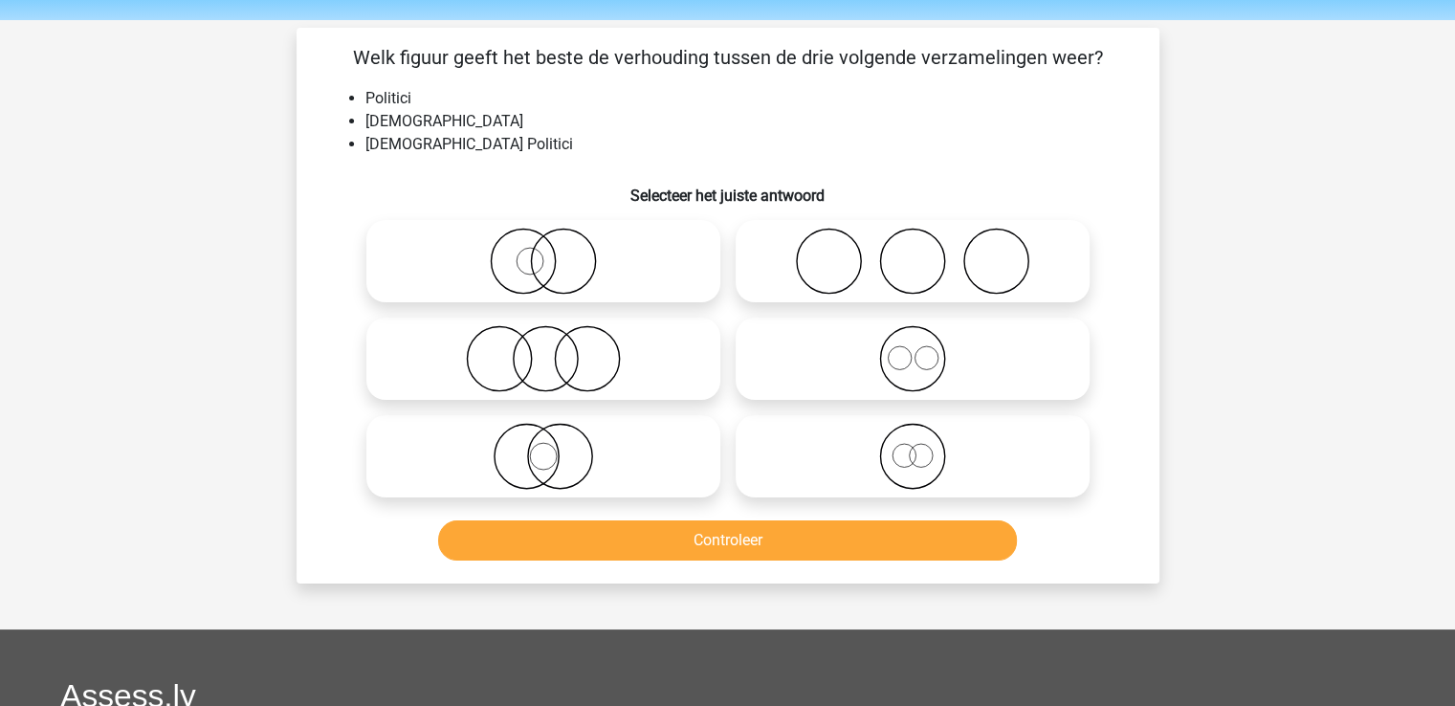
scroll to position [54, 0]
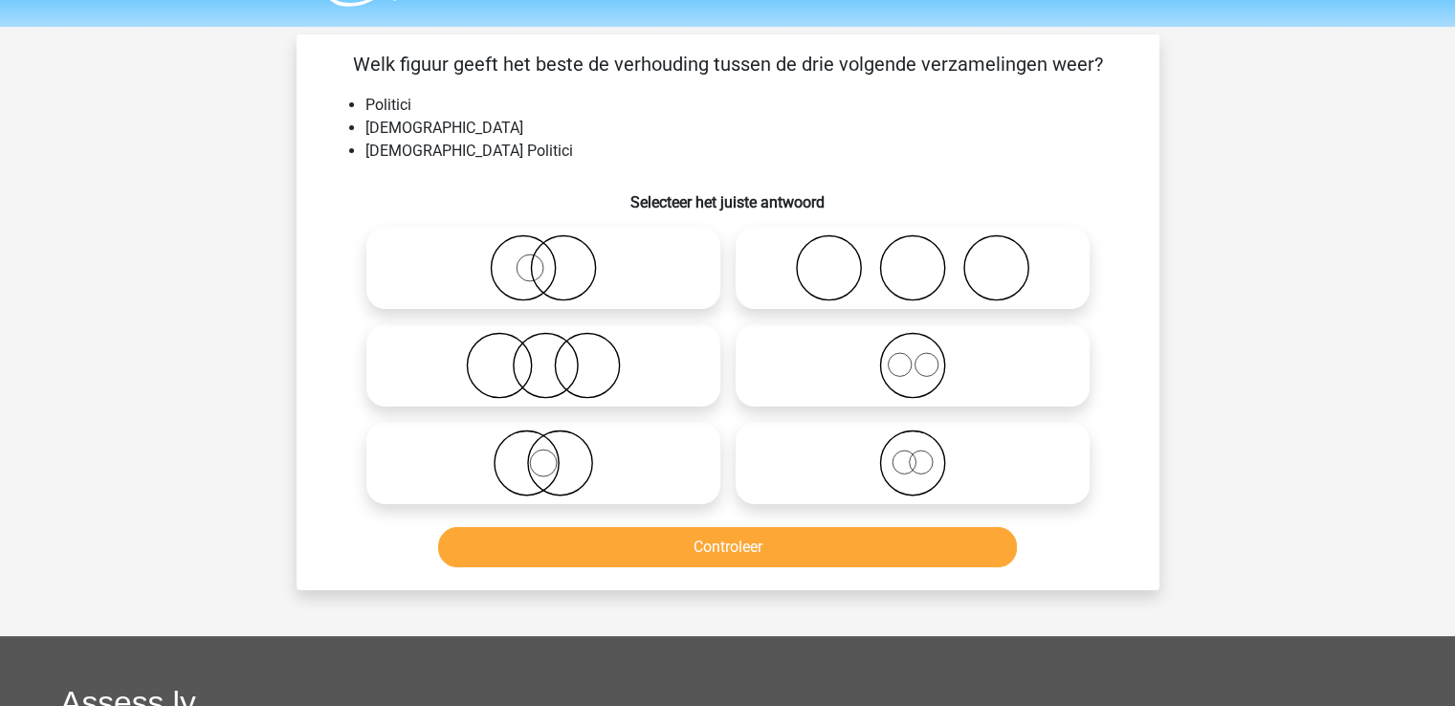
click at [557, 376] on circle at bounding box center [587, 366] width 64 height 64
click at [556, 356] on input "radio" at bounding box center [549, 350] width 12 height 12
radio input "true"
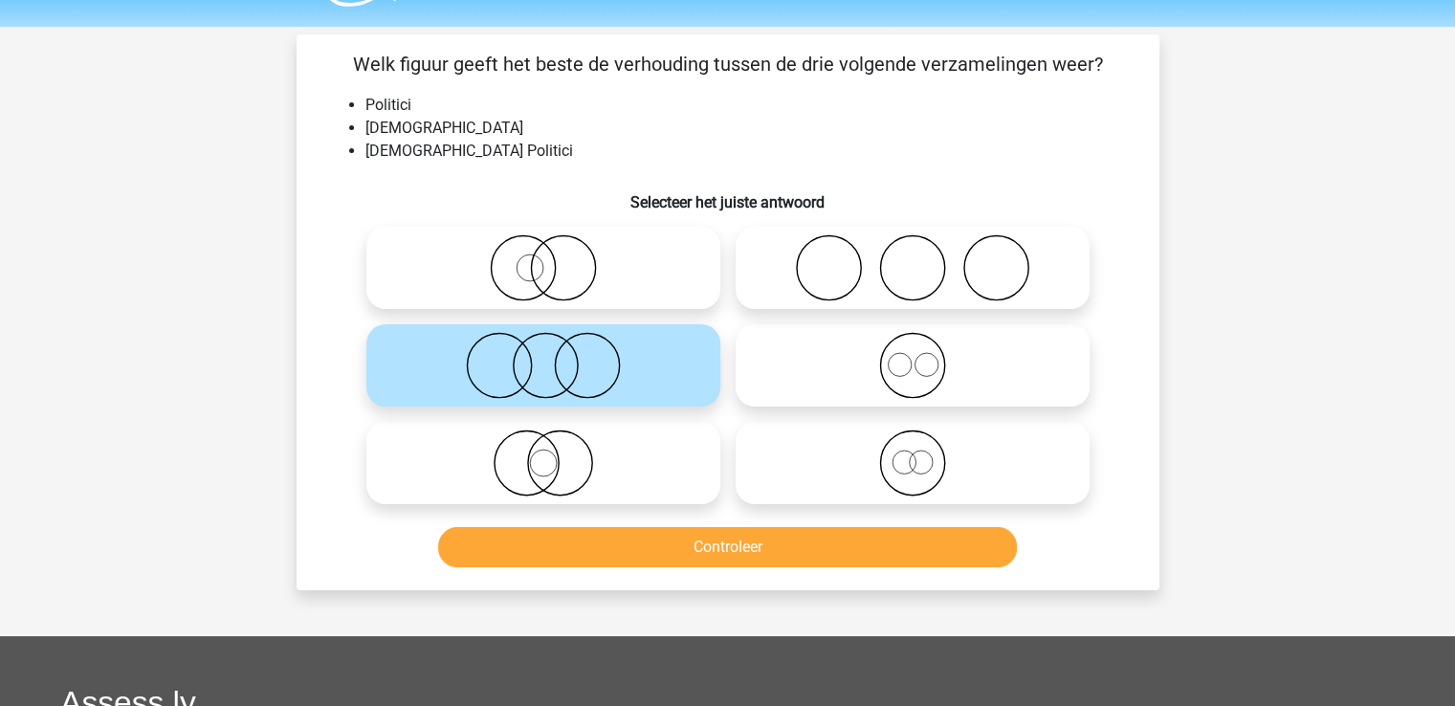
click at [573, 449] on icon at bounding box center [543, 463] width 339 height 67
click at [556, 449] on input "radio" at bounding box center [549, 447] width 12 height 12
radio input "true"
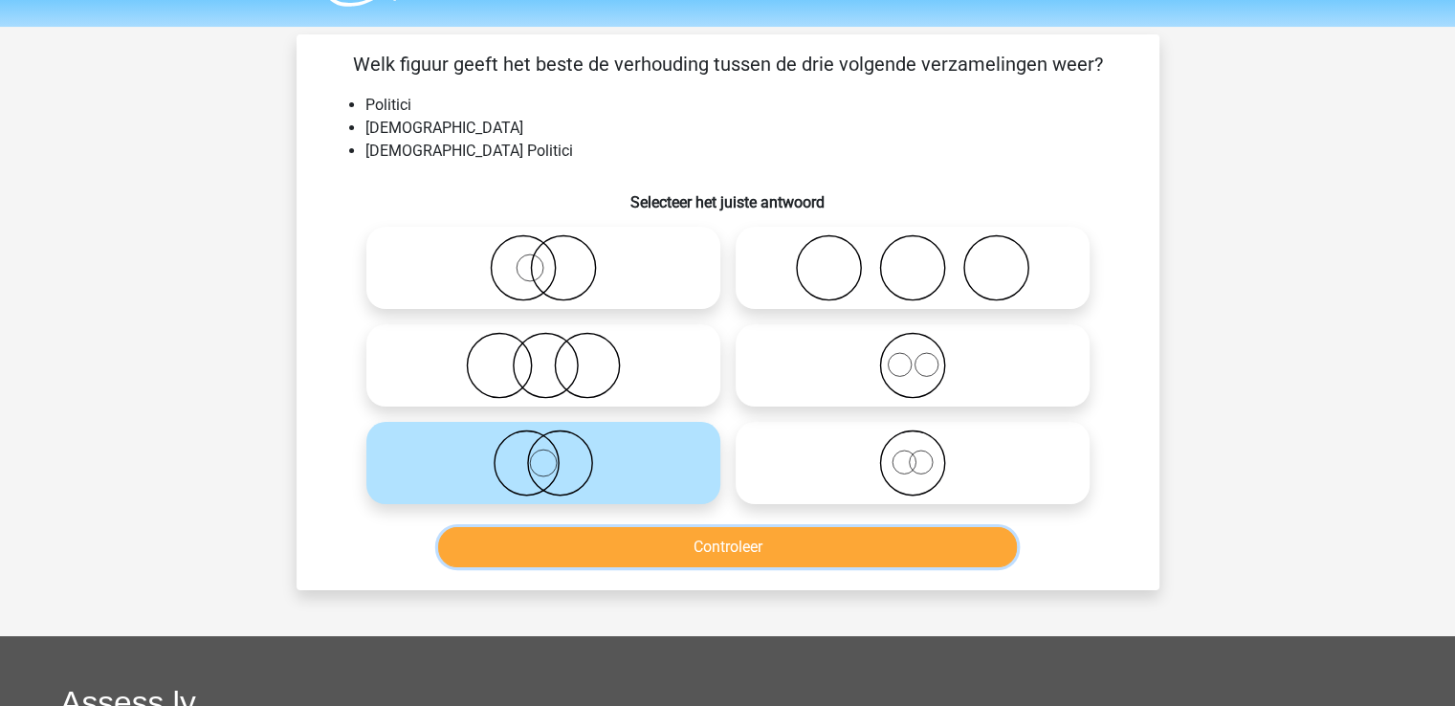
click at [683, 540] on button "Controleer" at bounding box center [727, 547] width 579 height 40
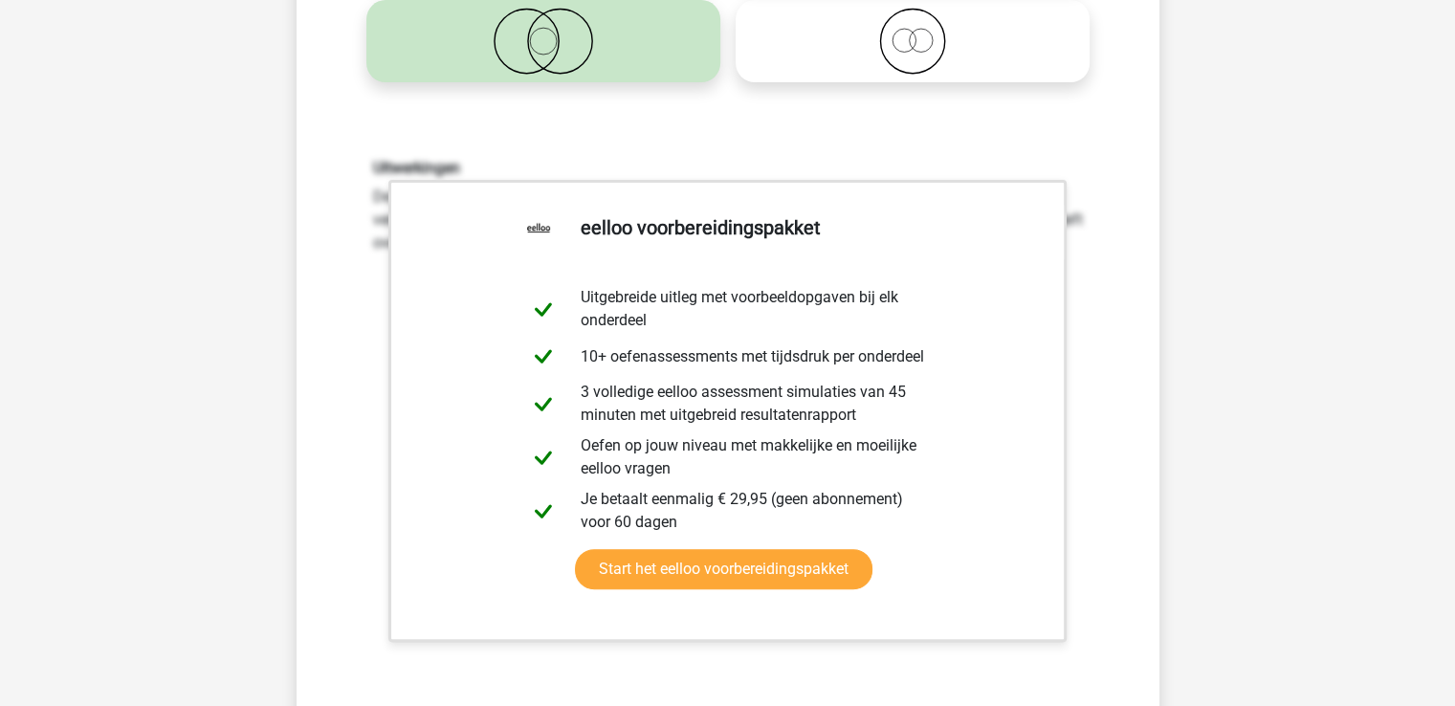
scroll to position [478, 0]
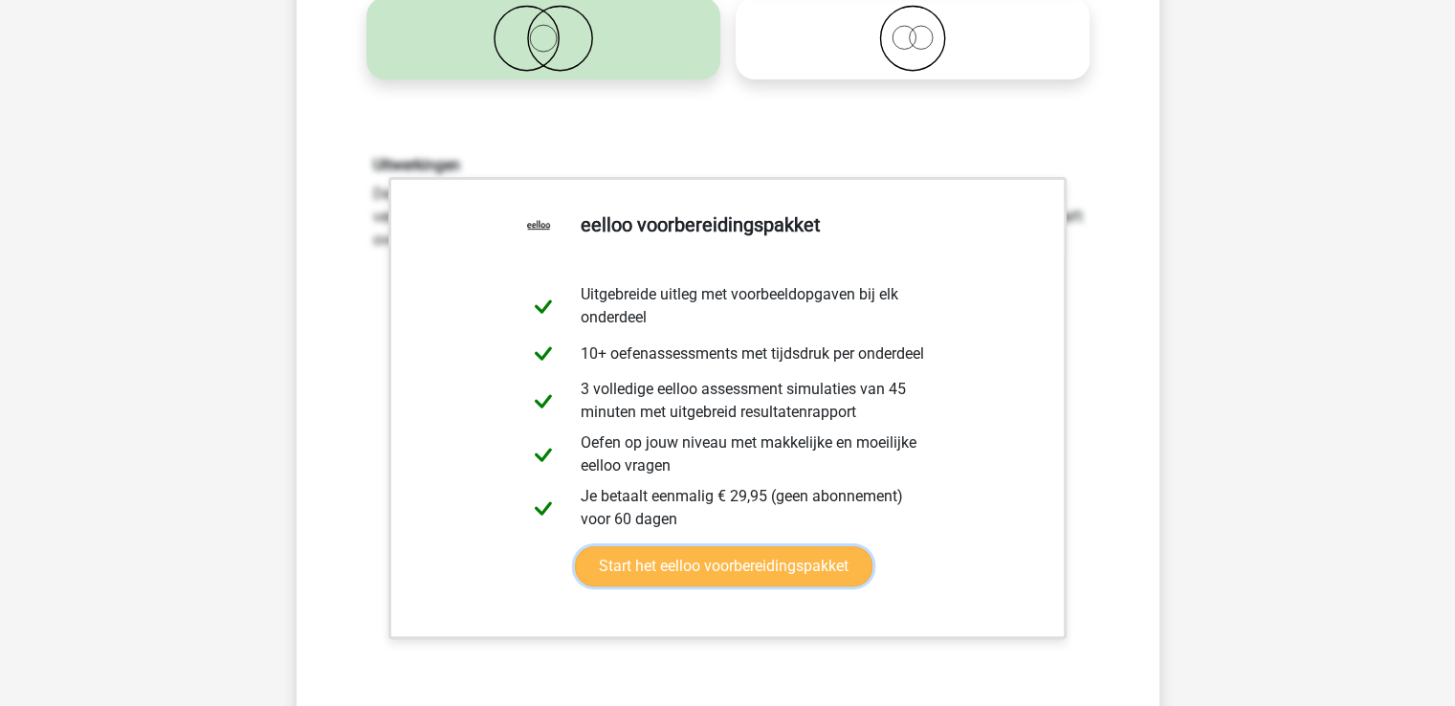
click at [743, 569] on link "Start het eelloo voorbereidingspakket" at bounding box center [724, 566] width 298 height 40
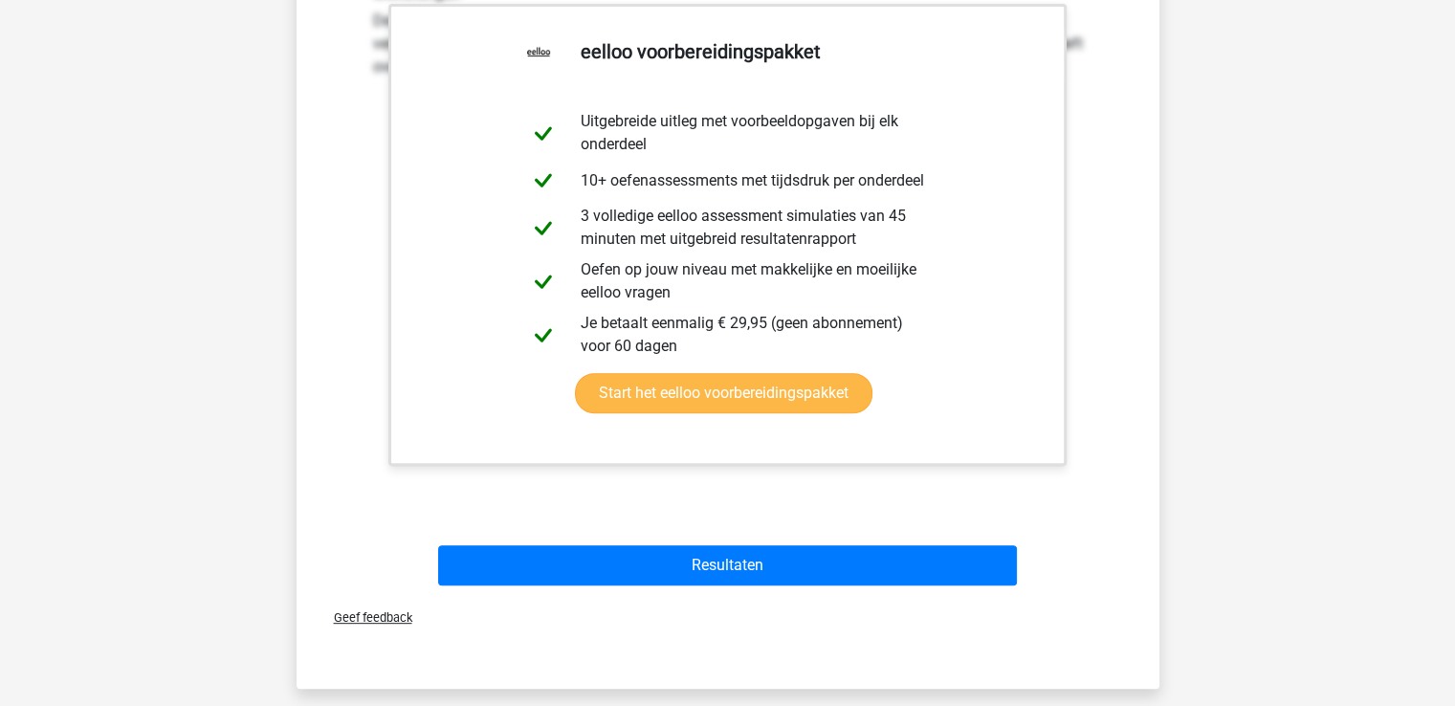
scroll to position [666, 0]
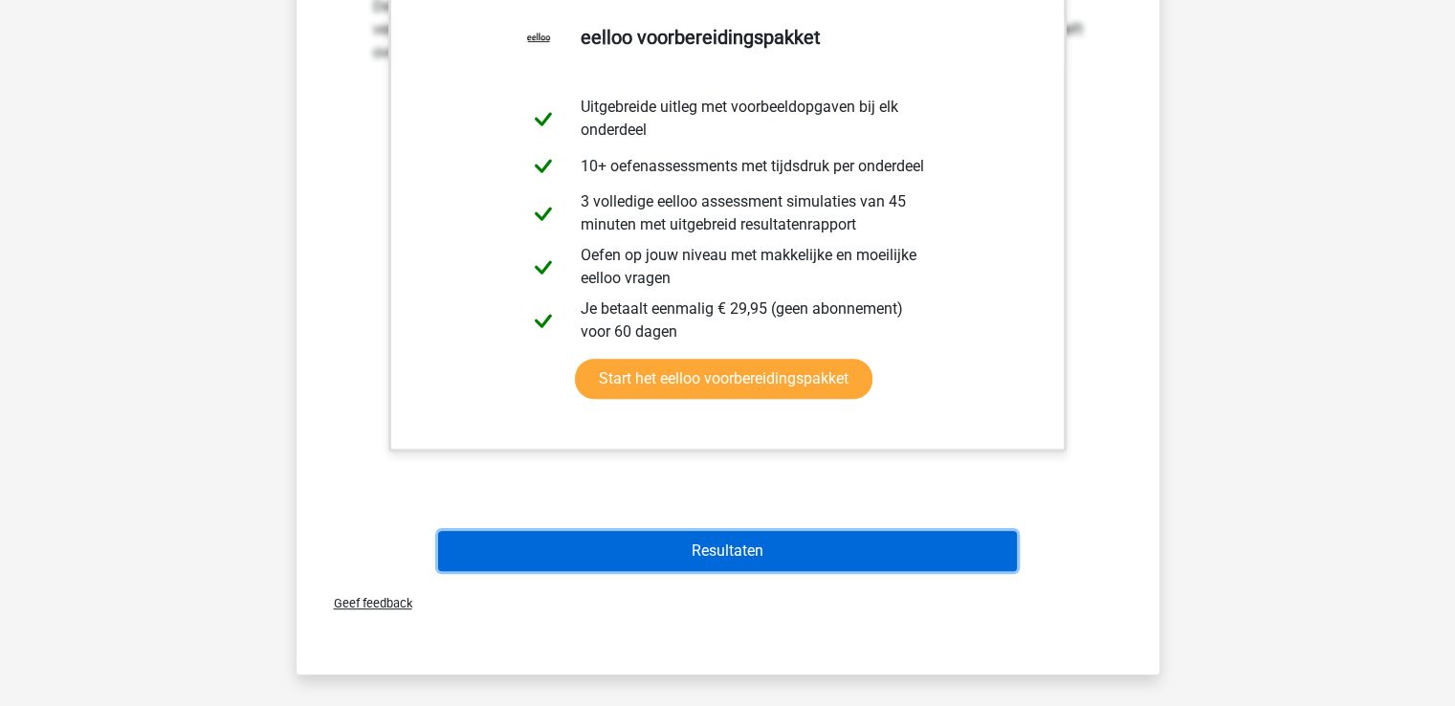
click at [622, 556] on button "Resultaten" at bounding box center [727, 551] width 579 height 40
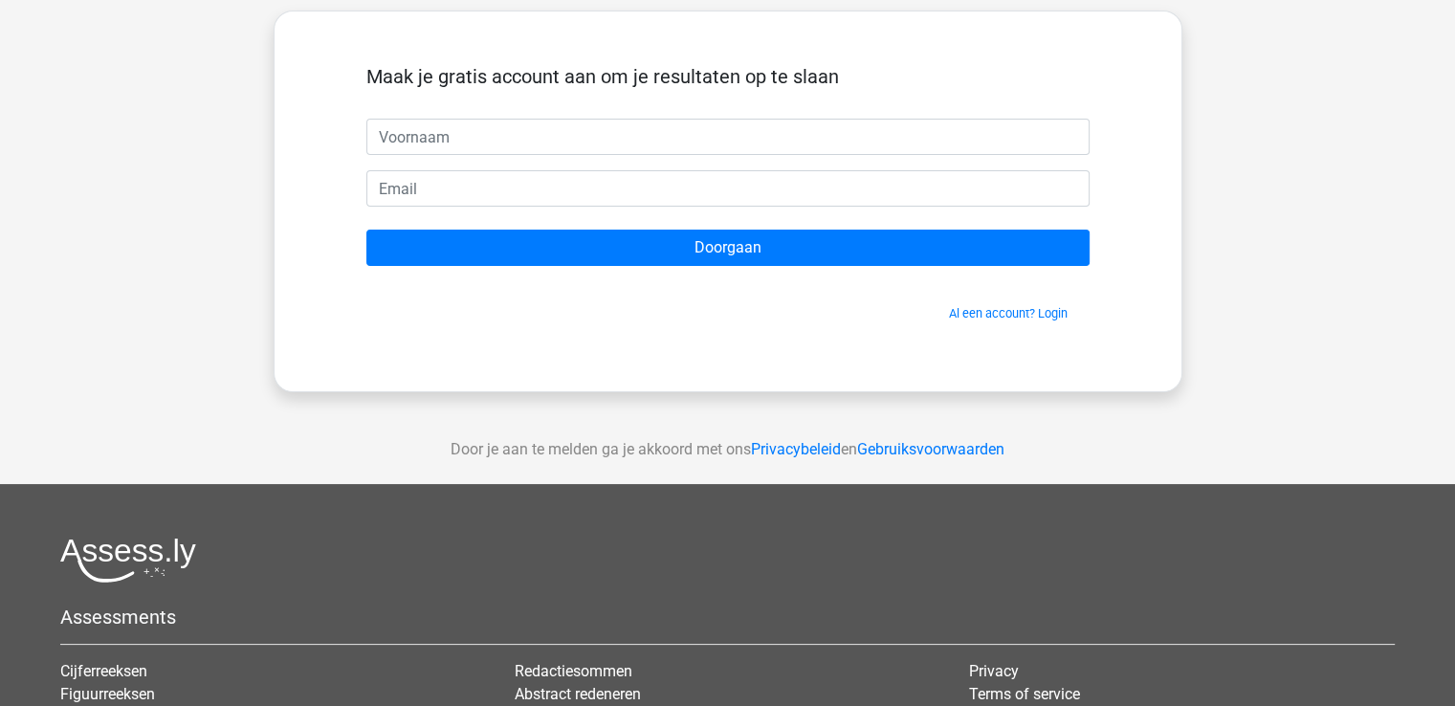
scroll to position [111, 0]
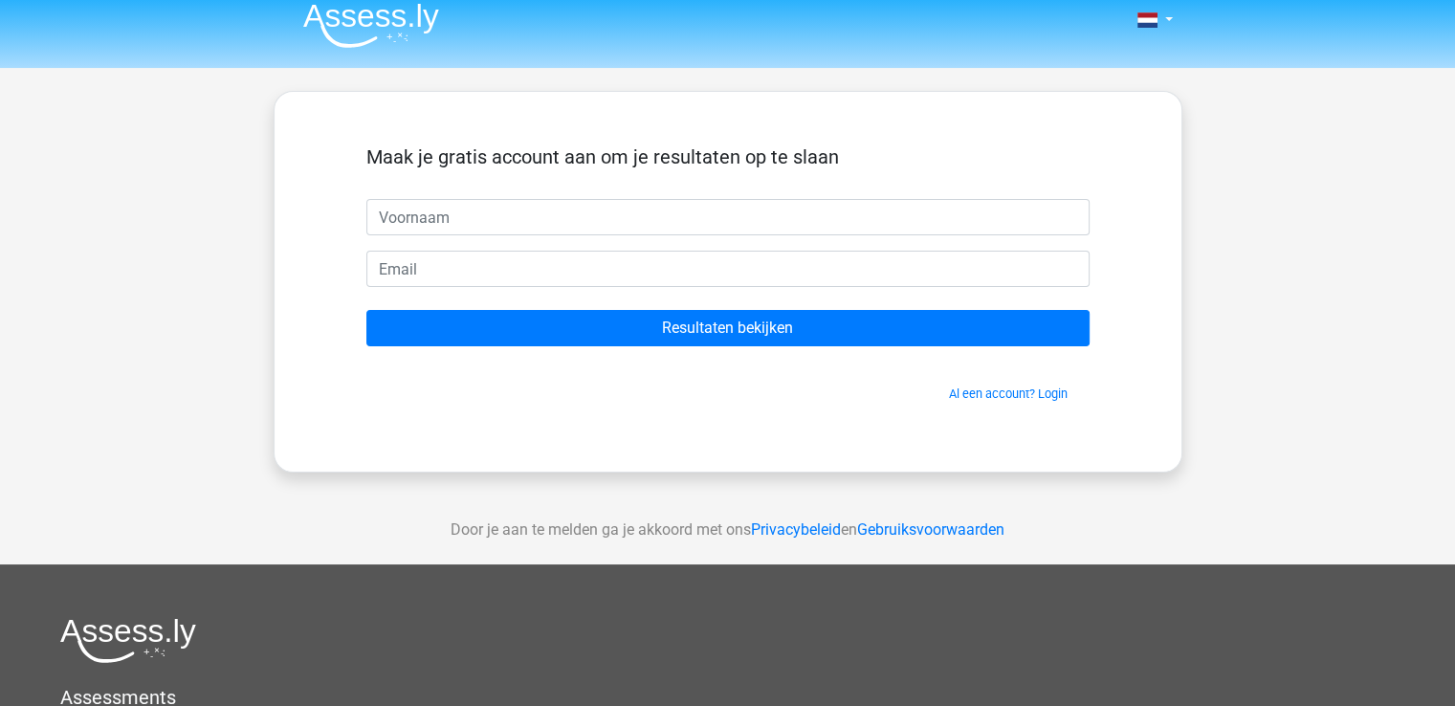
scroll to position [33, 0]
